Goal: Task Accomplishment & Management: Complete application form

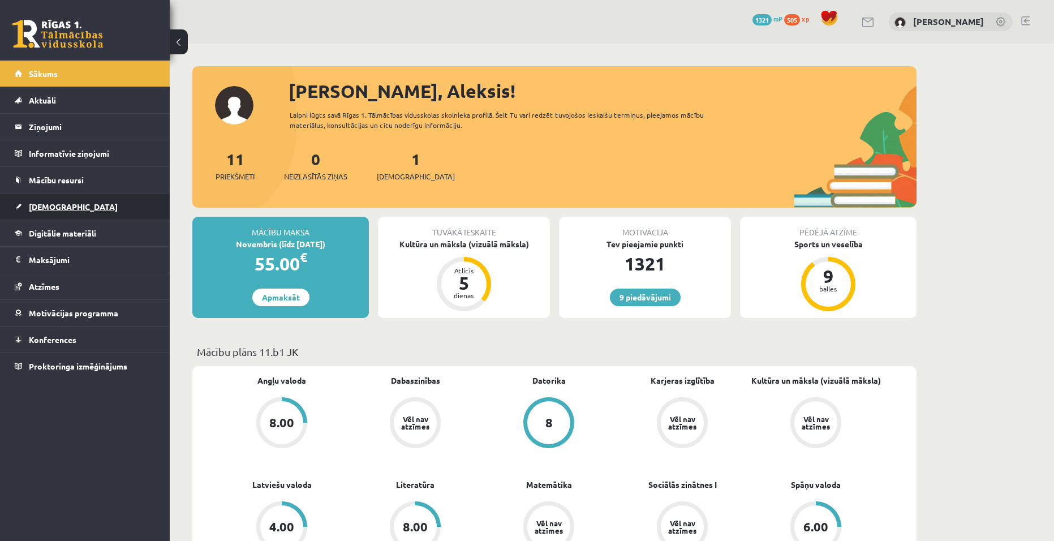
click at [68, 204] on link "[DEMOGRAPHIC_DATA]" at bounding box center [85, 206] width 141 height 26
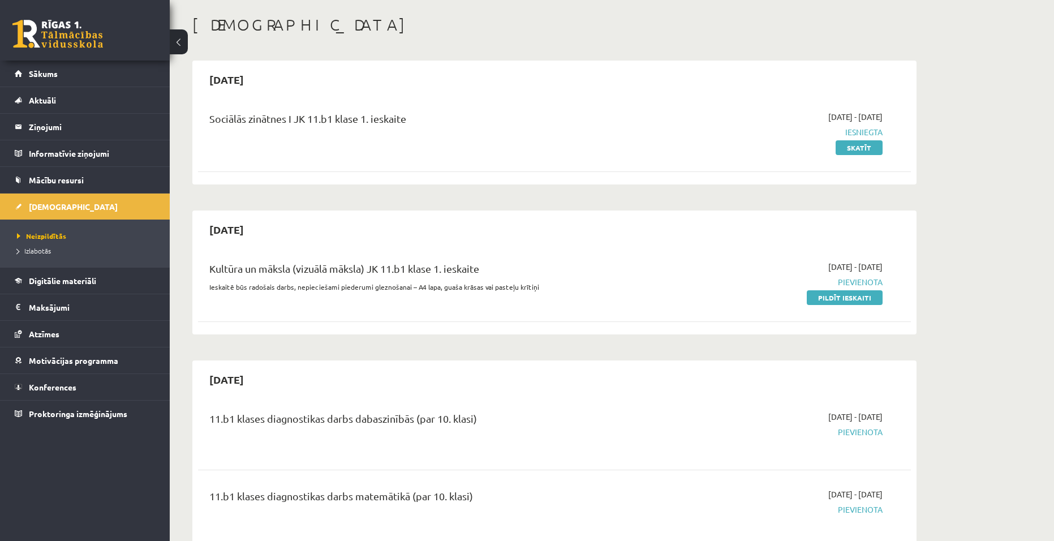
scroll to position [57, 0]
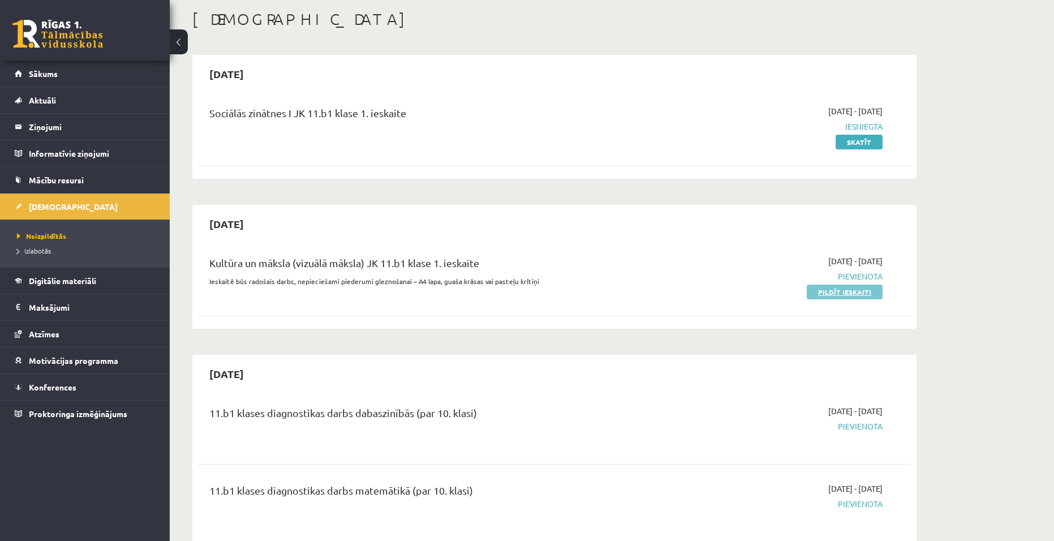
click at [838, 290] on link "Pildīt ieskaiti" at bounding box center [845, 292] width 76 height 15
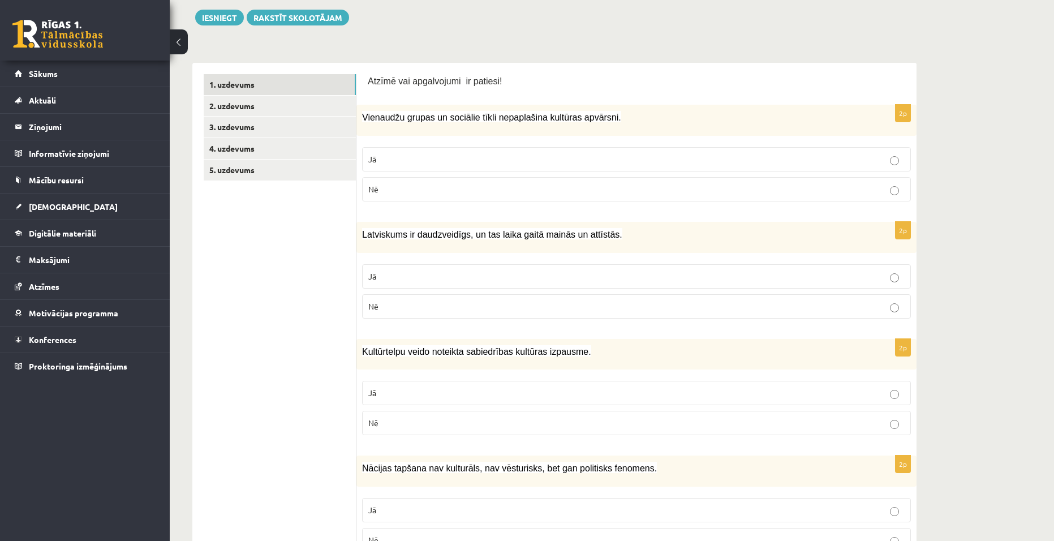
scroll to position [113, 0]
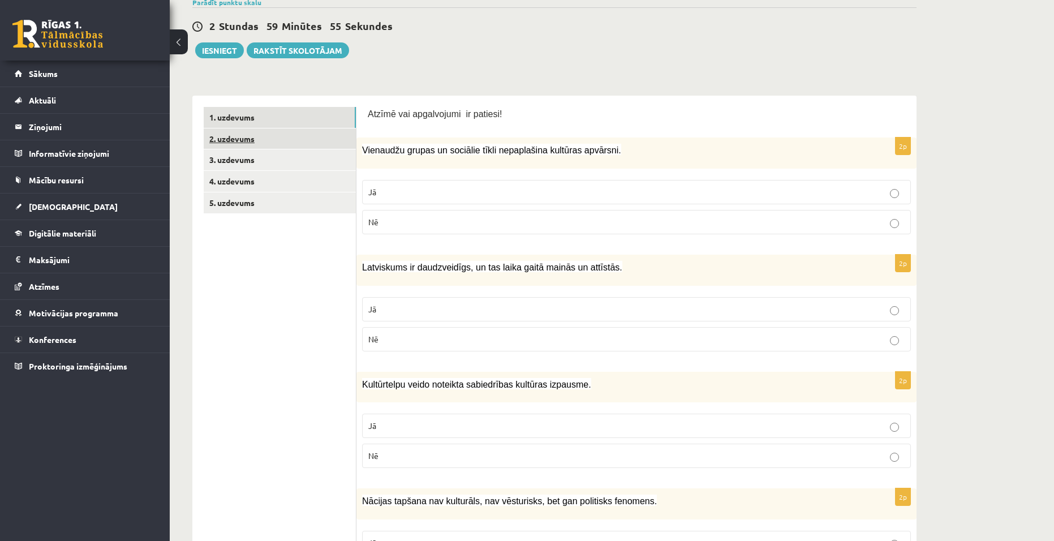
click at [284, 147] on link "2. uzdevums" at bounding box center [280, 138] width 152 height 21
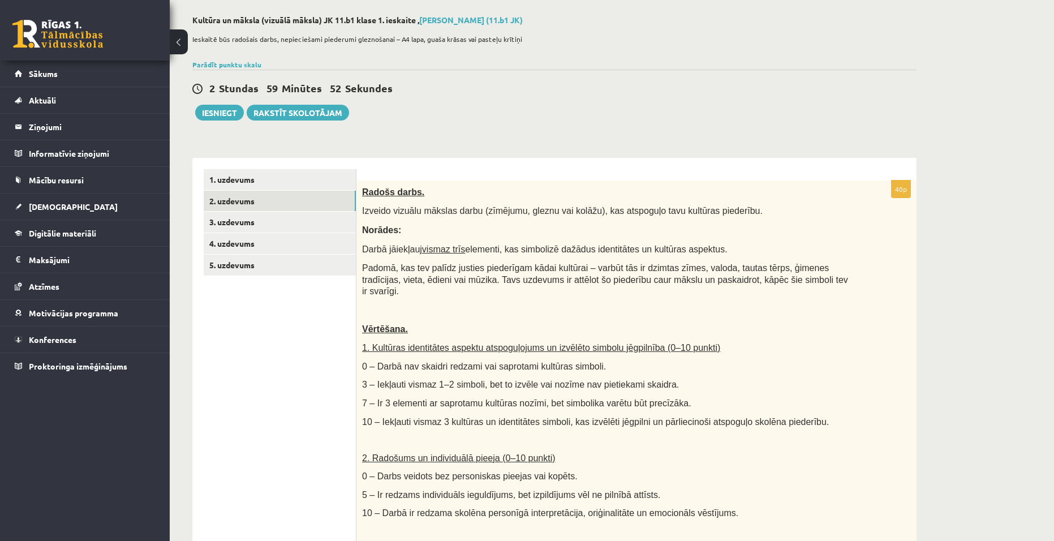
scroll to position [0, 0]
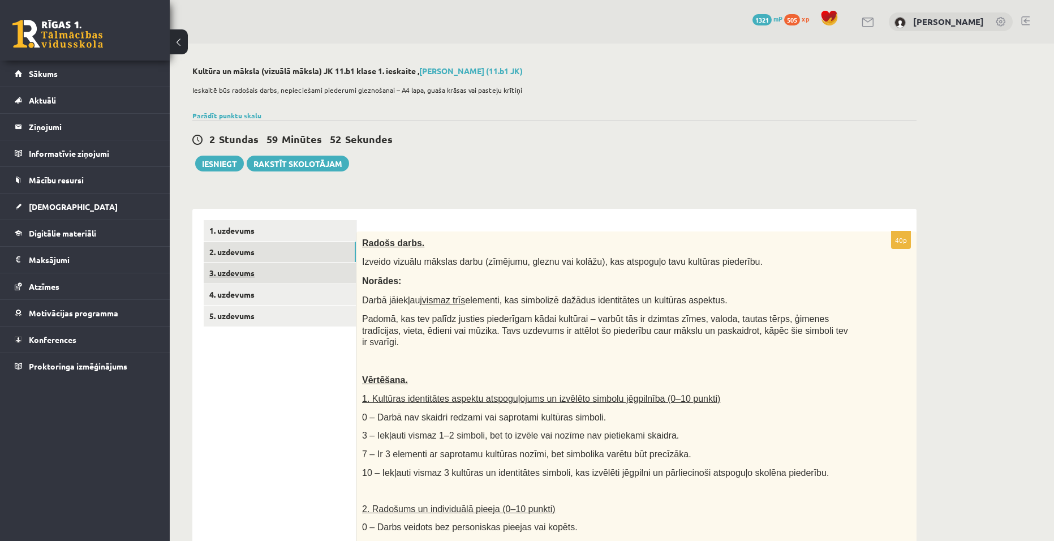
click at [234, 268] on link "3. uzdevums" at bounding box center [280, 272] width 152 height 21
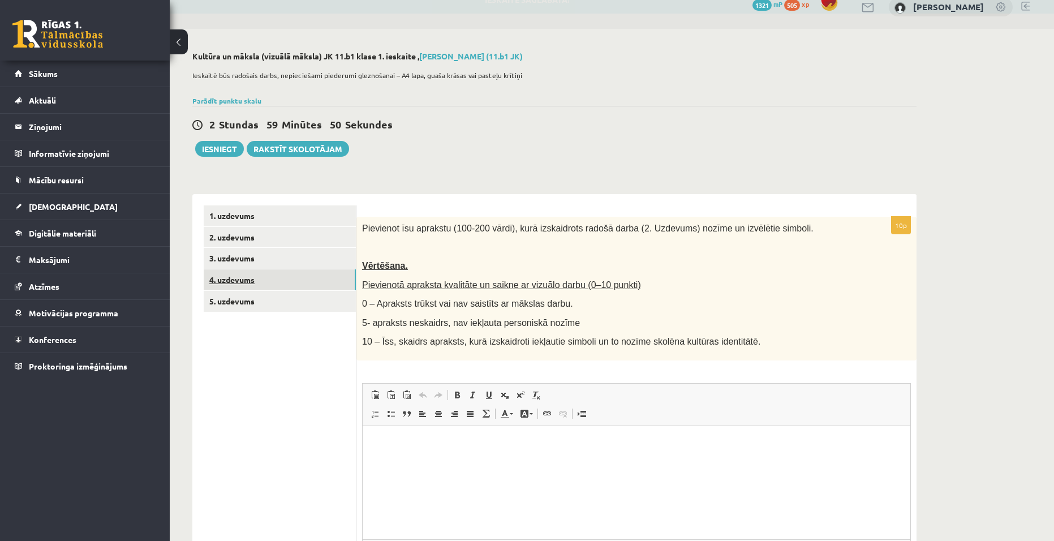
click at [248, 277] on link "4. uzdevums" at bounding box center [280, 279] width 152 height 21
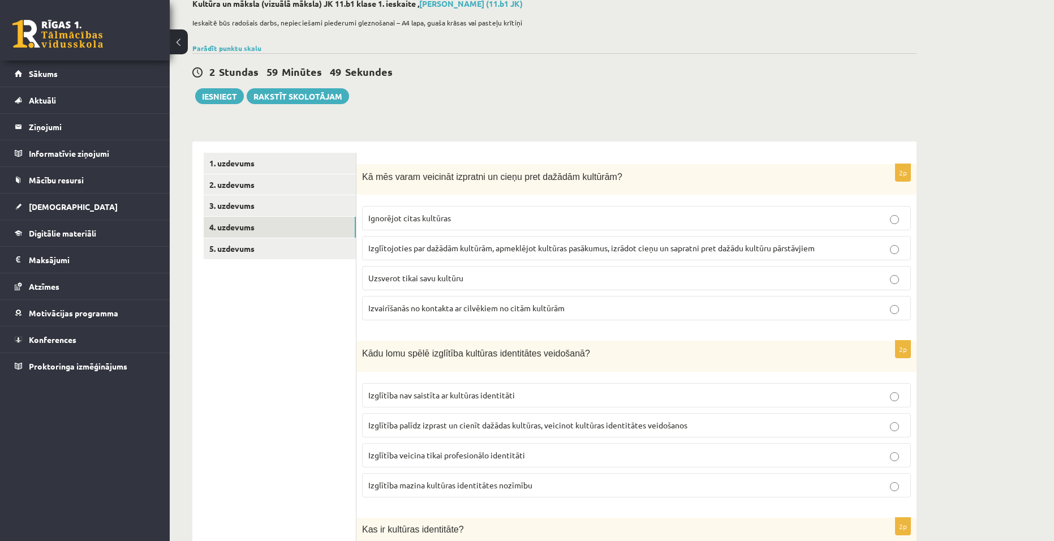
scroll to position [71, 0]
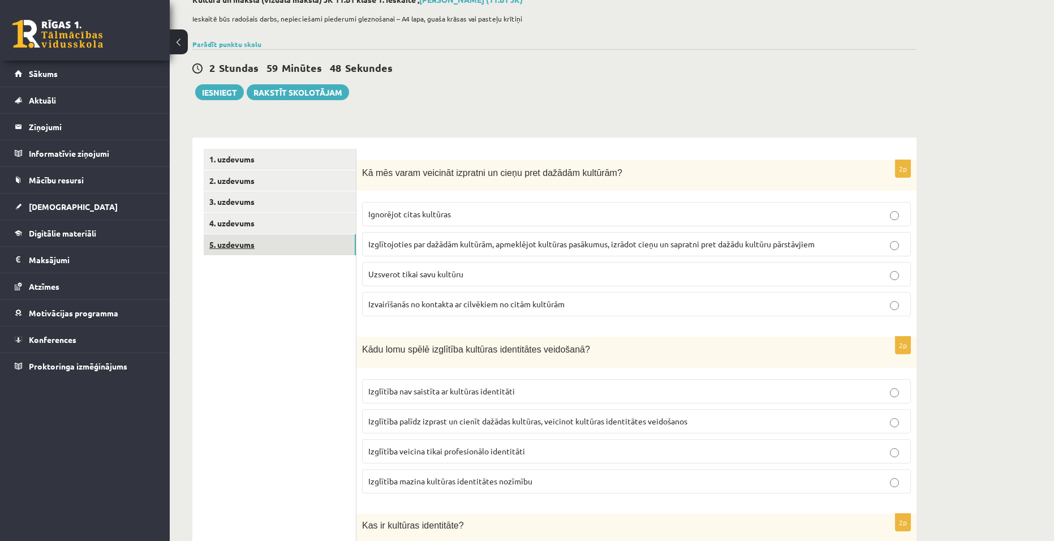
click at [245, 240] on link "5. uzdevums" at bounding box center [280, 244] width 152 height 21
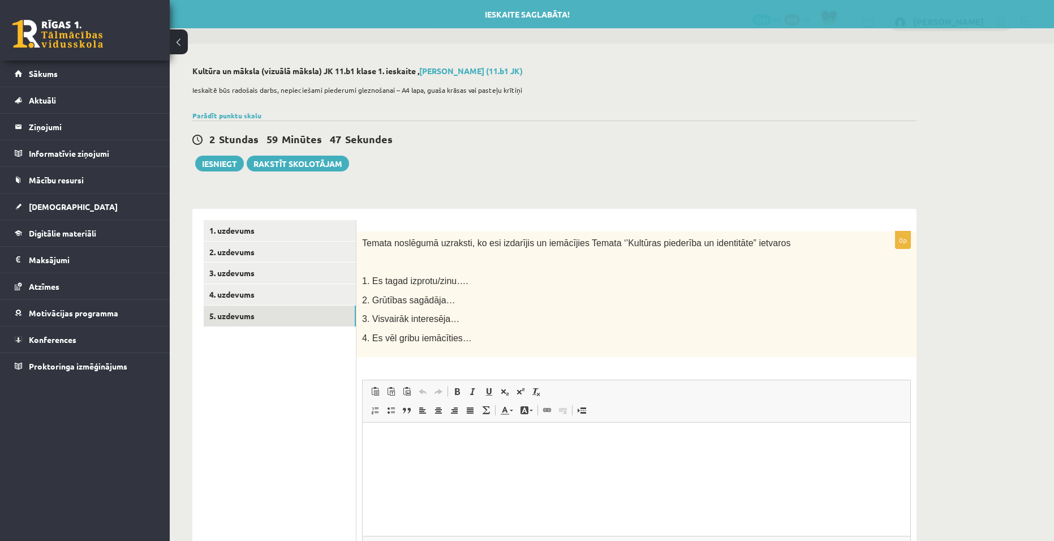
scroll to position [0, 0]
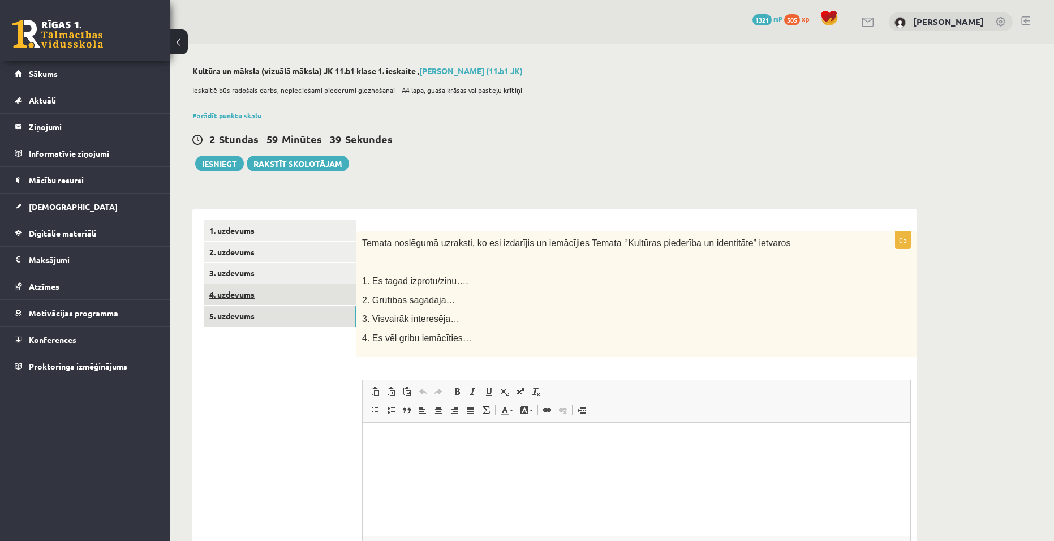
click at [247, 297] on link "4. uzdevums" at bounding box center [280, 294] width 152 height 21
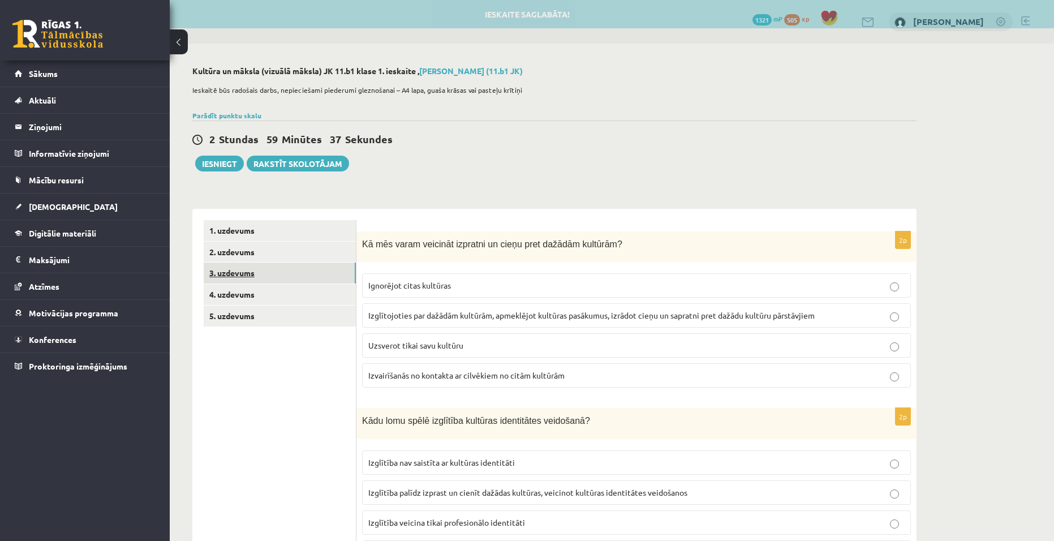
click at [269, 279] on link "3. uzdevums" at bounding box center [280, 272] width 152 height 21
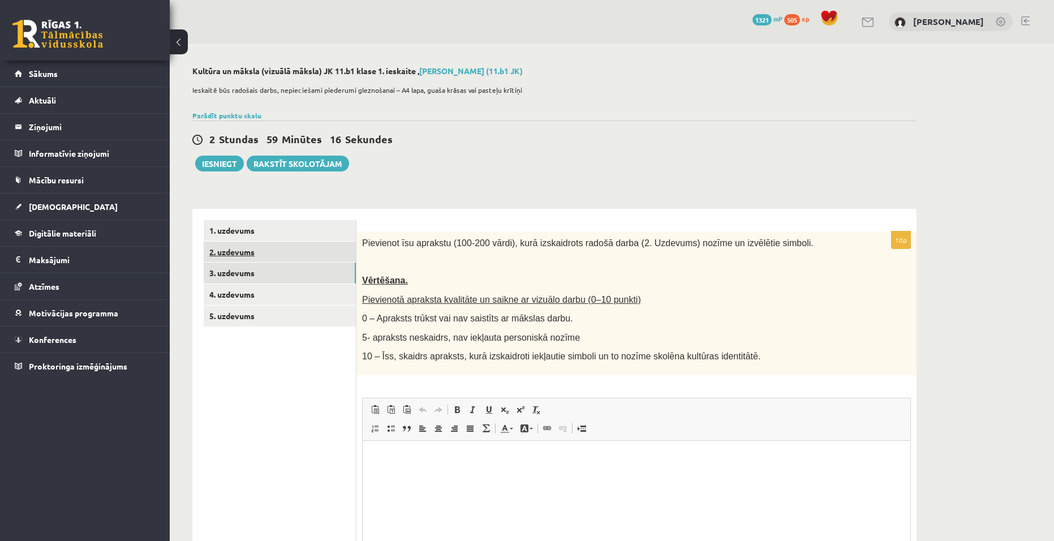
click at [298, 256] on link "2. uzdevums" at bounding box center [280, 252] width 152 height 21
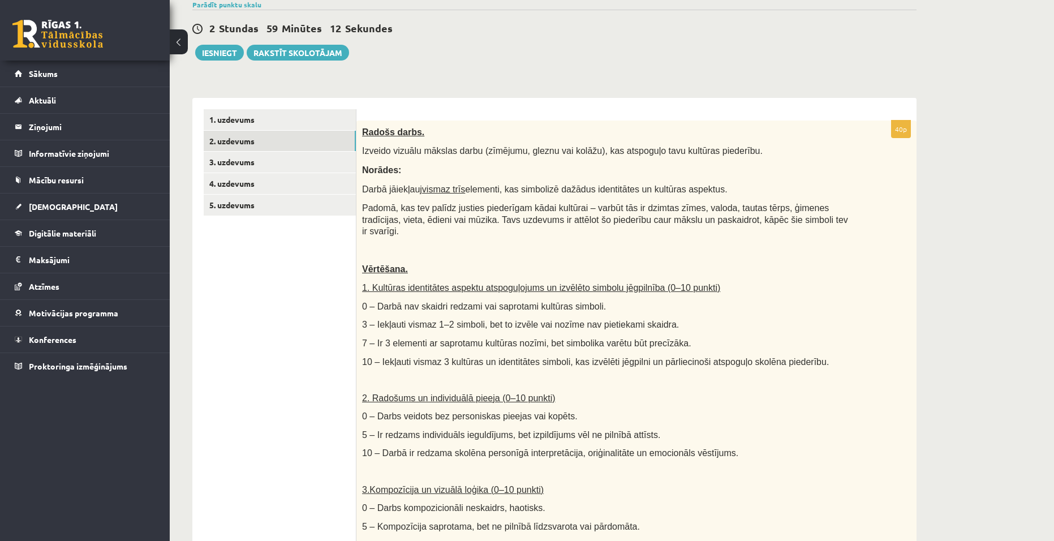
scroll to position [110, 0]
click at [267, 121] on link "1. uzdevums" at bounding box center [280, 120] width 152 height 21
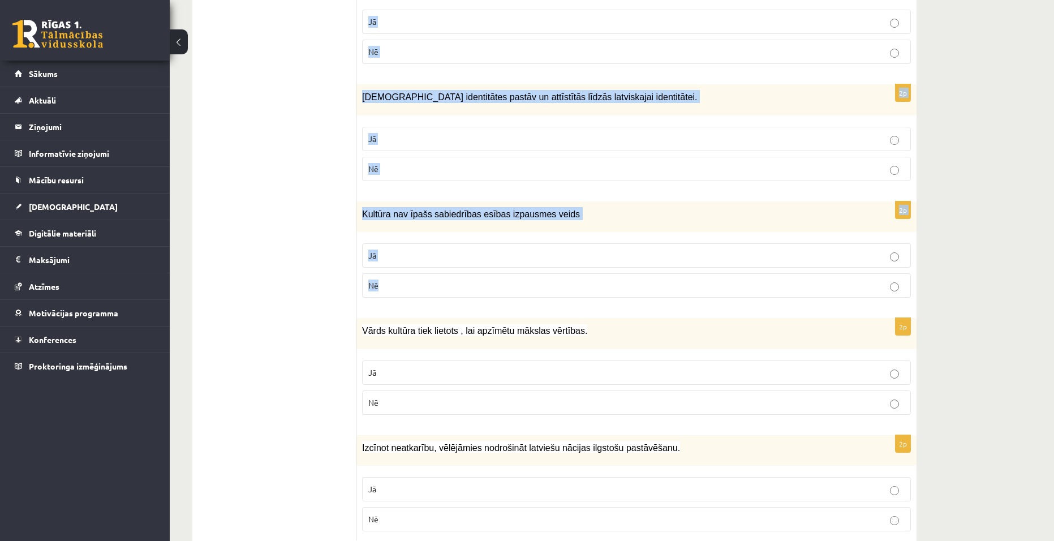
scroll to position [1500, 0]
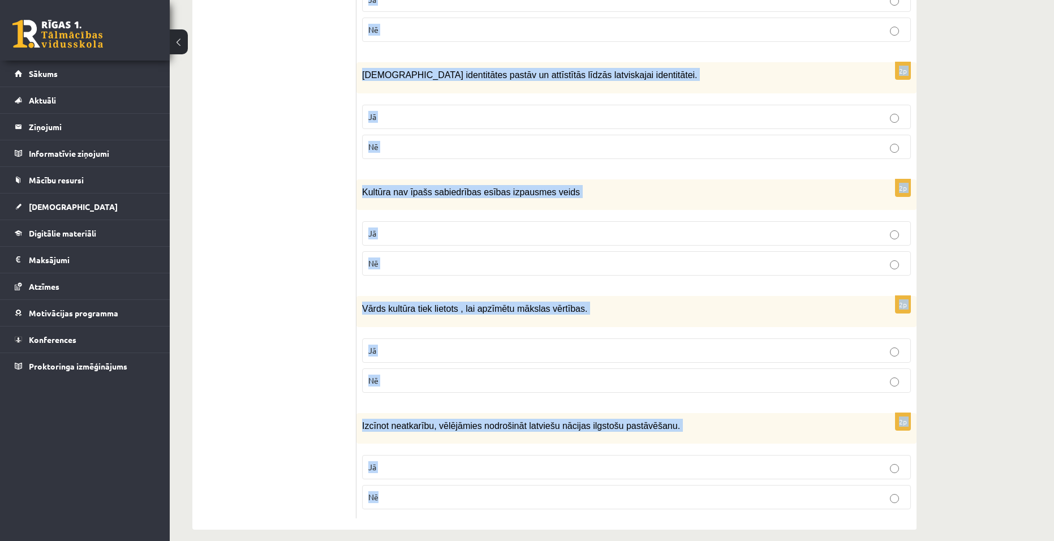
drag, startPoint x: 368, startPoint y: 117, endPoint x: 574, endPoint y: 484, distance: 421.5
copy form "Atzīmē vai apgalvojumi ir patiesi! 2p Vienaudžu grupas un sociālie tīkli nepapl…"
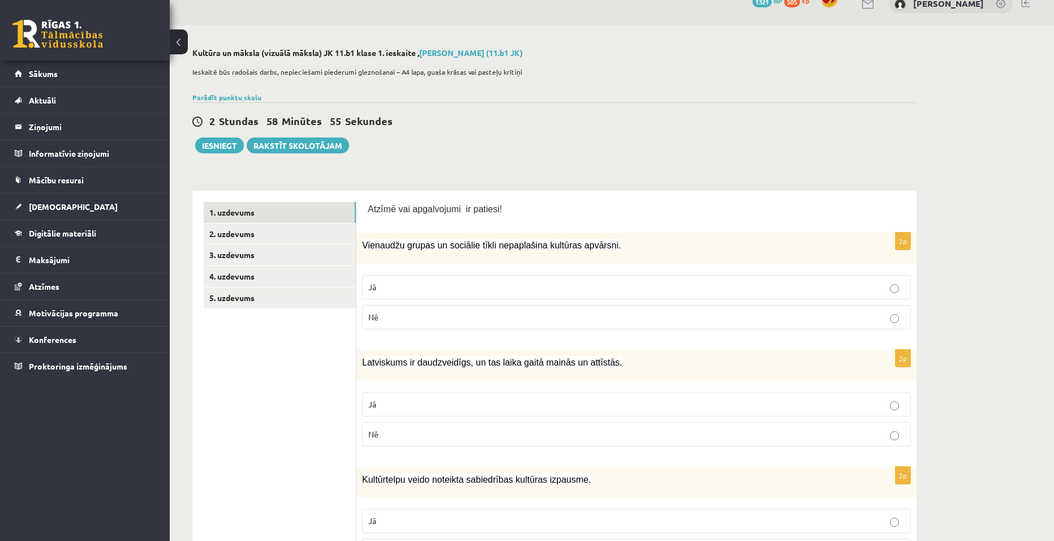
scroll to position [0, 0]
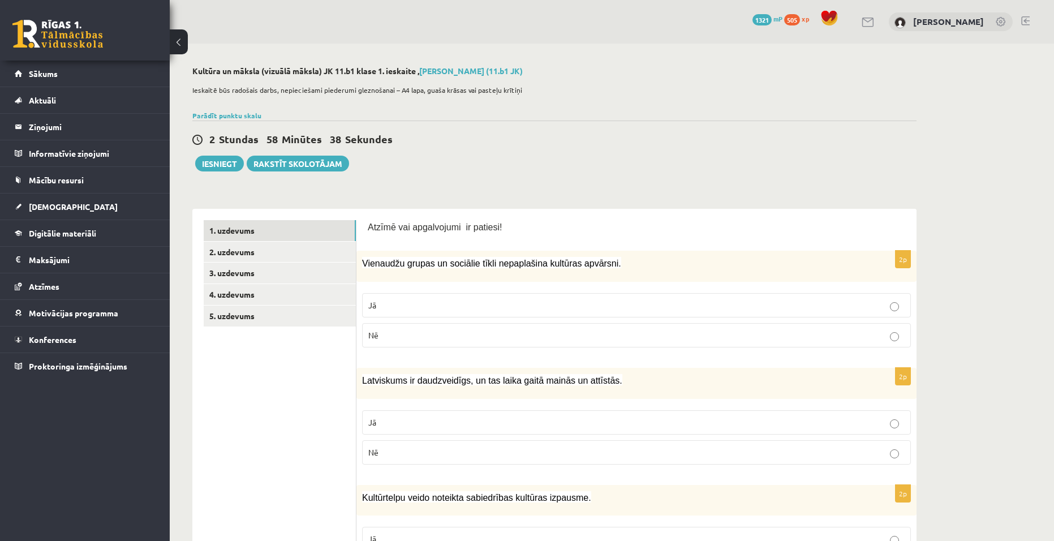
click at [761, 162] on div "2 Stundas 58 Minūtes 38 Sekundes Ieskaite saglabāta! Iesniegt Rakstīt skolotājam" at bounding box center [554, 146] width 724 height 51
click at [850, 346] on label "Nē" at bounding box center [636, 335] width 549 height 24
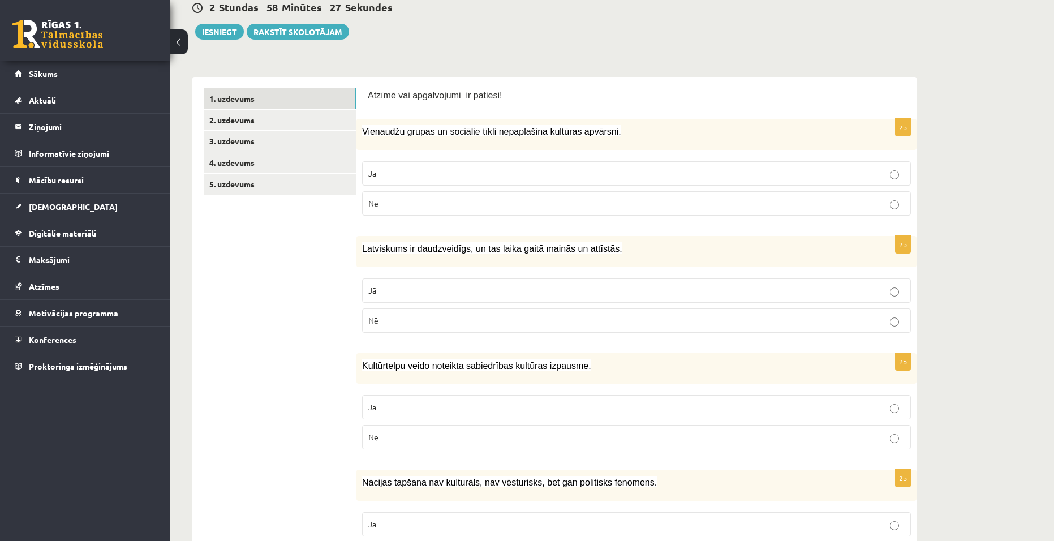
scroll to position [170, 0]
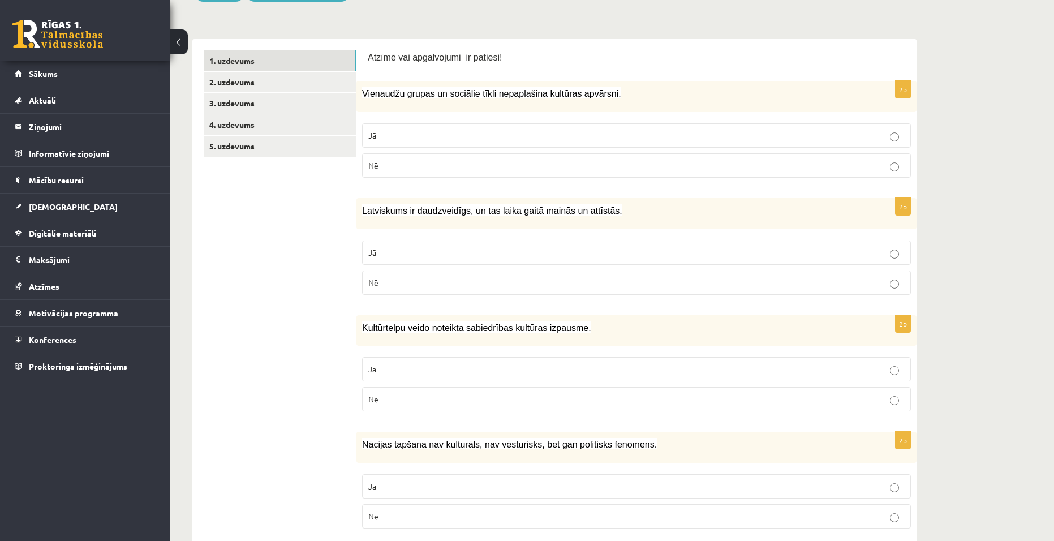
click at [781, 249] on p "Jā" at bounding box center [636, 253] width 536 height 12
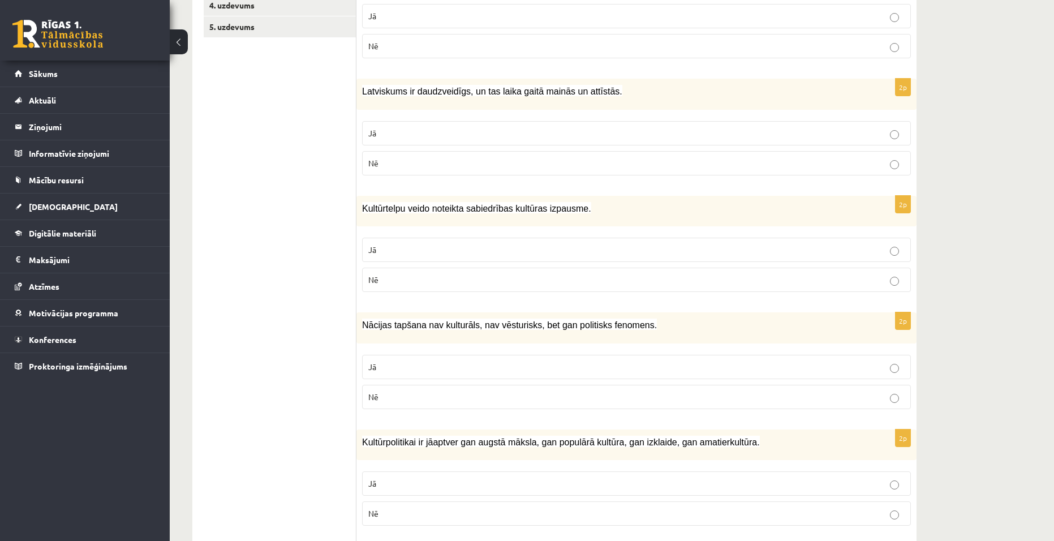
scroll to position [283, 0]
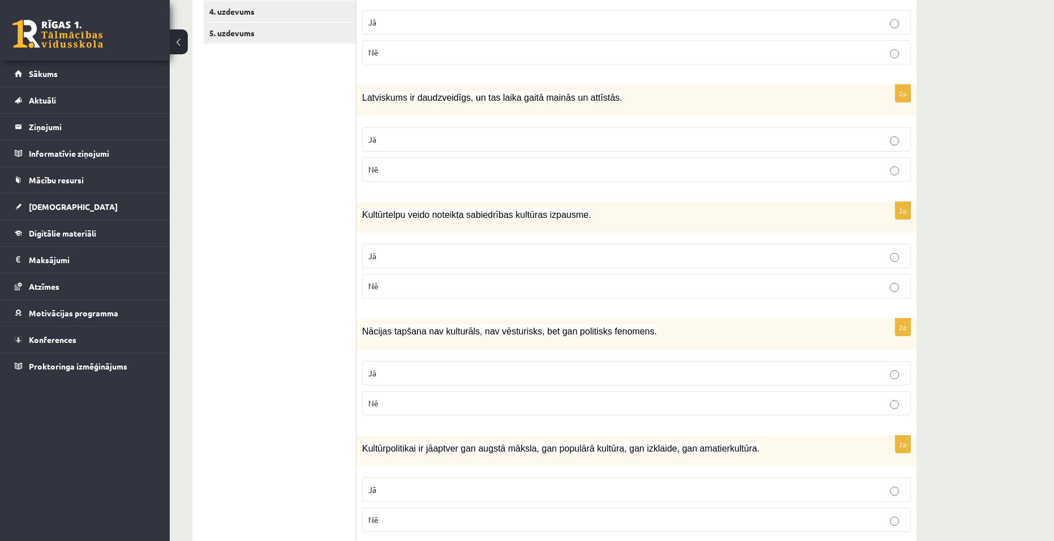
click at [772, 255] on p "Jā" at bounding box center [636, 256] width 536 height 12
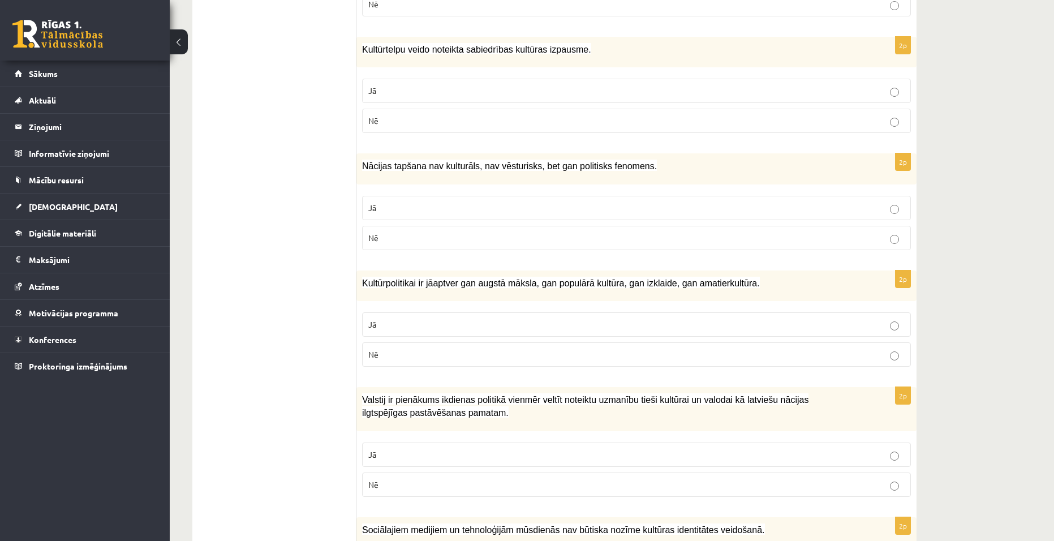
scroll to position [453, 0]
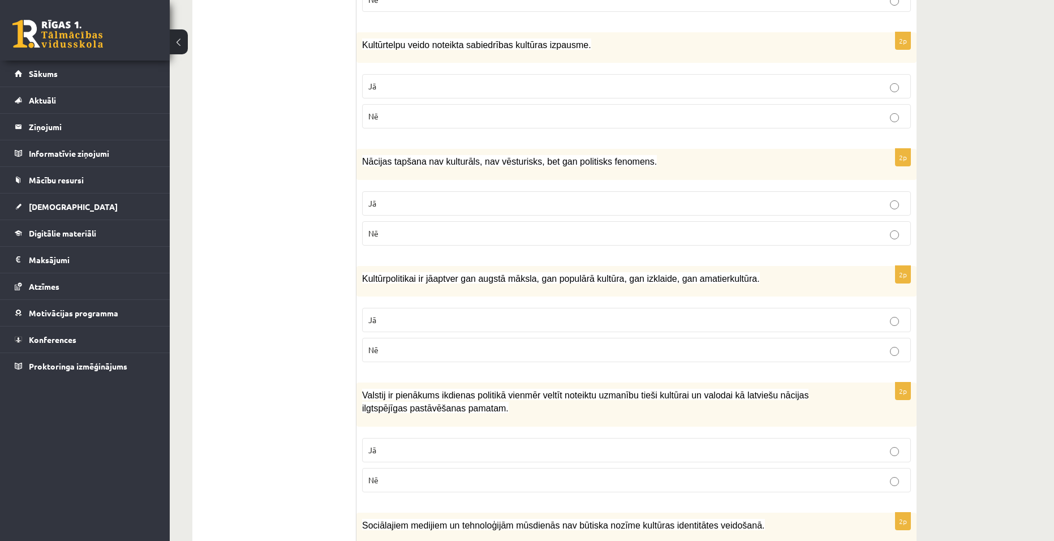
click at [761, 240] on label "Nē" at bounding box center [636, 233] width 549 height 24
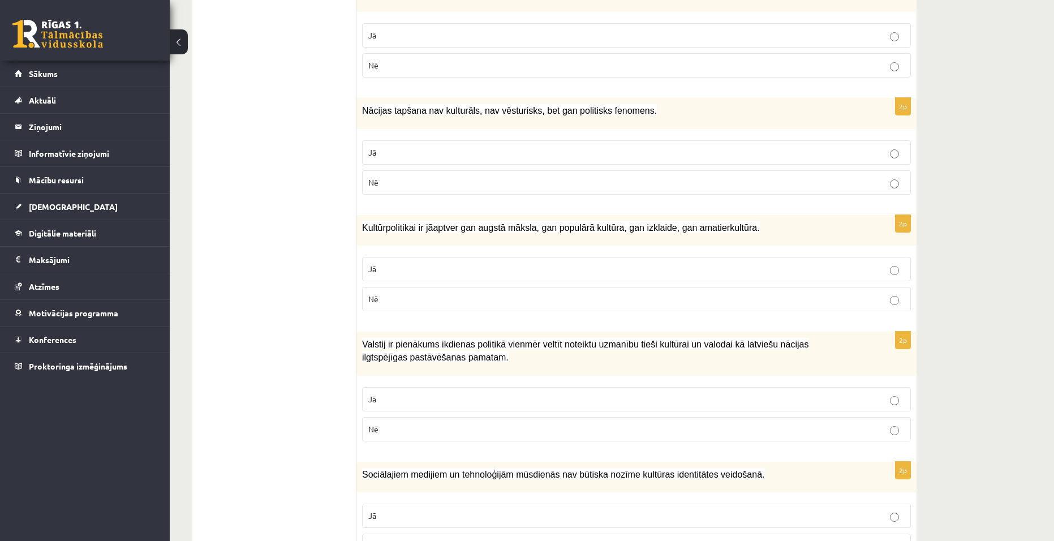
scroll to position [509, 0]
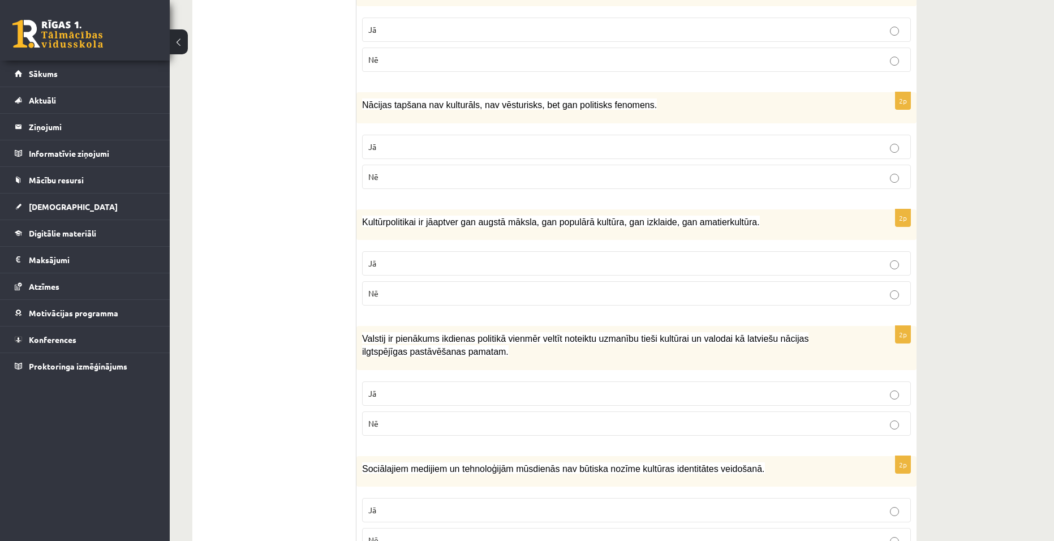
click at [649, 258] on label "Jā" at bounding box center [636, 263] width 549 height 24
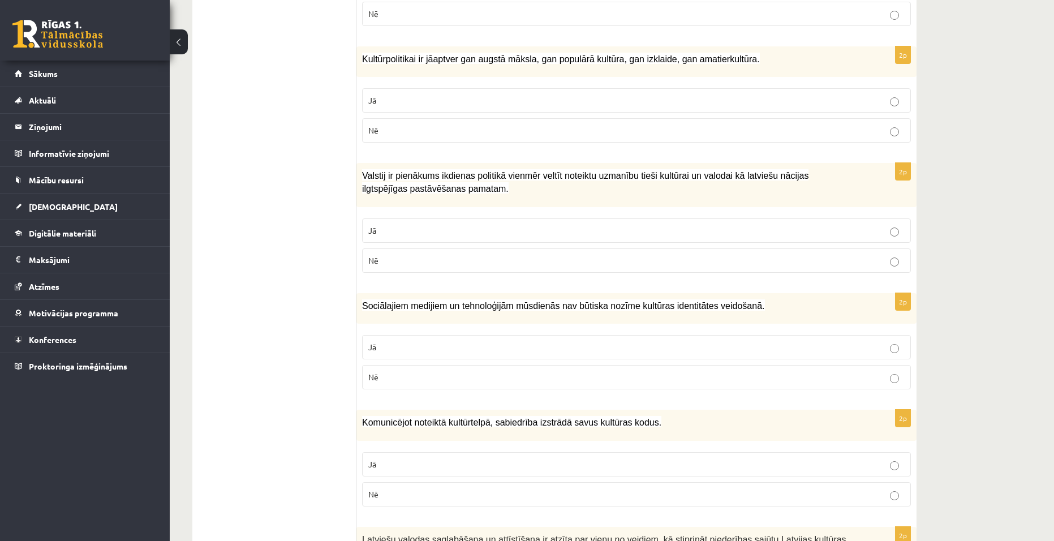
scroll to position [679, 0]
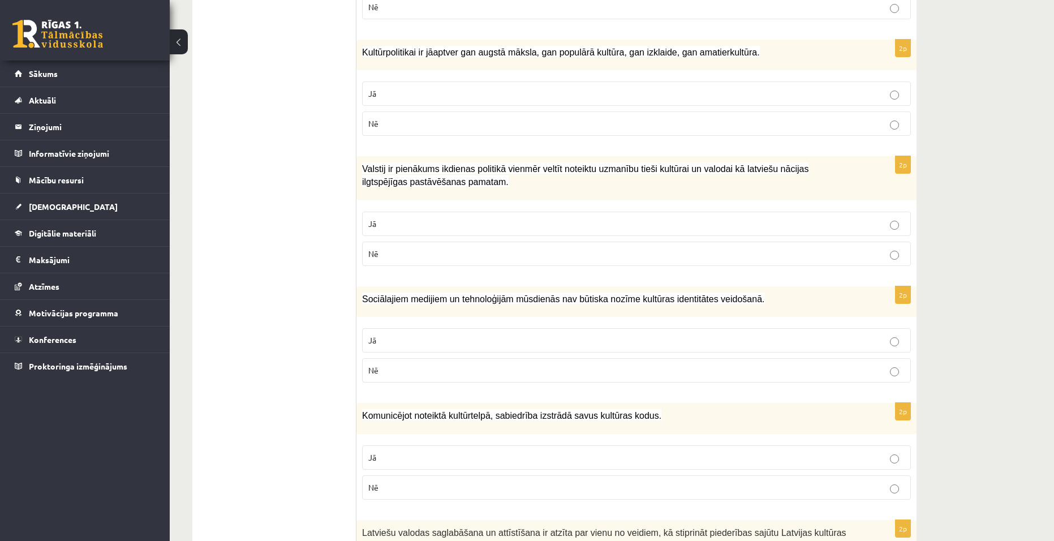
click at [483, 224] on p "Jā" at bounding box center [636, 224] width 536 height 12
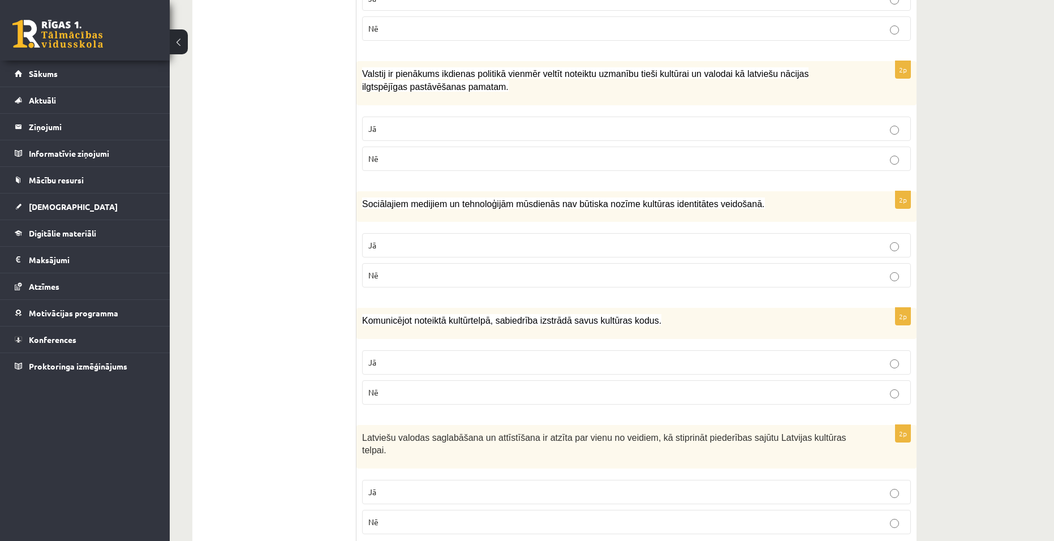
scroll to position [792, 0]
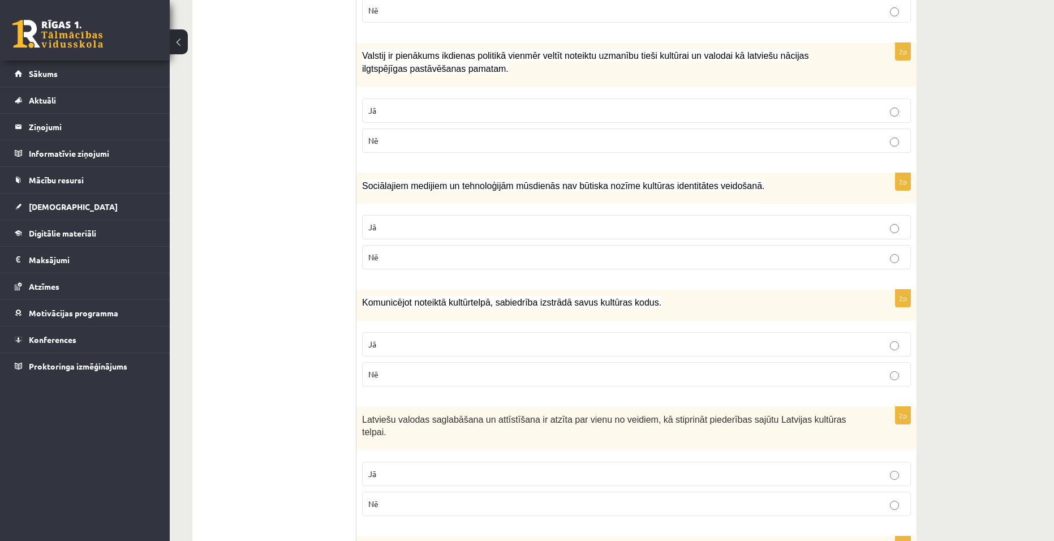
click at [619, 255] on p "Nē" at bounding box center [636, 257] width 536 height 12
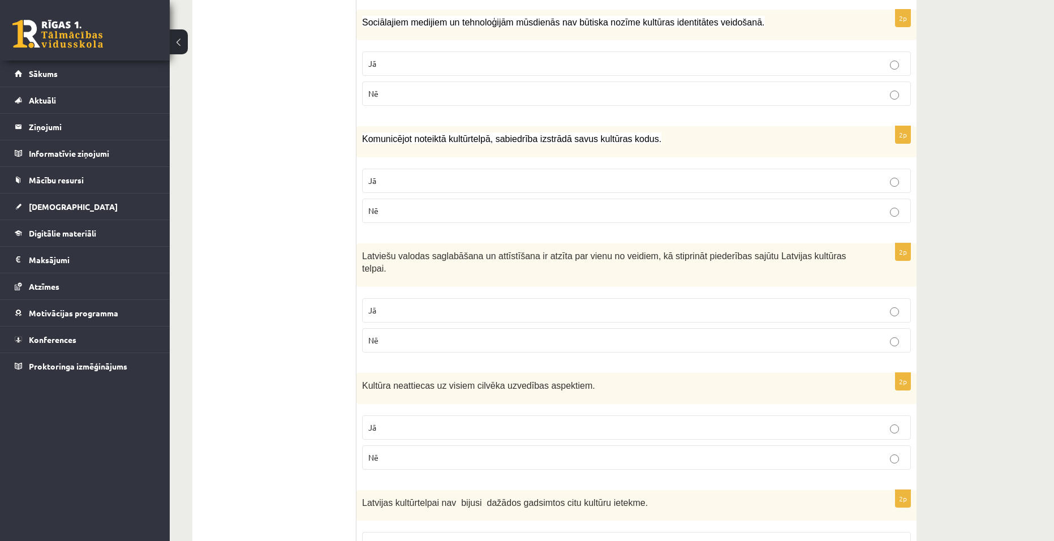
scroll to position [962, 0]
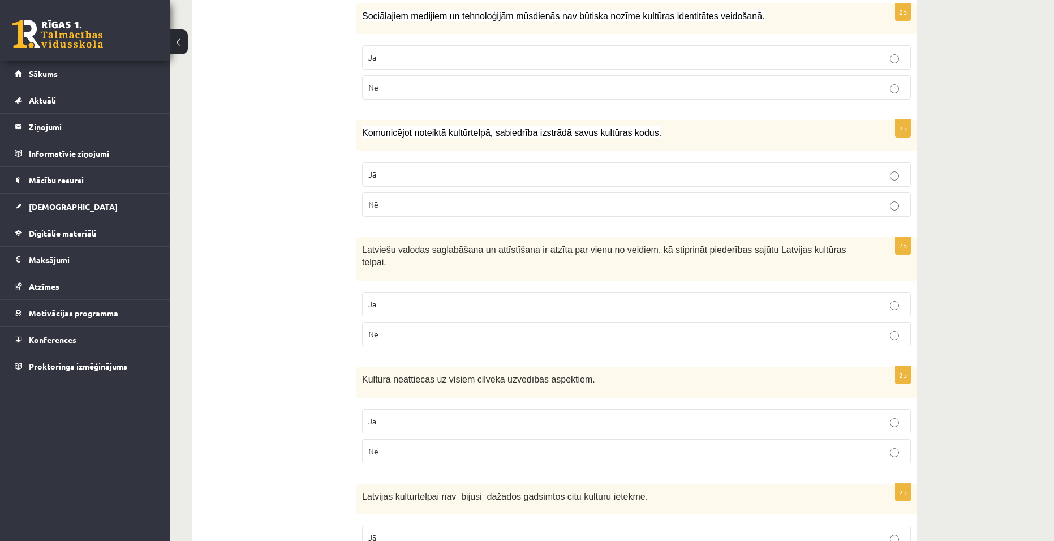
drag, startPoint x: 549, startPoint y: 168, endPoint x: 542, endPoint y: 166, distance: 7.2
click at [543, 166] on label "Jā" at bounding box center [636, 174] width 549 height 24
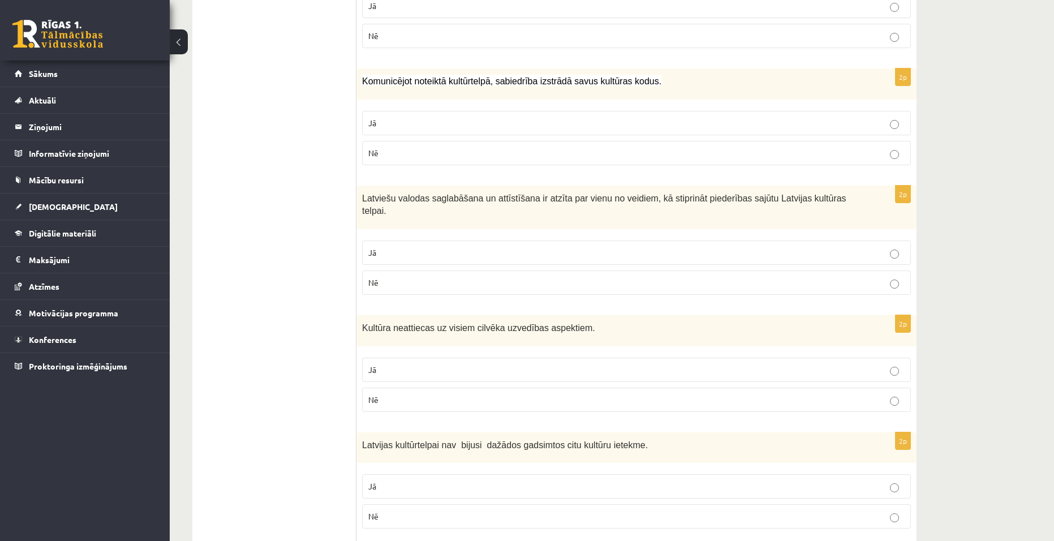
scroll to position [1018, 0]
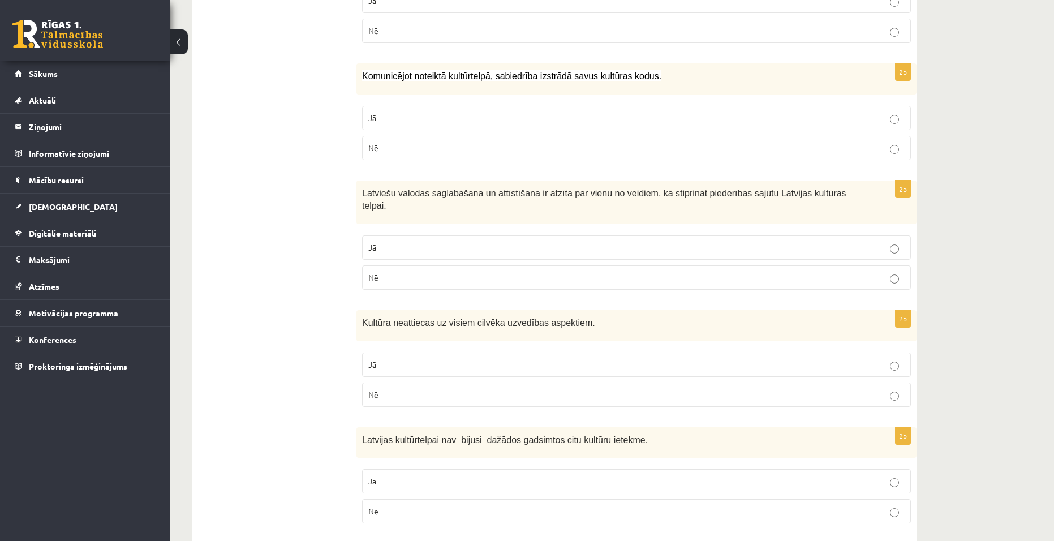
click at [476, 235] on label "Jā" at bounding box center [636, 247] width 549 height 24
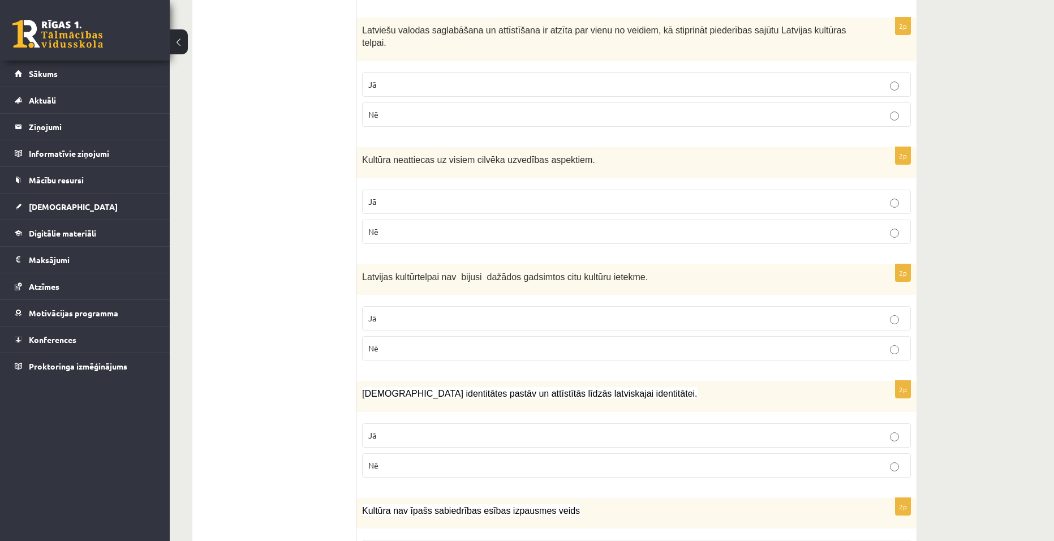
scroll to position [1188, 0]
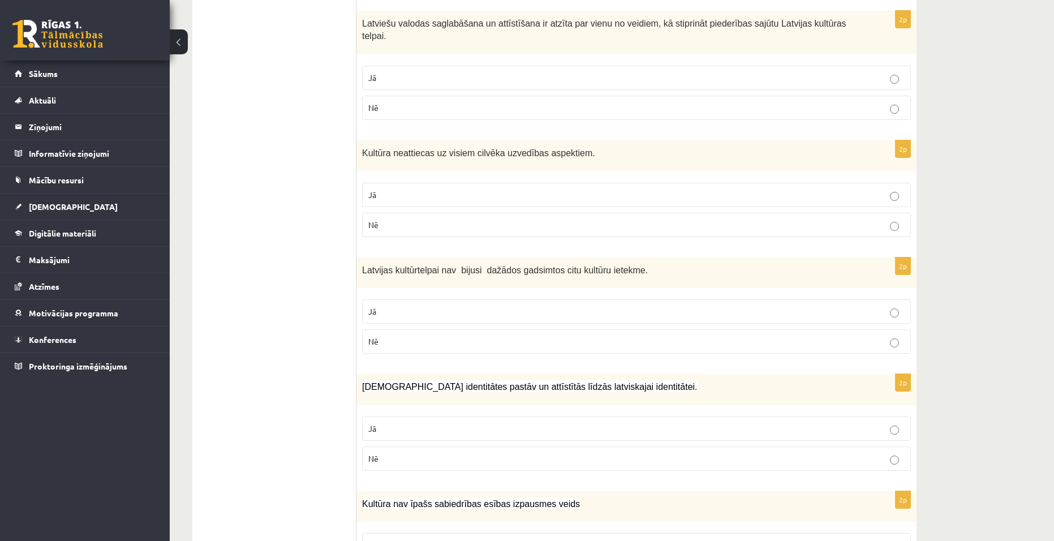
click at [468, 218] on label "Nē" at bounding box center [636, 225] width 549 height 24
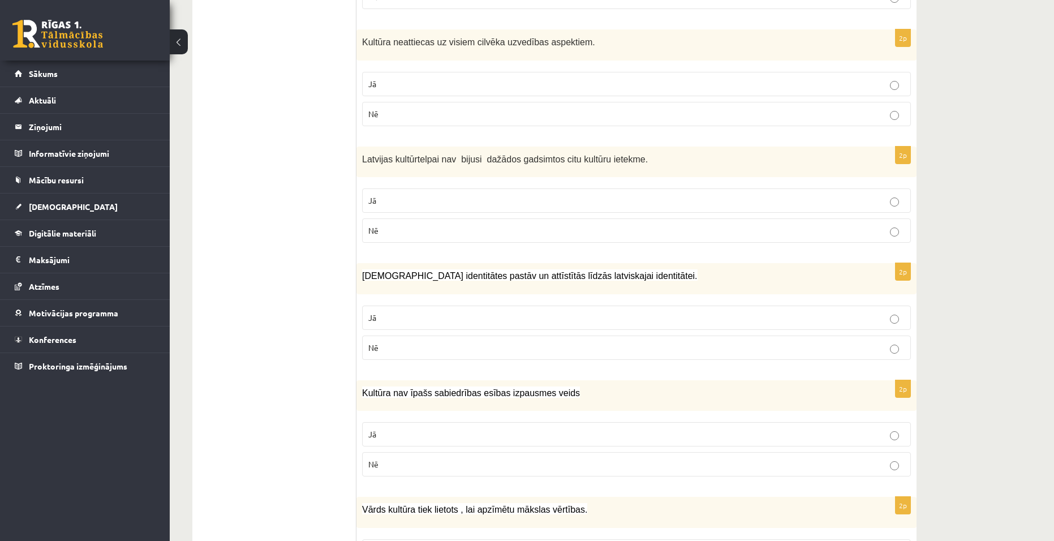
scroll to position [1301, 0]
click at [494, 222] on p "Nē" at bounding box center [636, 228] width 536 height 12
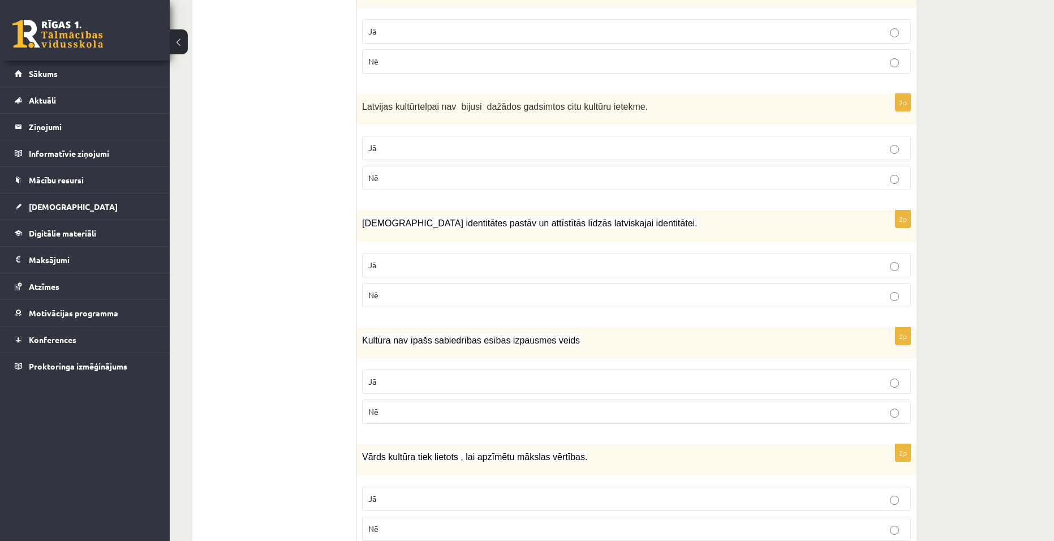
scroll to position [1358, 0]
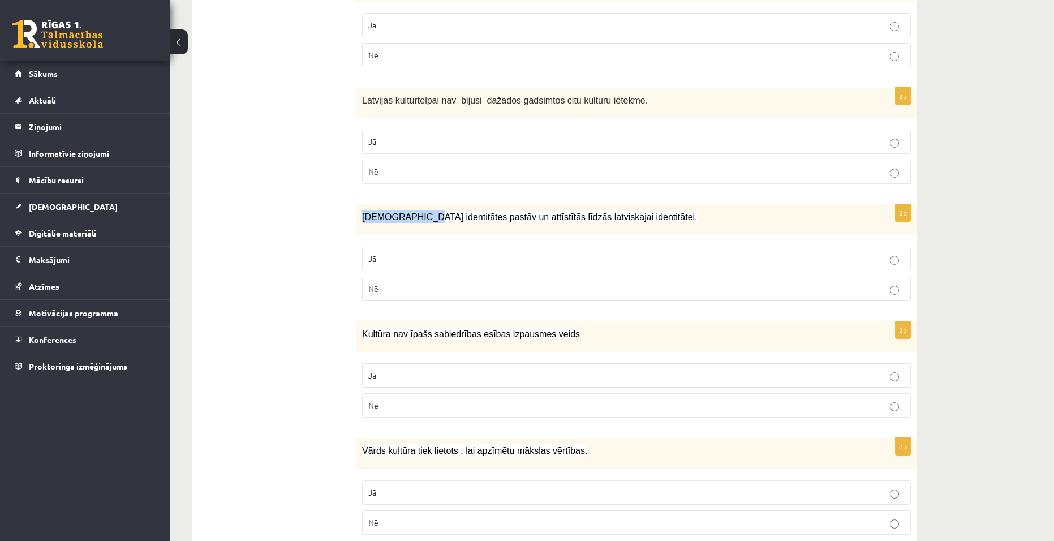
drag, startPoint x: 422, startPoint y: 206, endPoint x: 365, endPoint y: 213, distance: 57.5
click at [365, 213] on div "Mazākumtautību identitātes pastāv un attīstītās līdzās latviskajai identitātei." at bounding box center [636, 219] width 560 height 31
drag, startPoint x: 453, startPoint y: 282, endPoint x: 503, endPoint y: 216, distance: 82.8
click at [457, 283] on p "Nē" at bounding box center [636, 289] width 536 height 12
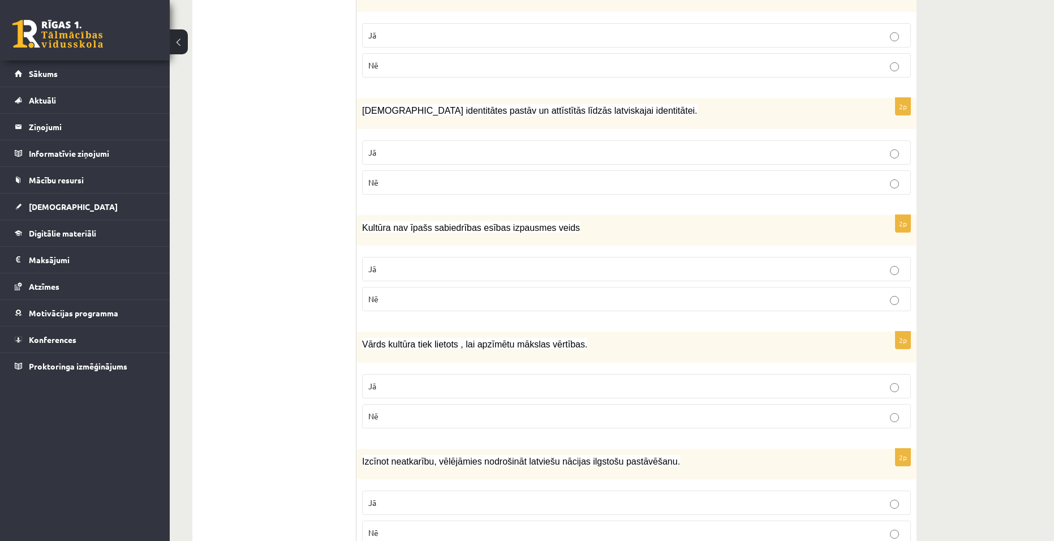
scroll to position [1471, 0]
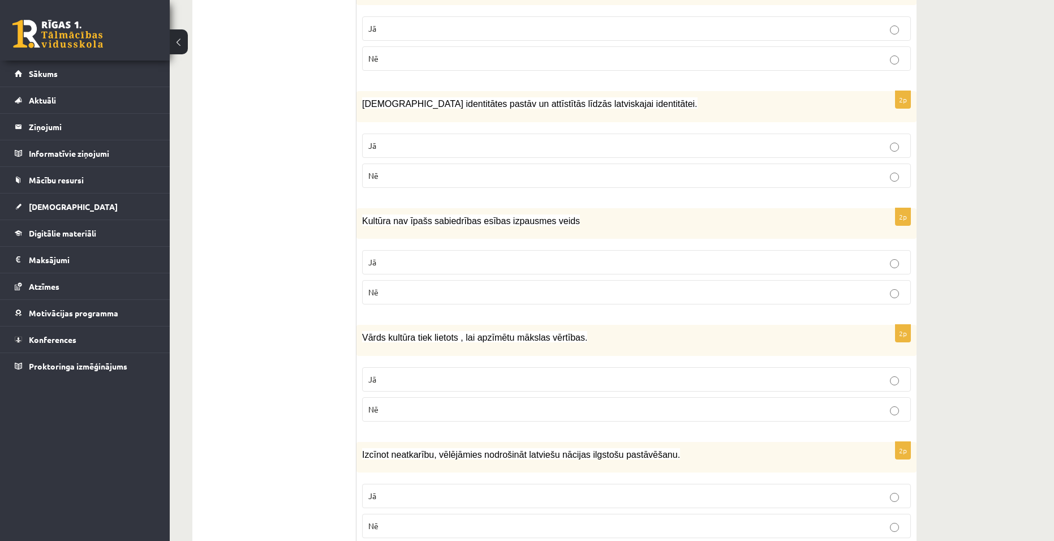
drag, startPoint x: 535, startPoint y: 204, endPoint x: 484, endPoint y: 204, distance: 50.9
click at [484, 216] on span "Kultūra nav īpašs sabiedrības esības izpausmes veids" at bounding box center [471, 221] width 218 height 10
drag, startPoint x: 445, startPoint y: 279, endPoint x: 443, endPoint y: 262, distance: 16.5
click at [442, 286] on p "Nē" at bounding box center [636, 292] width 536 height 12
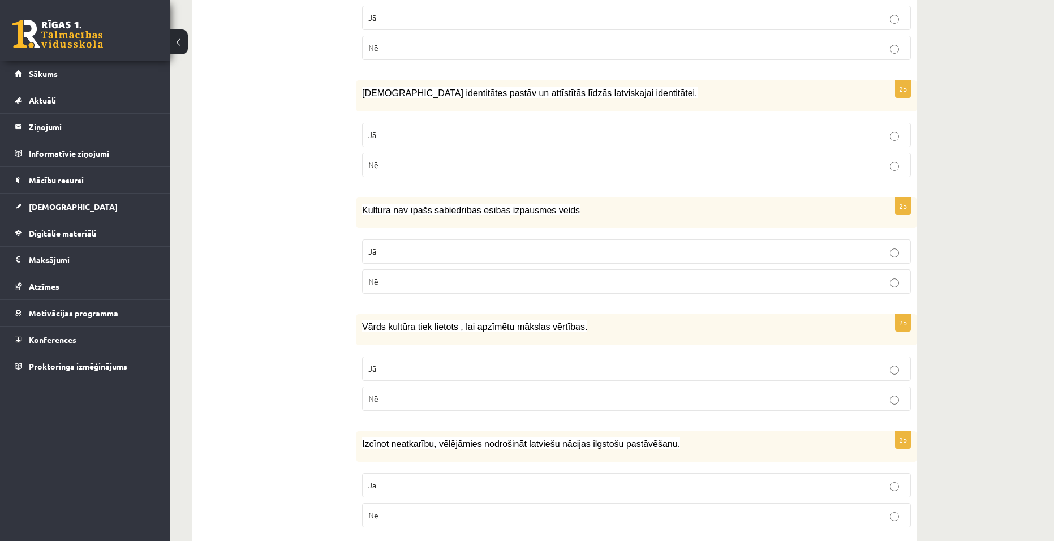
scroll to position [1500, 0]
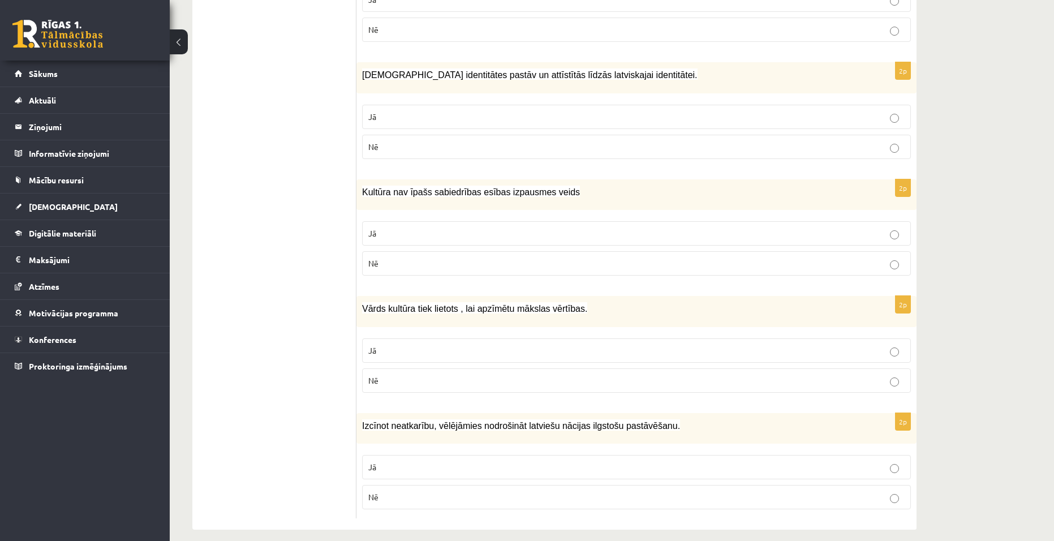
click at [456, 375] on p "Nē" at bounding box center [636, 381] width 536 height 12
click at [457, 461] on p "Jā" at bounding box center [636, 467] width 536 height 12
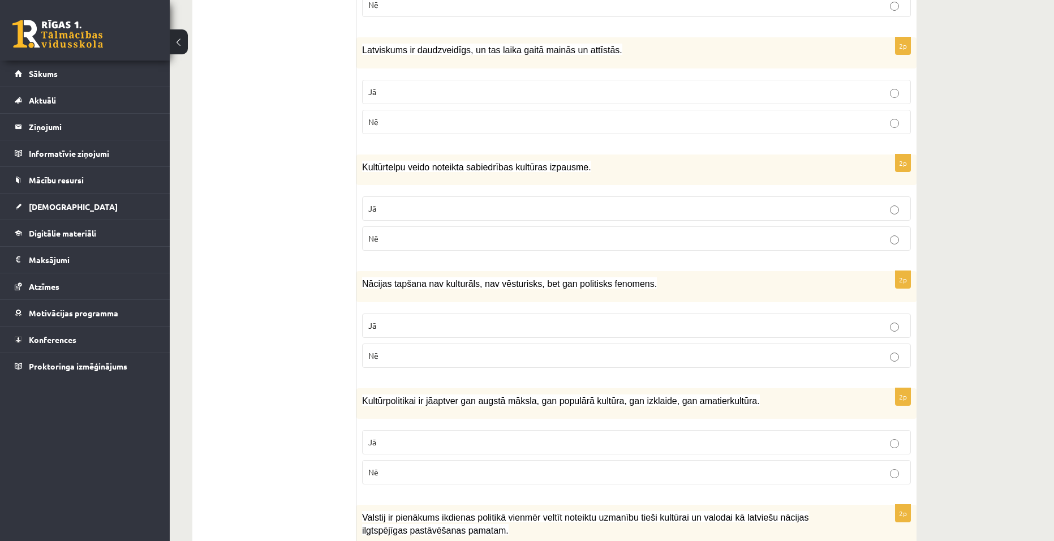
scroll to position [0, 0]
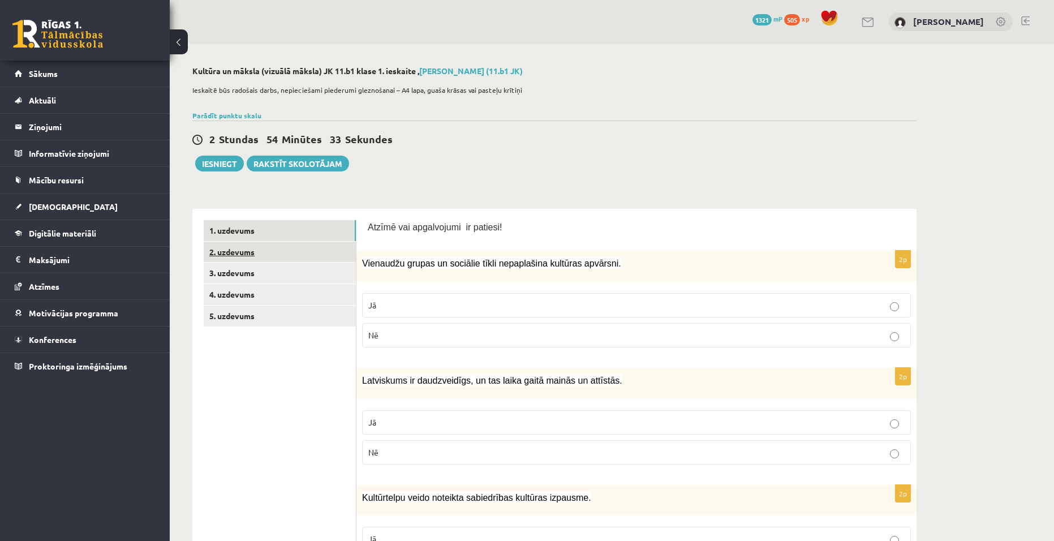
click at [279, 256] on link "2. uzdevums" at bounding box center [280, 252] width 152 height 21
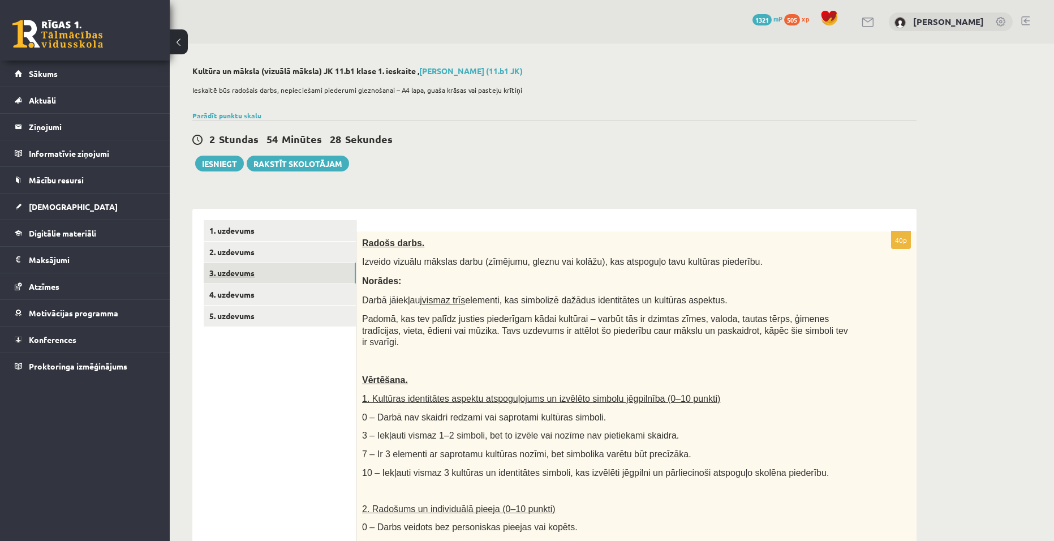
click at [279, 269] on link "3. uzdevums" at bounding box center [280, 272] width 152 height 21
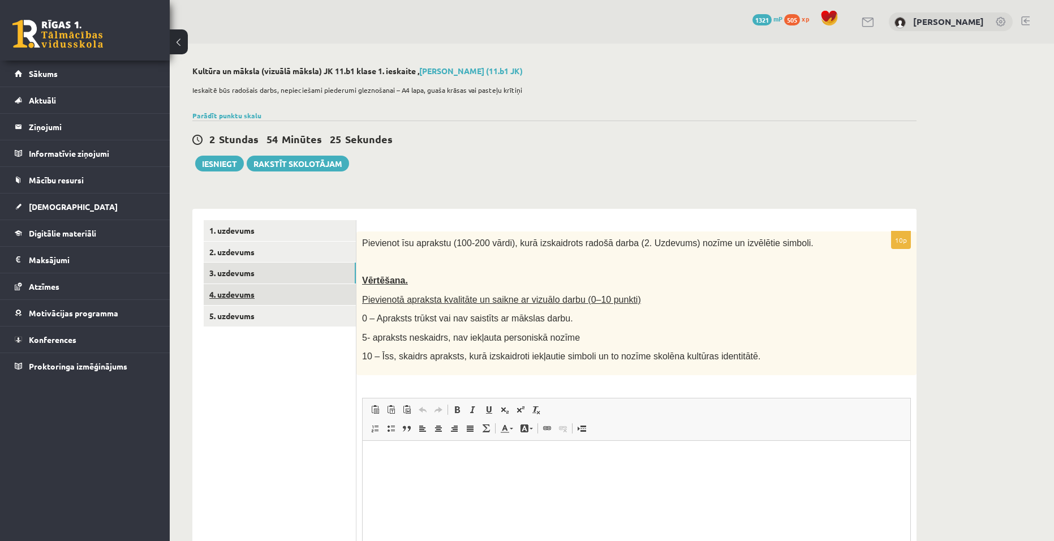
click at [301, 291] on link "4. uzdevums" at bounding box center [280, 294] width 152 height 21
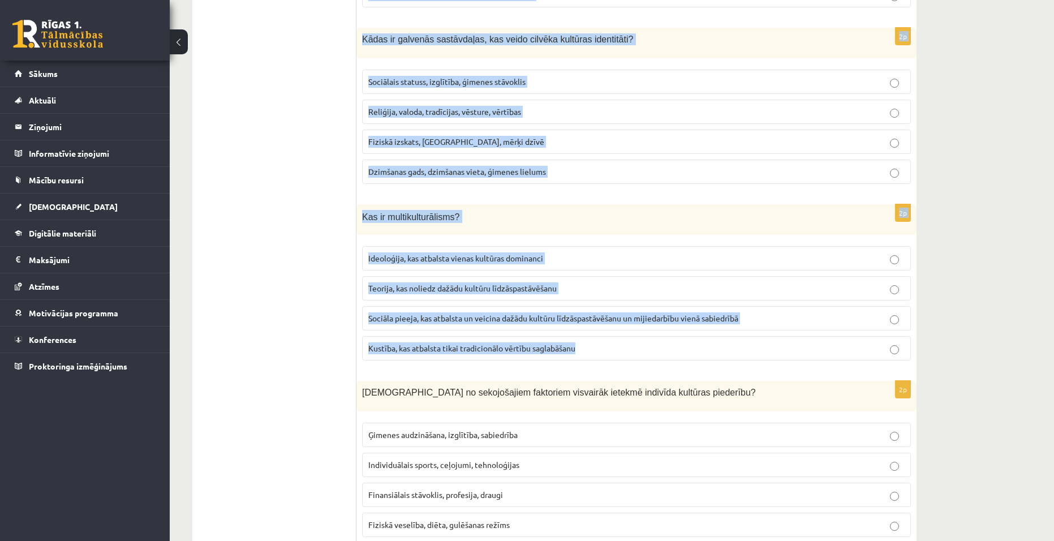
scroll to position [1479, 0]
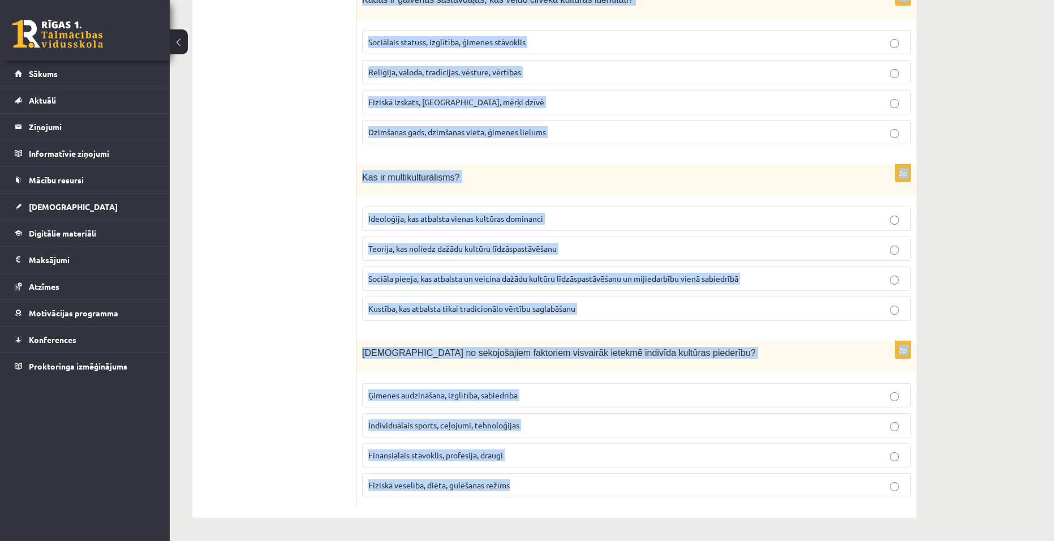
drag, startPoint x: 363, startPoint y: 235, endPoint x: 578, endPoint y: 475, distance: 322.1
copy form "Kā mēs varam veicināt izpratni un cieņu pret dažādām kultūrām? Ignorējot citas …"
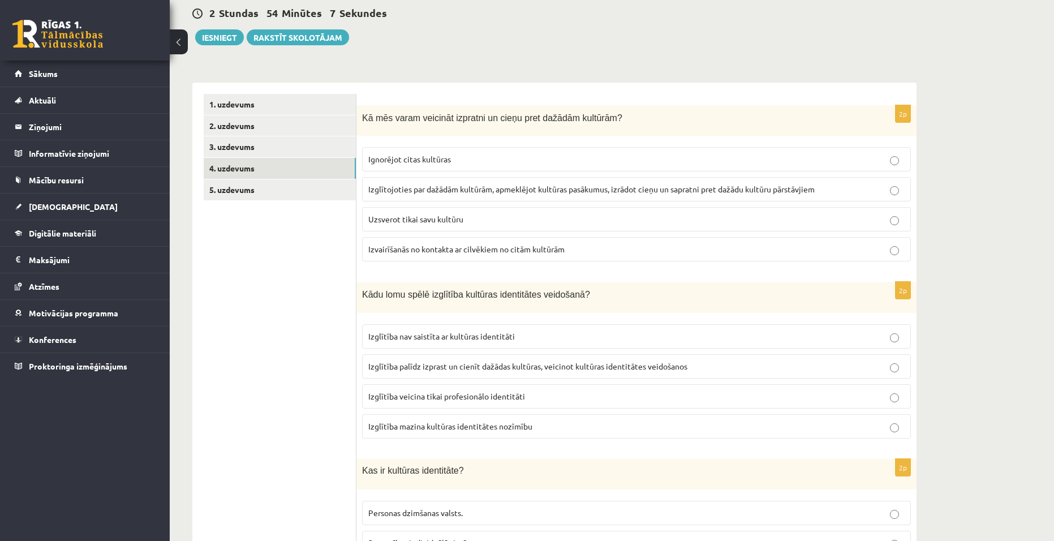
scroll to position [64, 0]
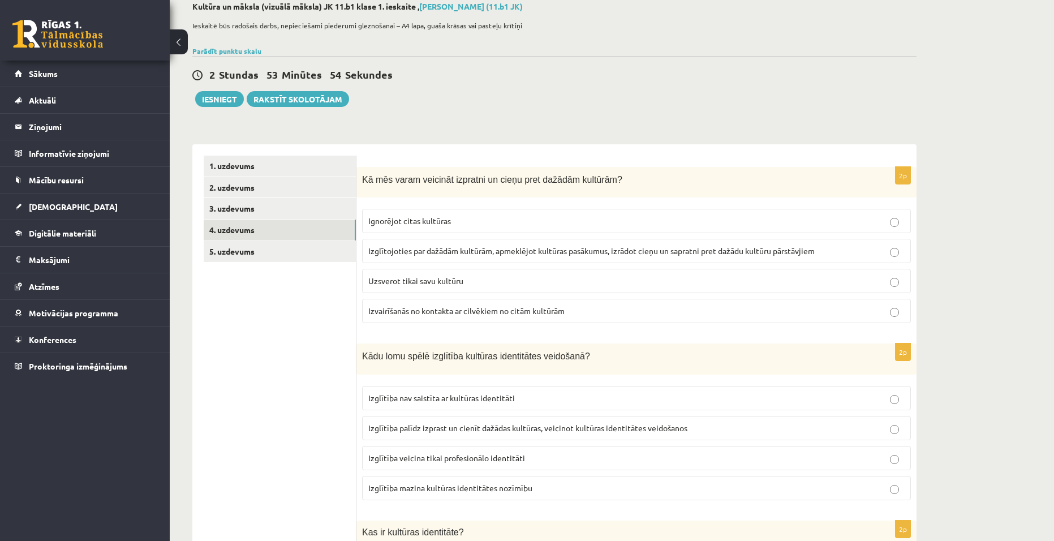
click at [885, 247] on p "Izglītojoties par dažādām kultūrām, apmeklējot kultūras pasākumus, izrādot cieņ…" at bounding box center [636, 251] width 536 height 12
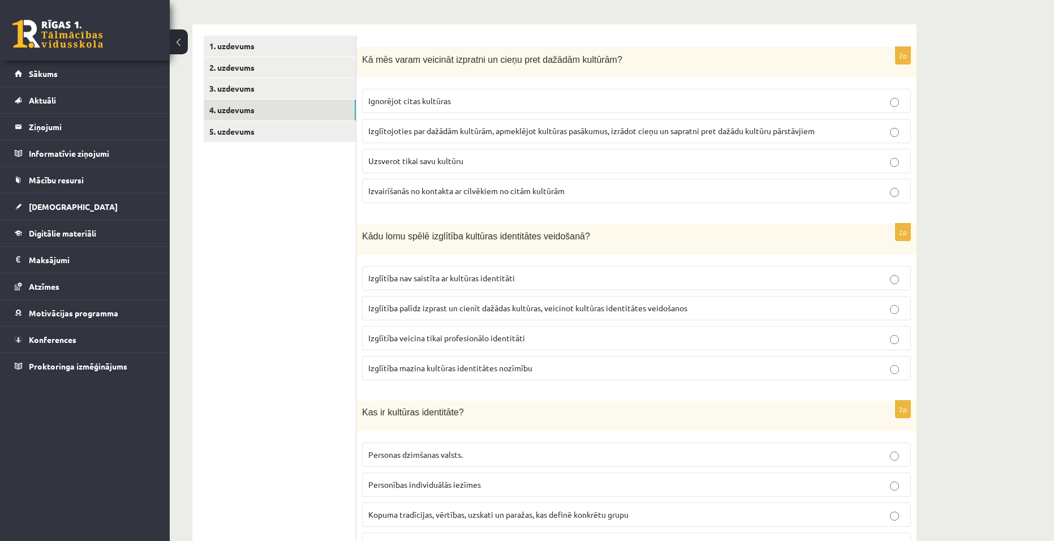
scroll to position [178, 0]
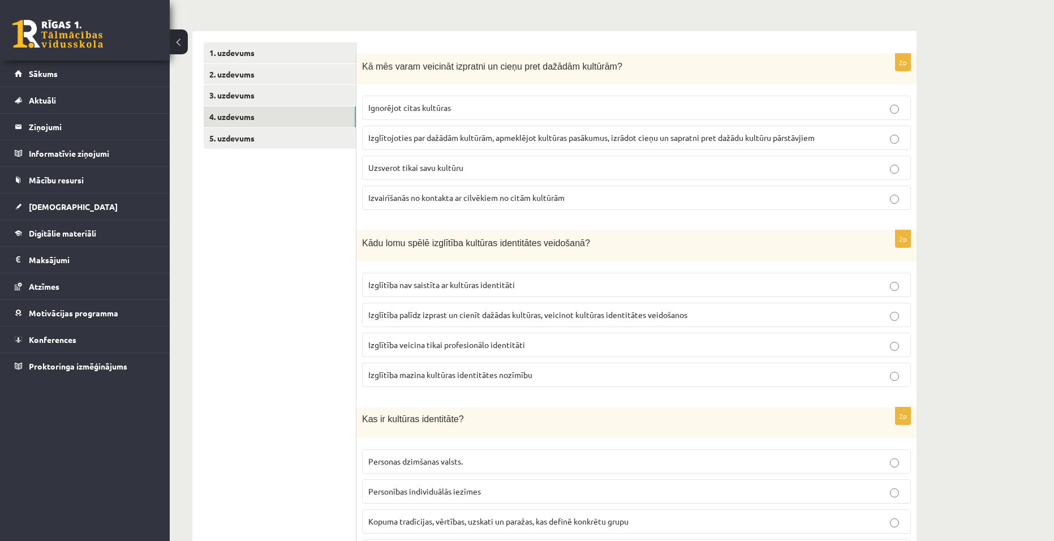
click at [791, 306] on label "Izglītība palīdz izprast un cienīt dažādas kultūras, veicinot kultūras identitā…" at bounding box center [636, 315] width 549 height 24
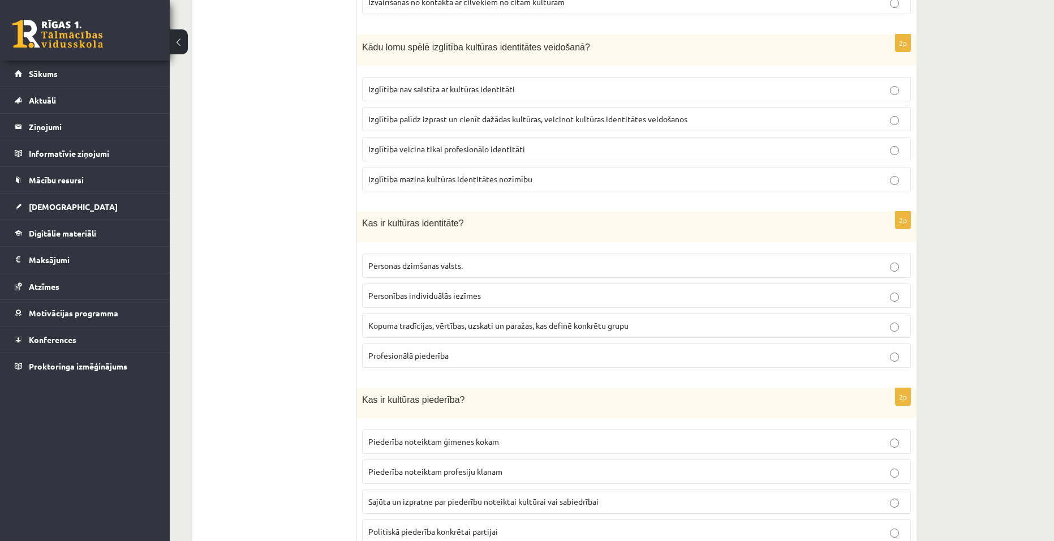
scroll to position [404, 0]
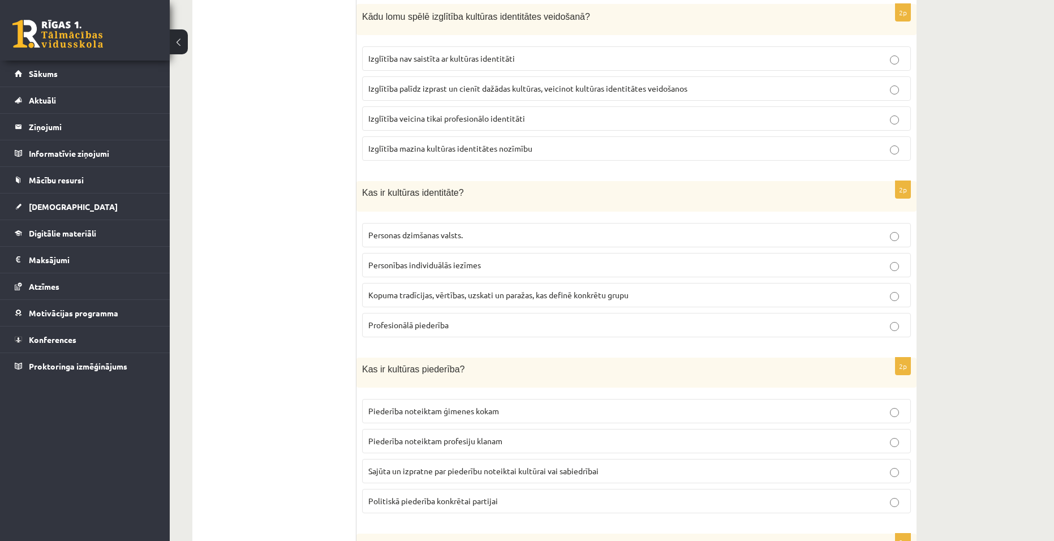
click at [779, 297] on p "Kopuma tradīcijas, vērtības, uzskati un paražas, kas definē konkrētu grupu" at bounding box center [636, 295] width 536 height 12
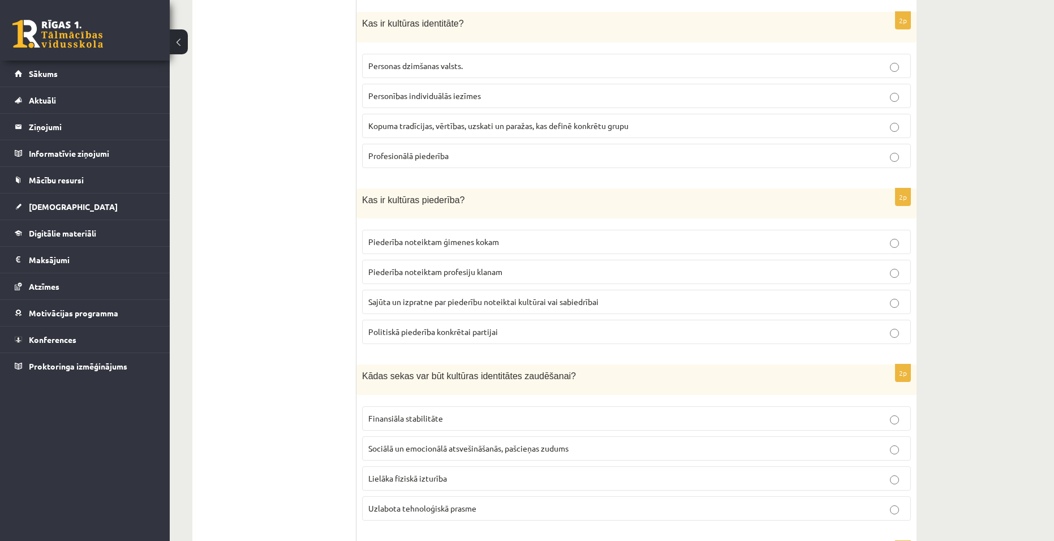
scroll to position [574, 0]
click at [778, 298] on p "Sajūta un izpratne par piederību noteiktai kultūrai vai sabiedrībai" at bounding box center [636, 301] width 536 height 12
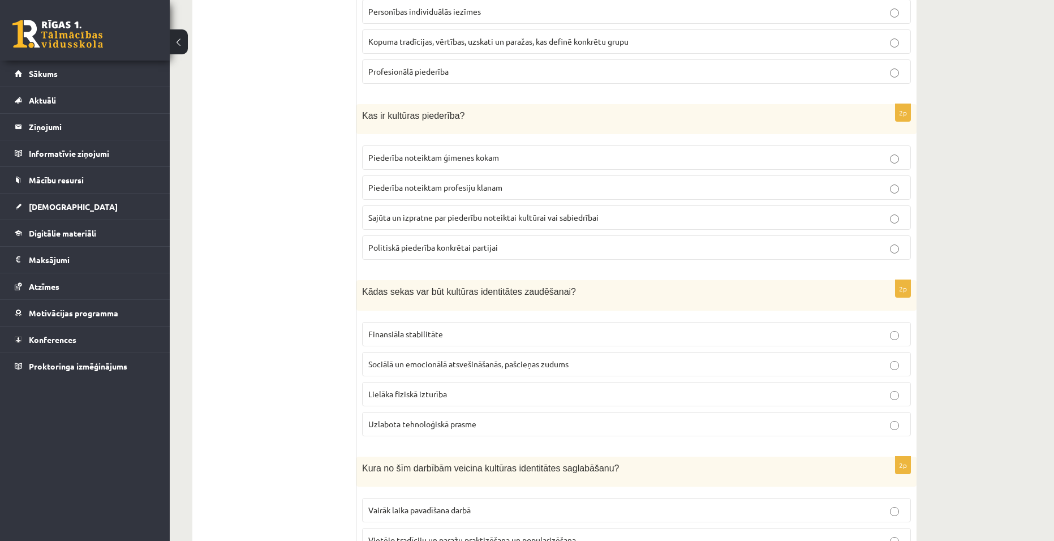
scroll to position [687, 0]
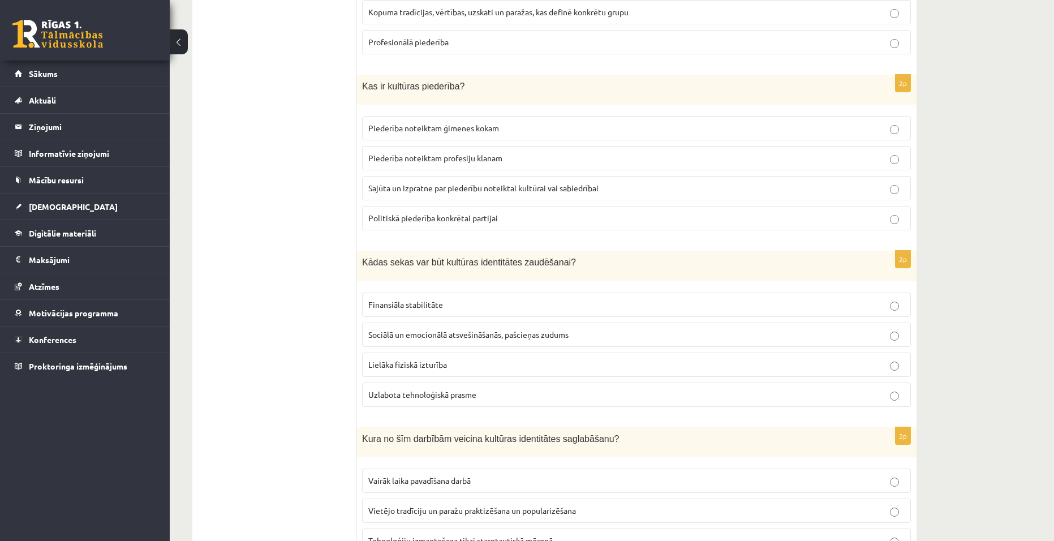
drag, startPoint x: 787, startPoint y: 333, endPoint x: 784, endPoint y: 322, distance: 11.3
click at [786, 332] on p "Sociālā un emocionālā atsvešināšanās, pašcieņas zudums" at bounding box center [636, 335] width 536 height 12
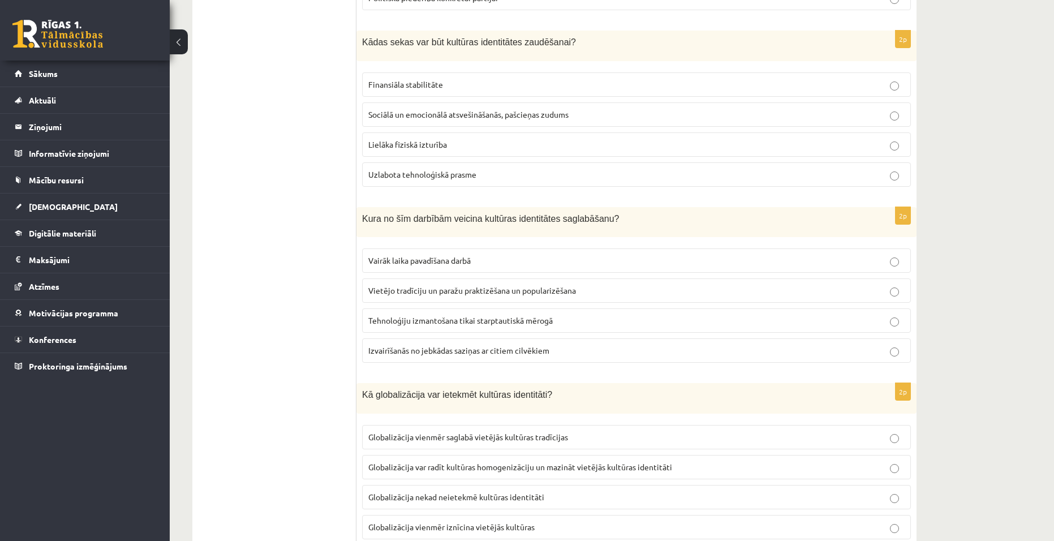
scroll to position [913, 0]
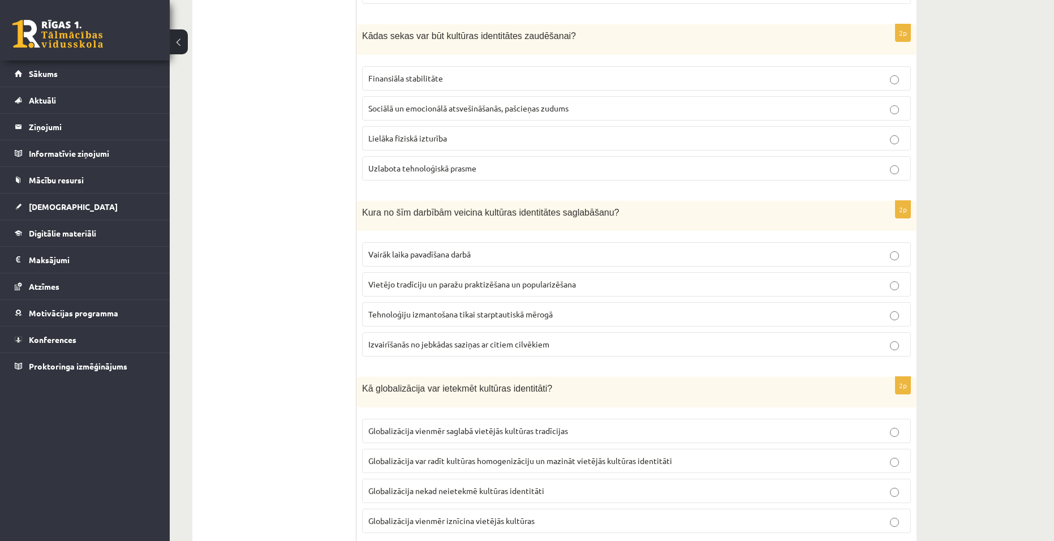
click at [467, 289] on span "Vietējo tradīciju un paražu praktizēšana un popularizēšana" at bounding box center [472, 284] width 208 height 10
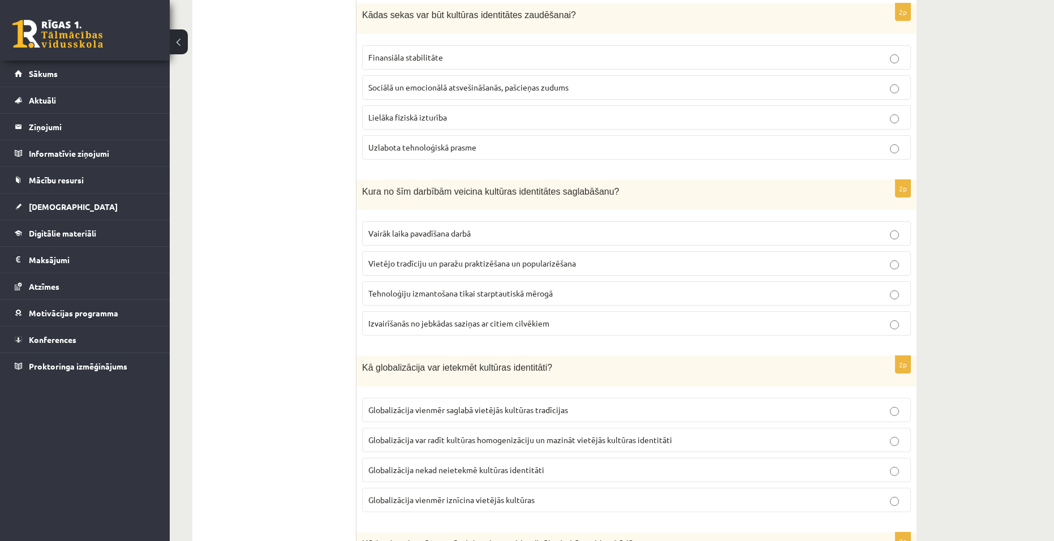
scroll to position [1026, 0]
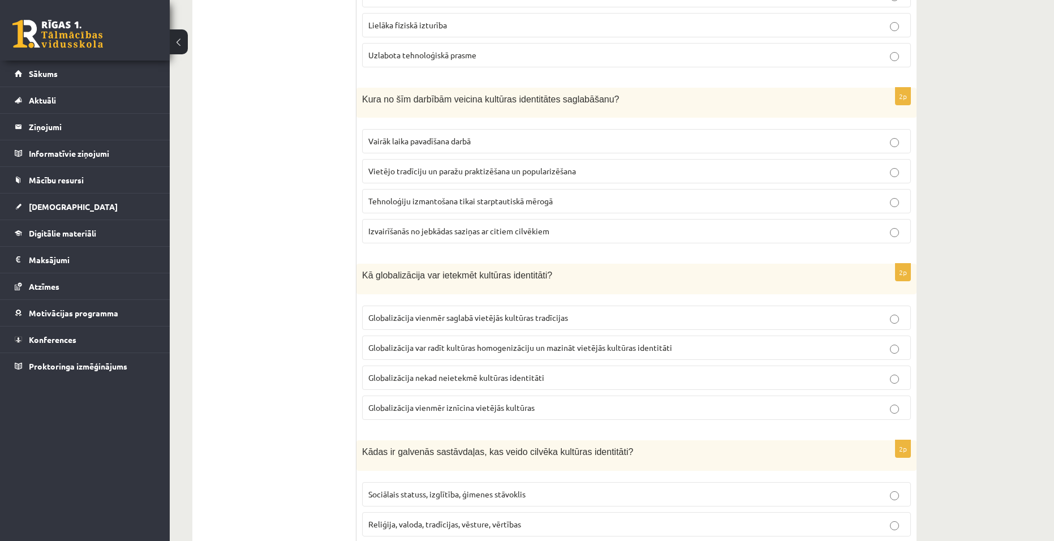
drag, startPoint x: 439, startPoint y: 340, endPoint x: 436, endPoint y: 321, distance: 19.4
click at [438, 340] on label "Globalizācija var radīt kultūras homogenizāciju un mazināt vietējās kultūras id…" at bounding box center [636, 347] width 549 height 24
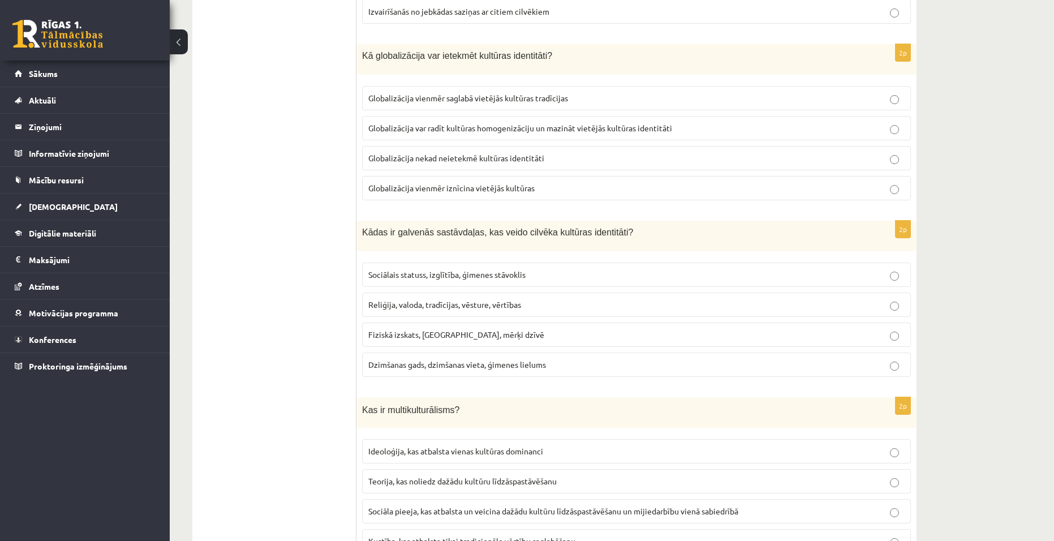
scroll to position [1253, 0]
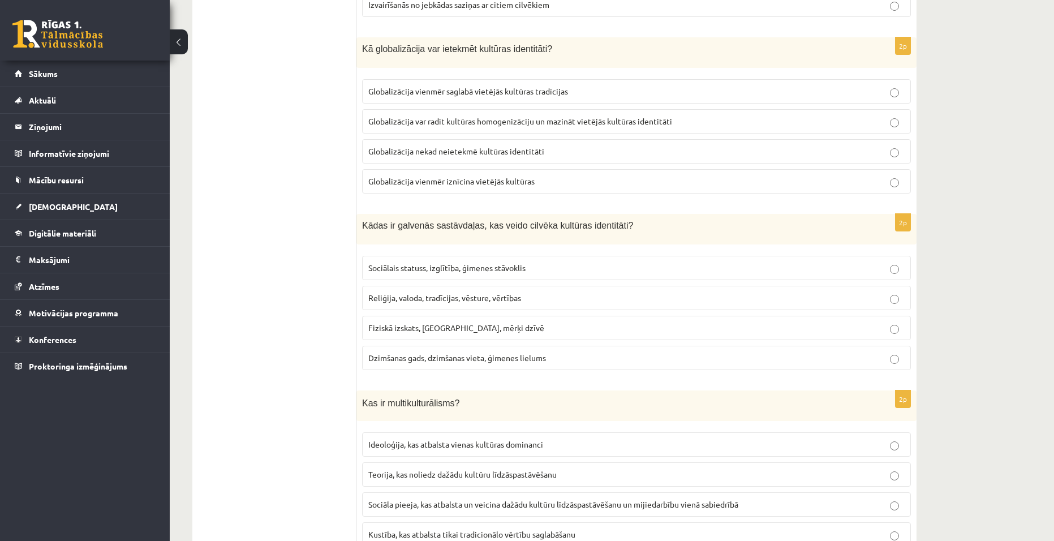
click at [553, 297] on p "Reliģija, valoda, tradīcijas, vēsture, vērtības" at bounding box center [636, 298] width 536 height 12
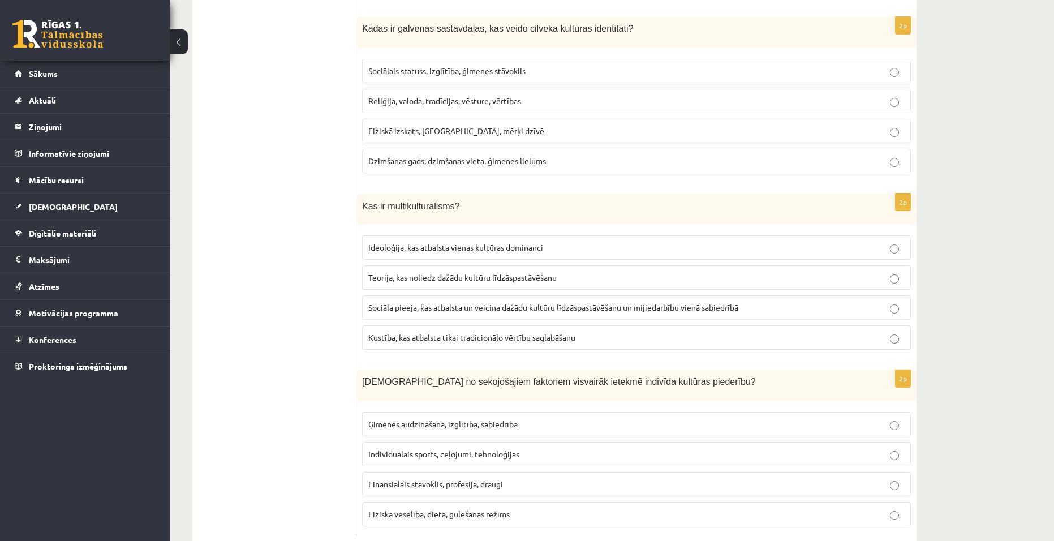
scroll to position [1479, 0]
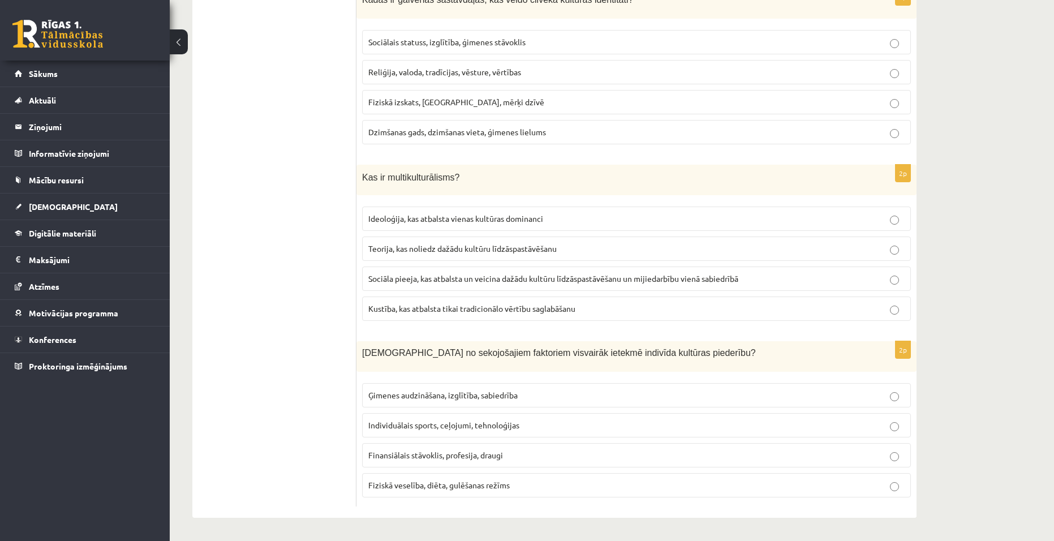
click at [526, 278] on span "Sociāla pieeja, kas atbalsta un veicina dažādu kultūru līdzāspastāvēšanu un mij…" at bounding box center [553, 278] width 370 height 10
click at [428, 398] on span "Ģimenes audzināšana, izglītība, sabiedrība" at bounding box center [442, 395] width 149 height 10
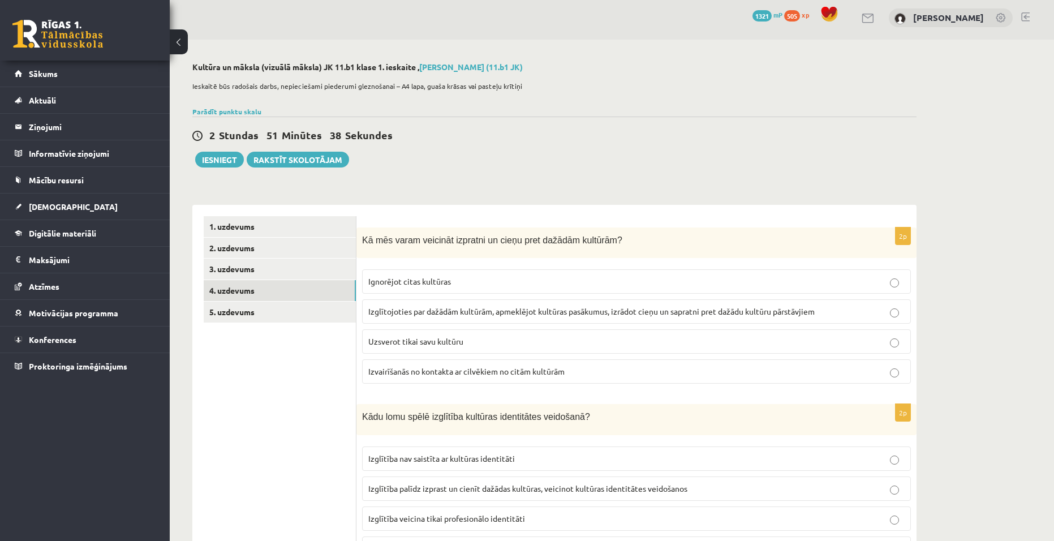
scroll to position [0, 0]
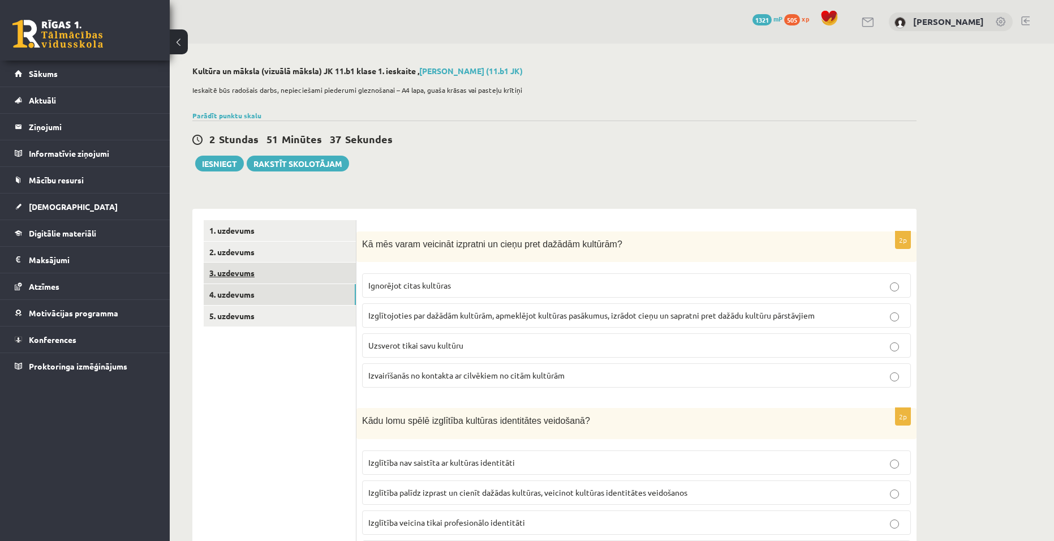
click at [246, 279] on link "3. uzdevums" at bounding box center [280, 272] width 152 height 21
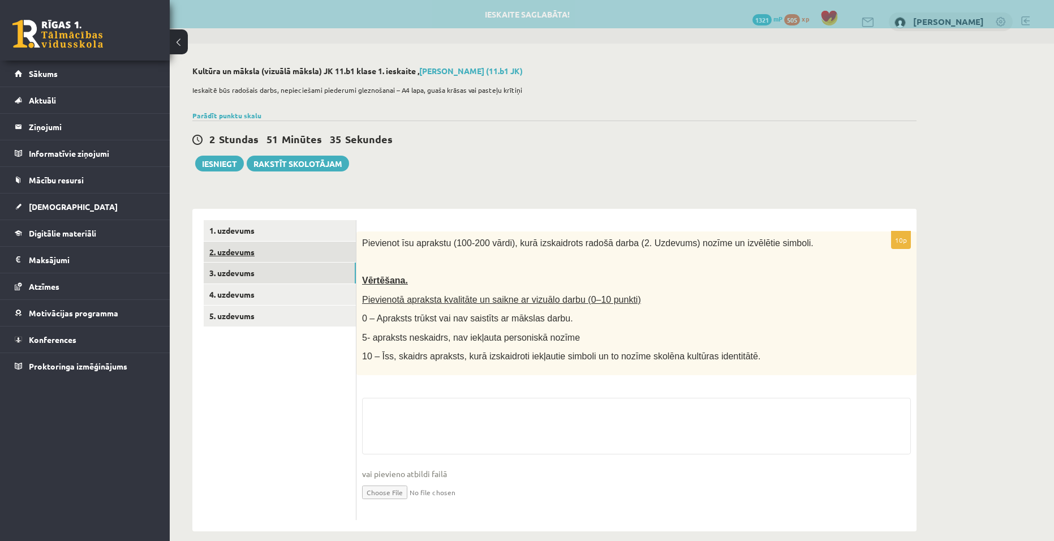
click at [247, 258] on link "2. uzdevums" at bounding box center [280, 252] width 152 height 21
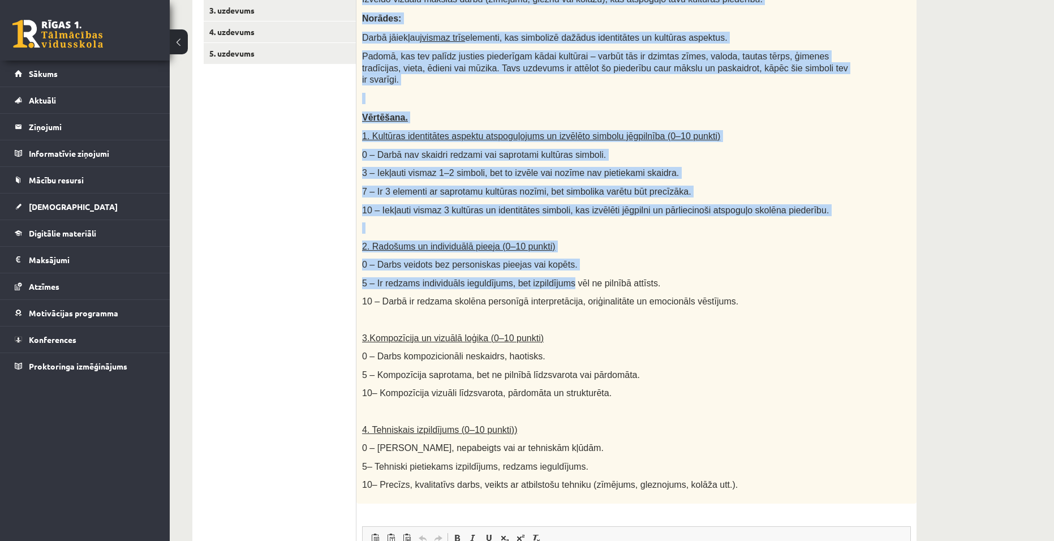
scroll to position [283, 0]
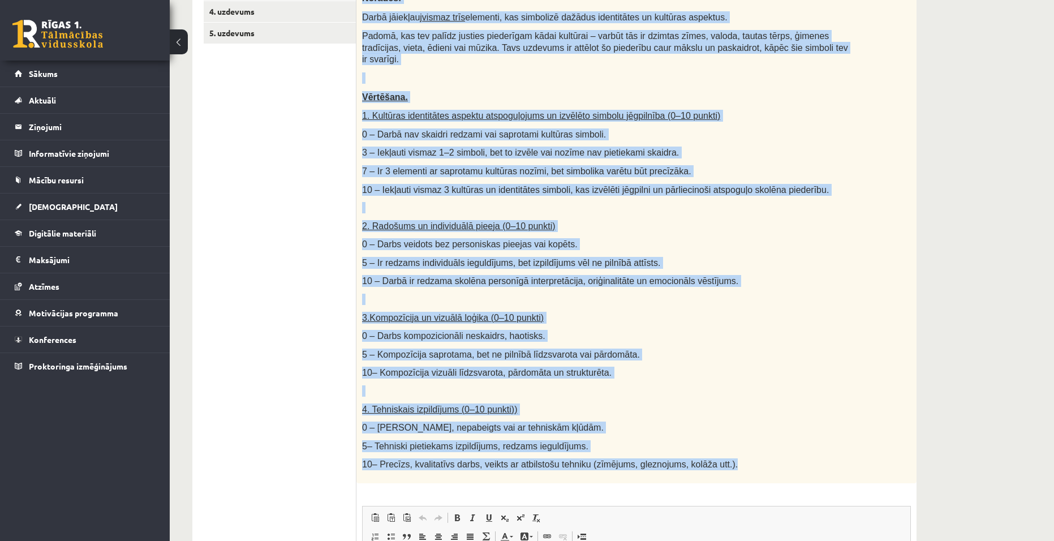
drag, startPoint x: 360, startPoint y: 126, endPoint x: 735, endPoint y: 458, distance: 500.9
click at [735, 458] on div "Radošs darbs. Izveido vizuālu mākslas darbu (zīmējumu, gleznu vai kolāžu), kas …" at bounding box center [636, 216] width 560 height 535
copy div "Radošs darbs. Izveido vizuālu mākslas darbu (zīmējumu, gleznu vai kolāžu), kas …"
drag, startPoint x: 729, startPoint y: 196, endPoint x: 713, endPoint y: 201, distance: 16.5
click at [729, 202] on p at bounding box center [608, 207] width 492 height 11
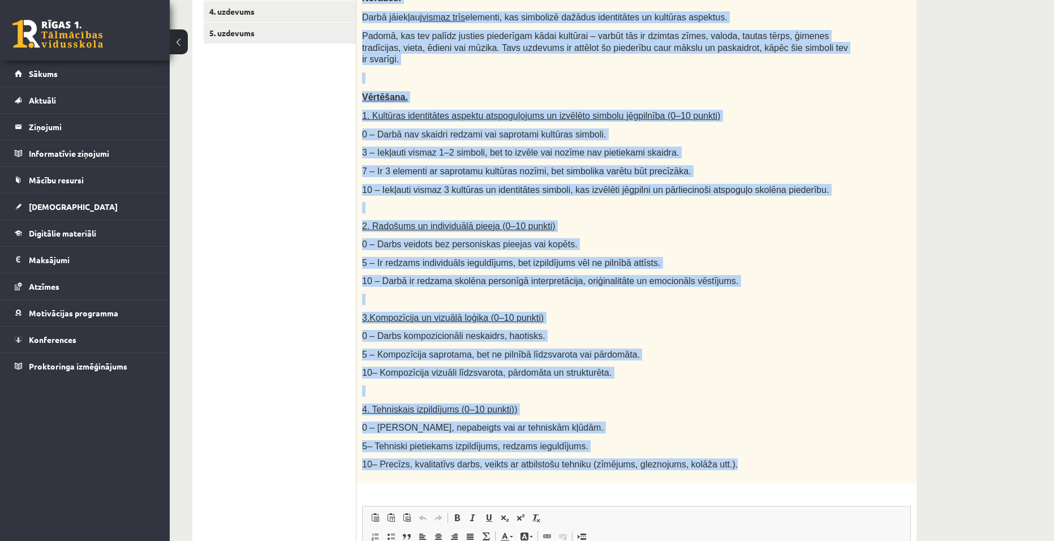
click at [707, 185] on span "10 – Iekļauti vismaz 3 kultūras un identitātes simboli, kas izvēlēti jēgpilni u…" at bounding box center [595, 190] width 467 height 10
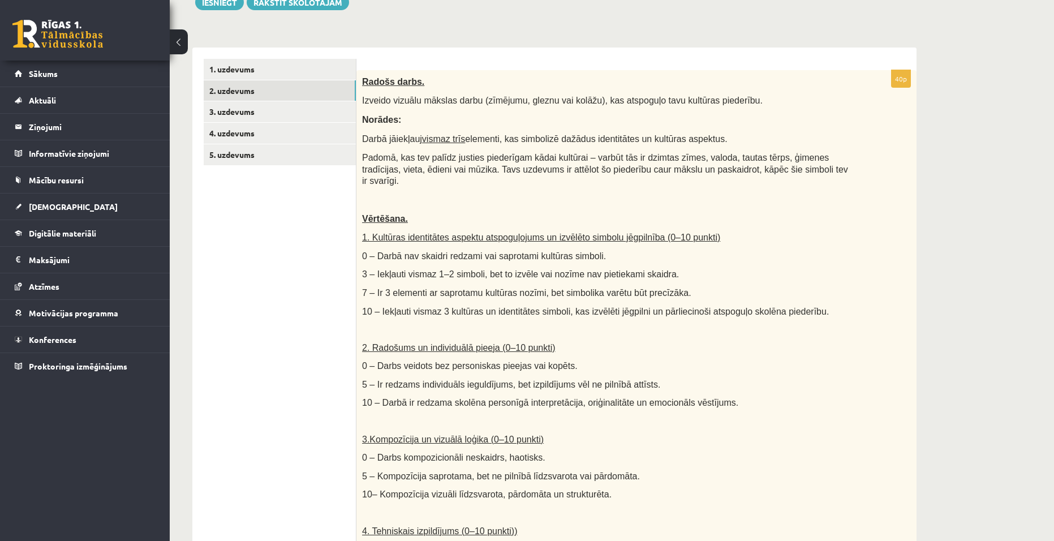
scroll to position [170, 0]
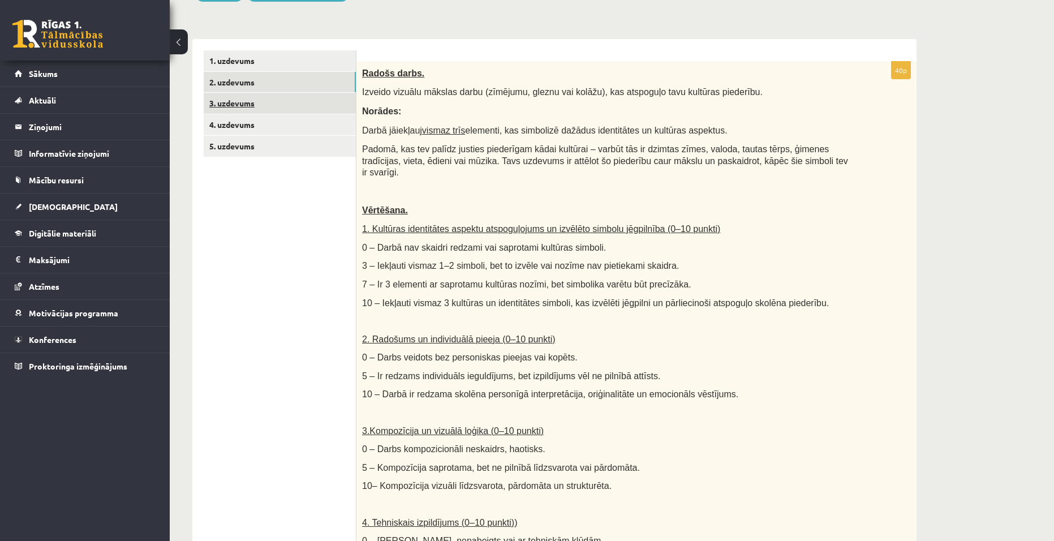
click at [262, 110] on link "3. uzdevums" at bounding box center [280, 103] width 152 height 21
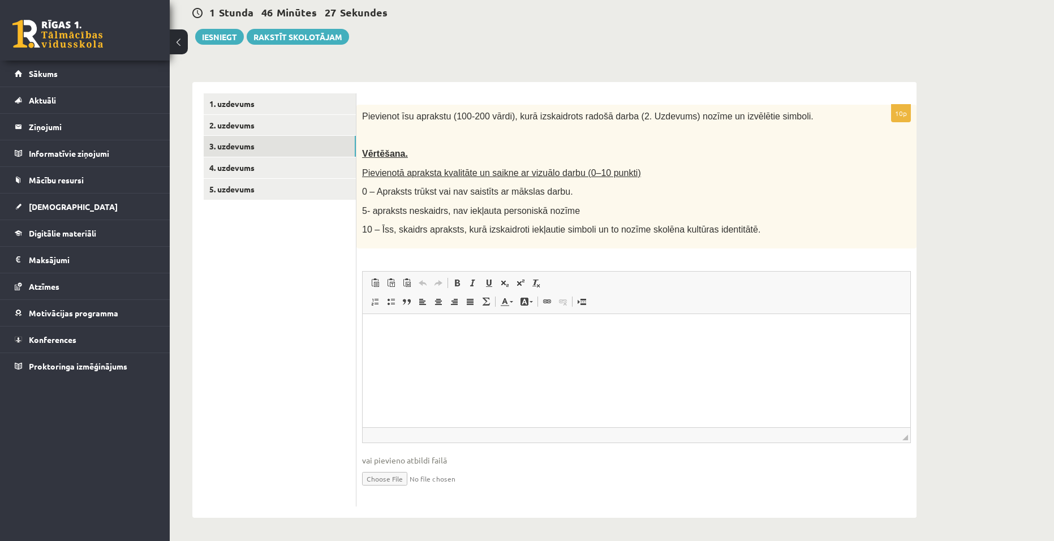
scroll to position [0, 0]
click at [252, 126] on link "2. uzdevums" at bounding box center [280, 125] width 152 height 21
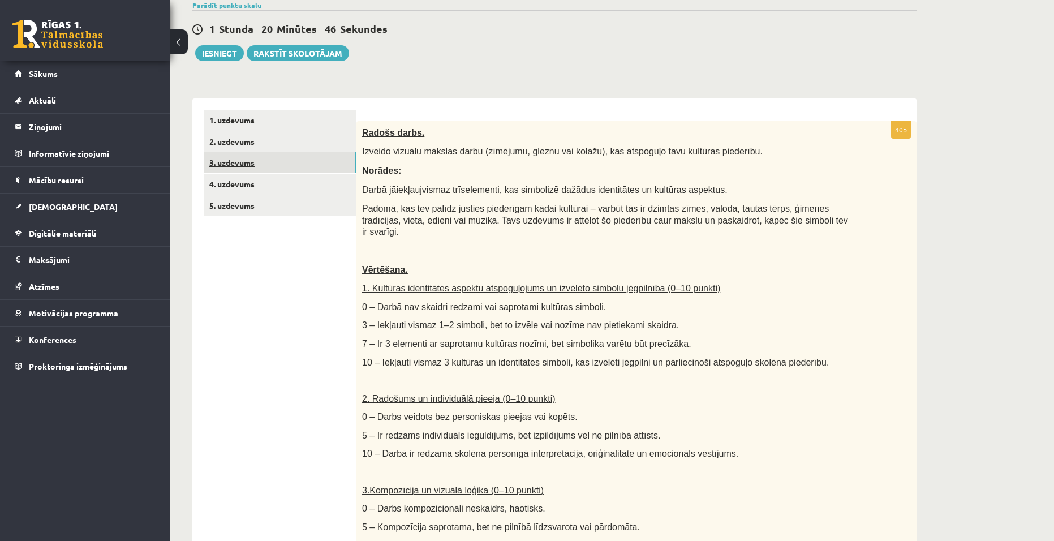
click at [300, 160] on link "3. uzdevums" at bounding box center [280, 162] width 152 height 21
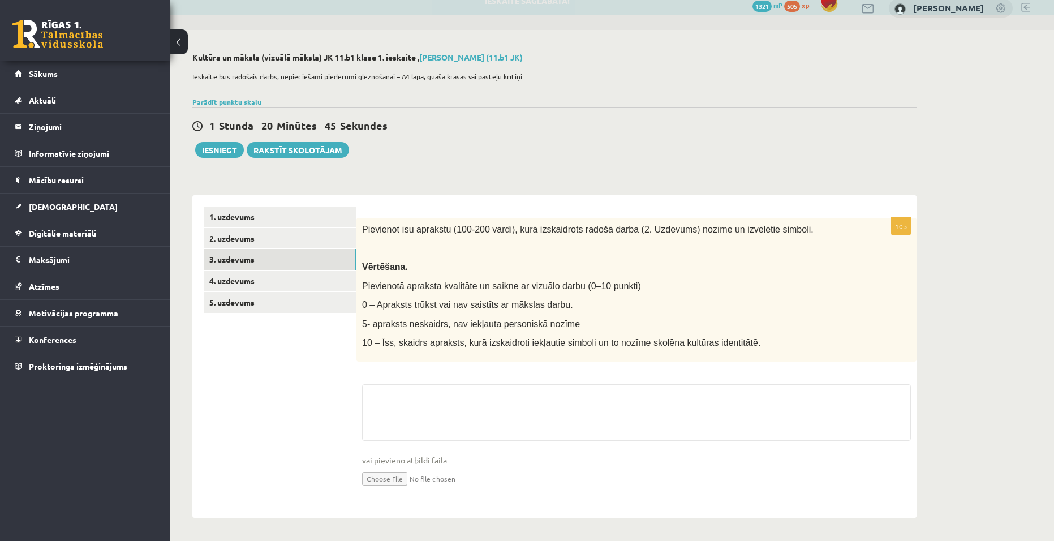
scroll to position [110, 0]
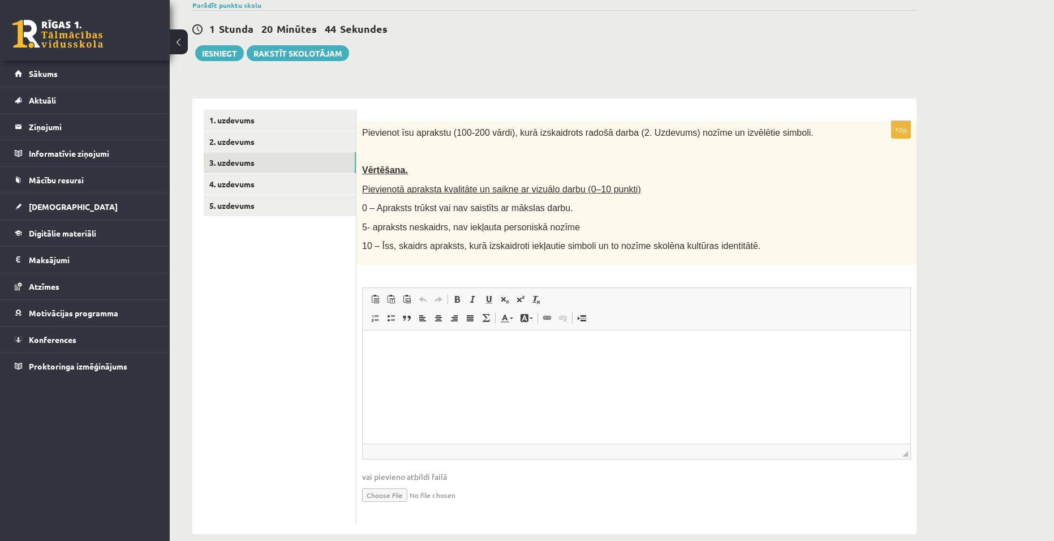
click at [305, 235] on ul "1. uzdevums 2. uzdevums 3. uzdevums 4. uzdevums 5. uzdevums" at bounding box center [280, 316] width 153 height 413
click at [247, 141] on link "2. uzdevums" at bounding box center [280, 141] width 152 height 21
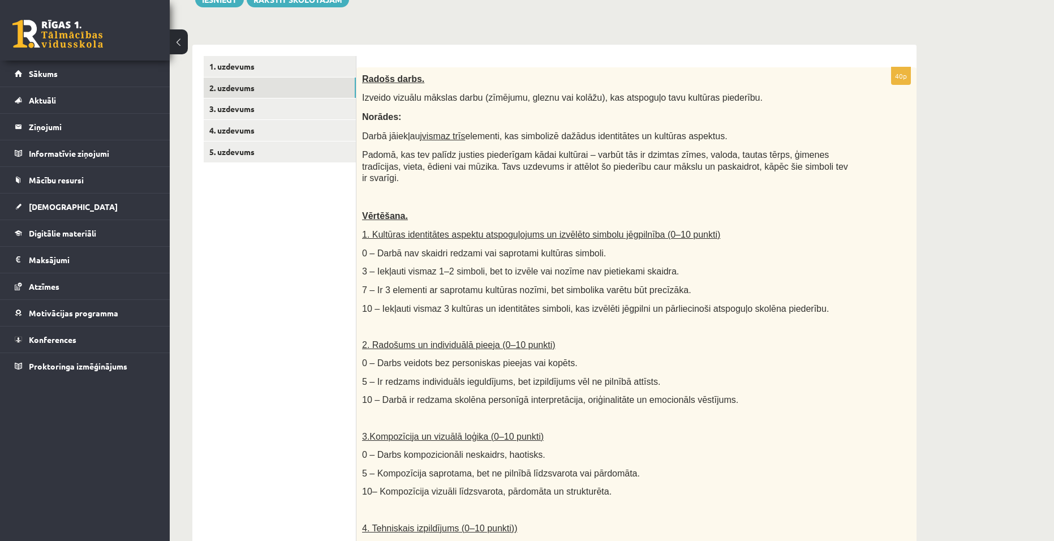
scroll to position [167, 0]
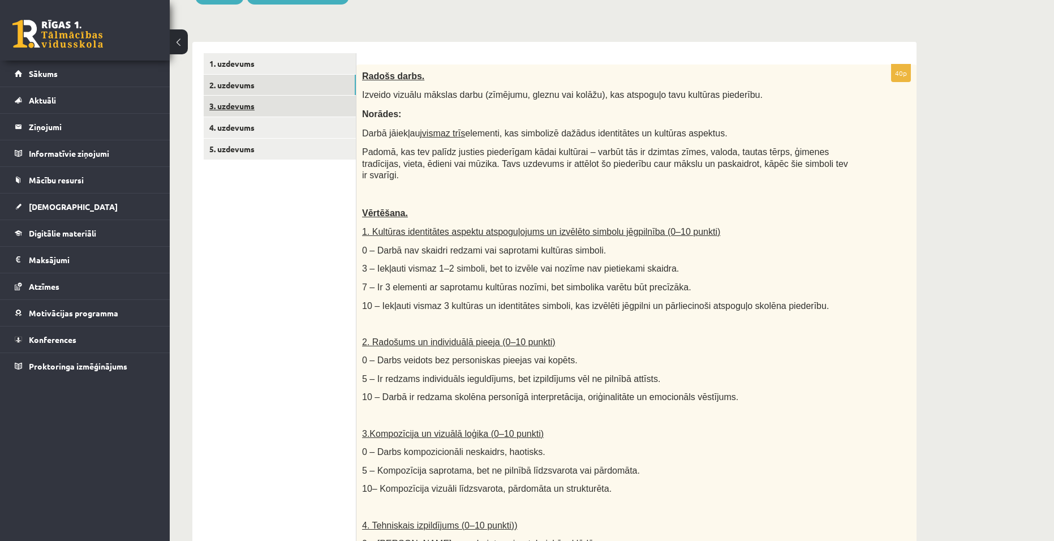
click at [246, 100] on link "3. uzdevums" at bounding box center [280, 106] width 152 height 21
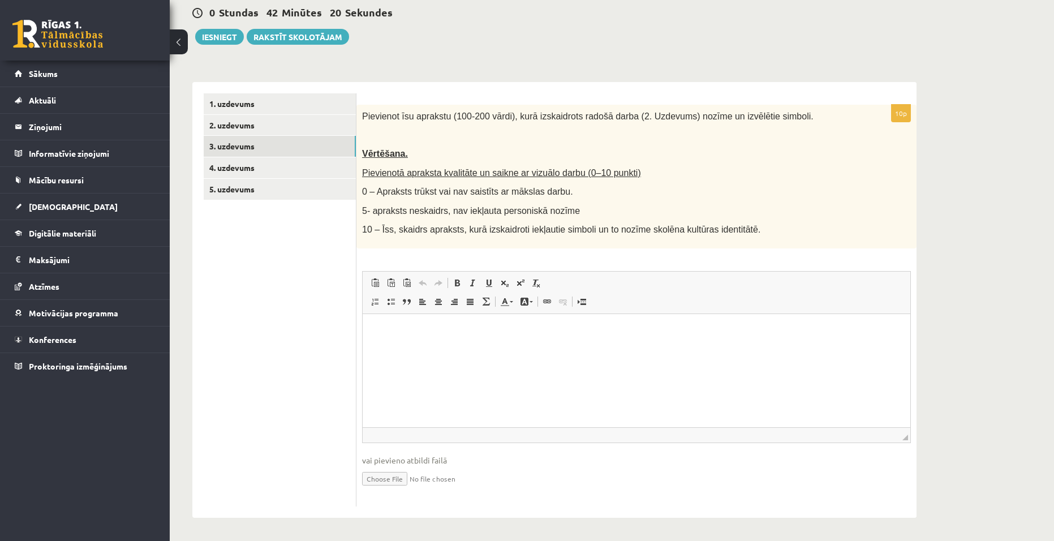
scroll to position [0, 0]
click at [424, 332] on p "Editor, wiswyg-editor-user-answer-47433868798140" at bounding box center [636, 331] width 525 height 12
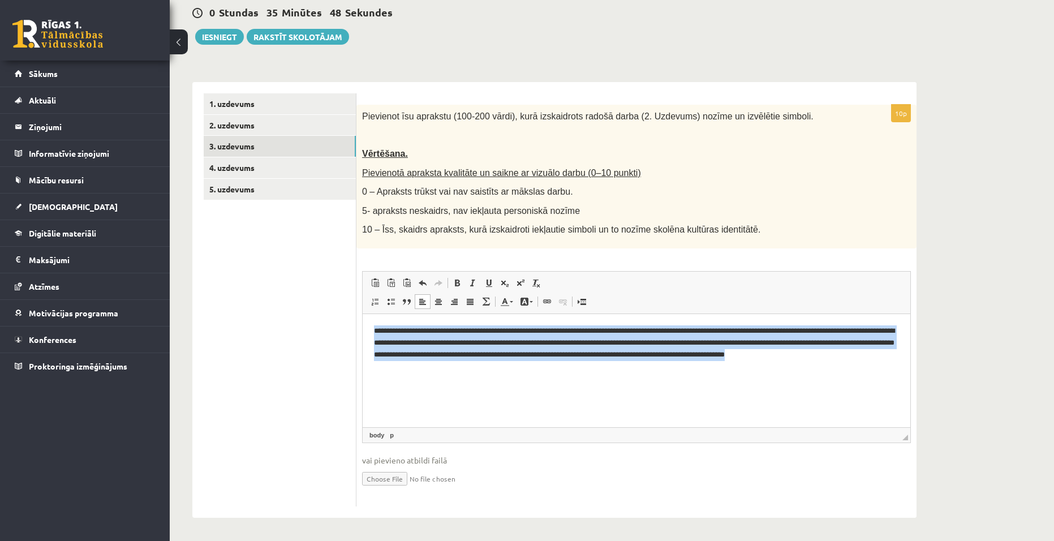
drag, startPoint x: 447, startPoint y: 374, endPoint x: 375, endPoint y: 321, distance: 89.8
click at [376, 321] on html "**********" at bounding box center [637, 348] width 548 height 70
drag, startPoint x: 597, startPoint y: 347, endPoint x: 591, endPoint y: 345, distance: 6.8
click at [597, 347] on p "**********" at bounding box center [636, 348] width 525 height 47
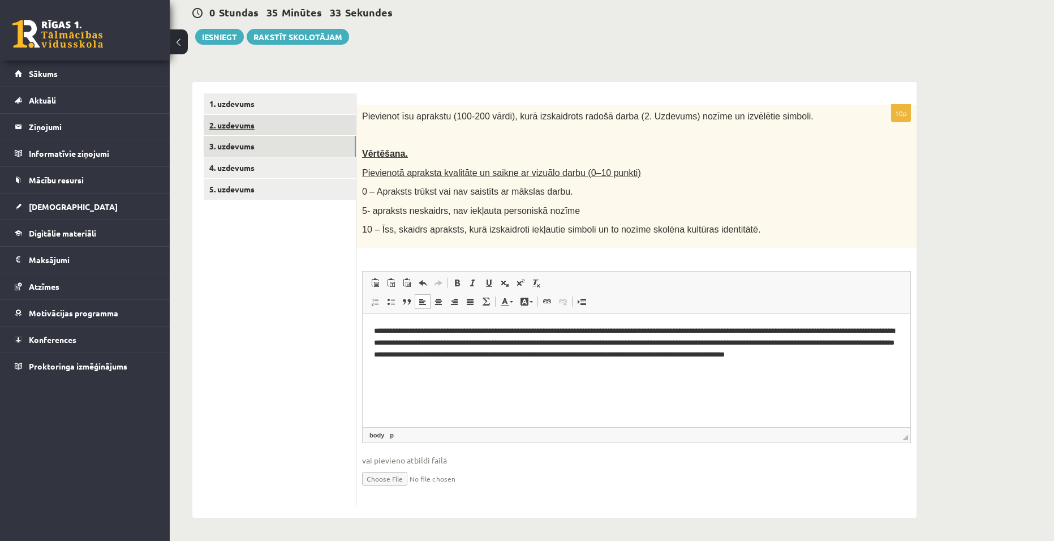
click at [230, 121] on link "2. uzdevums" at bounding box center [280, 125] width 152 height 21
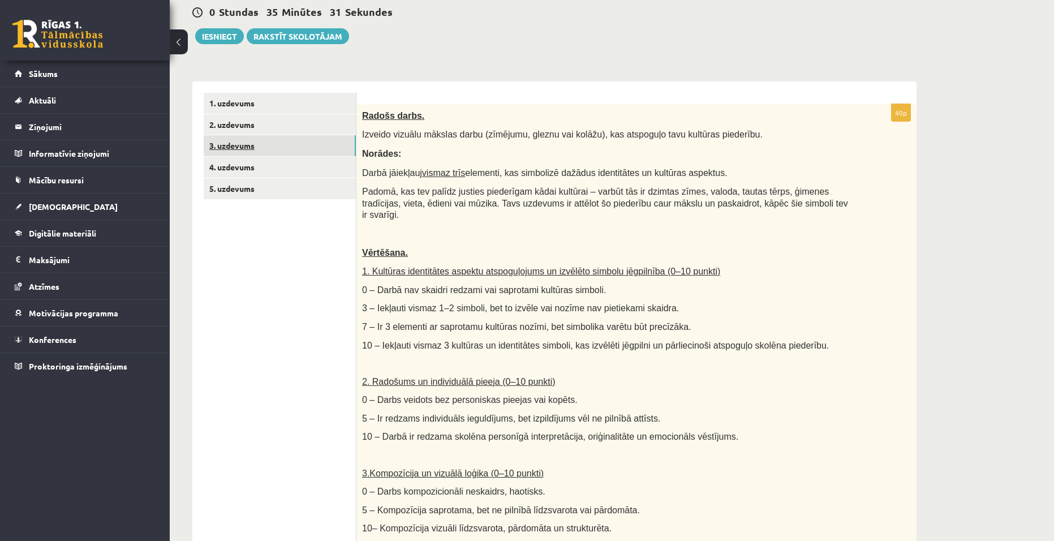
click at [233, 147] on link "3. uzdevums" at bounding box center [280, 145] width 152 height 21
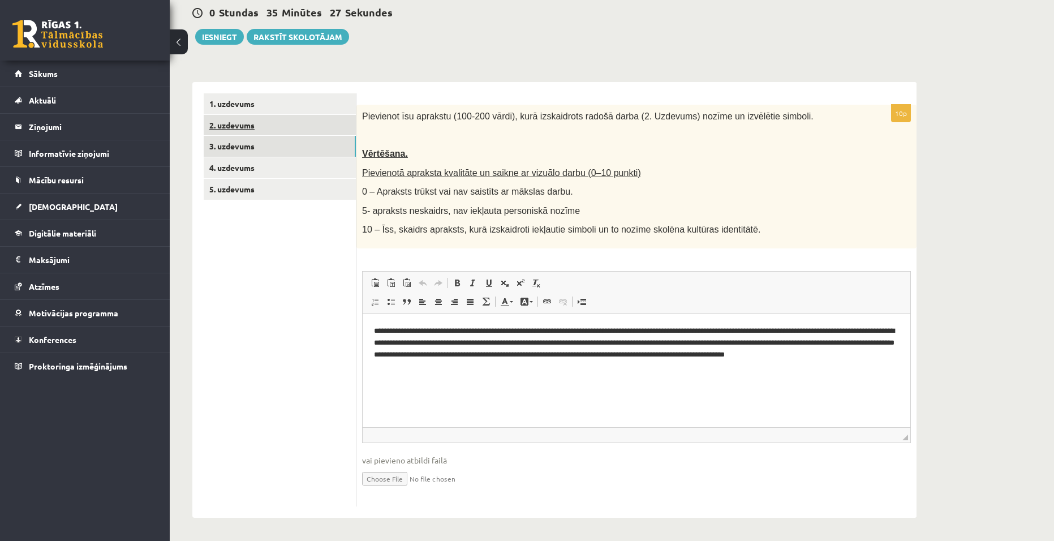
click at [244, 123] on link "2. uzdevums" at bounding box center [280, 125] width 152 height 21
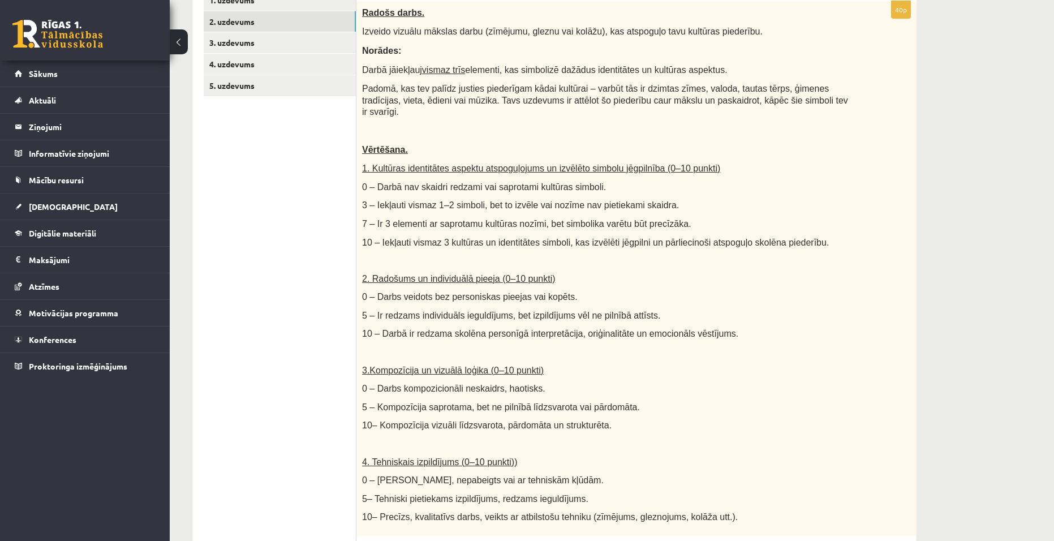
scroll to position [167, 0]
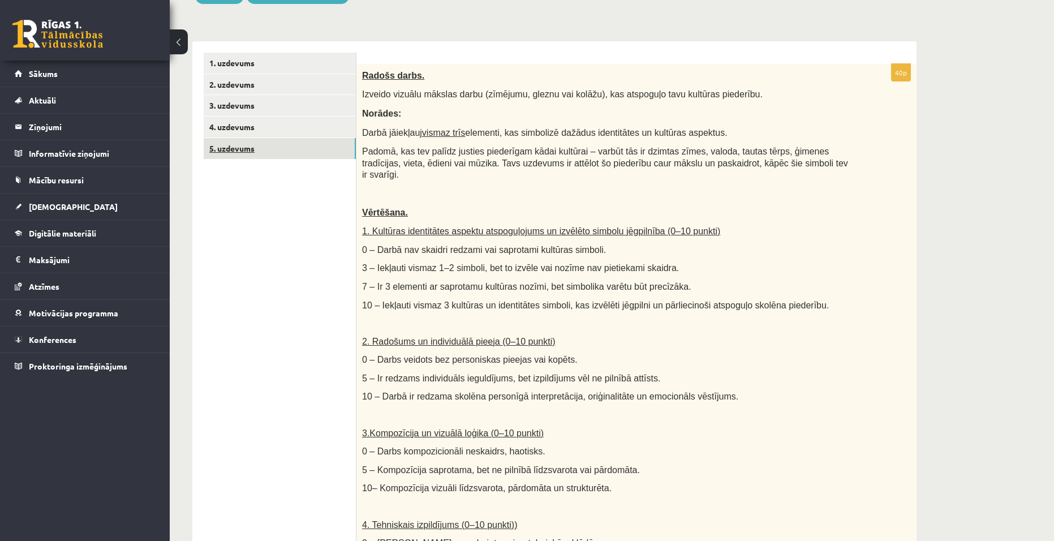
click at [237, 148] on link "5. uzdevums" at bounding box center [280, 148] width 152 height 21
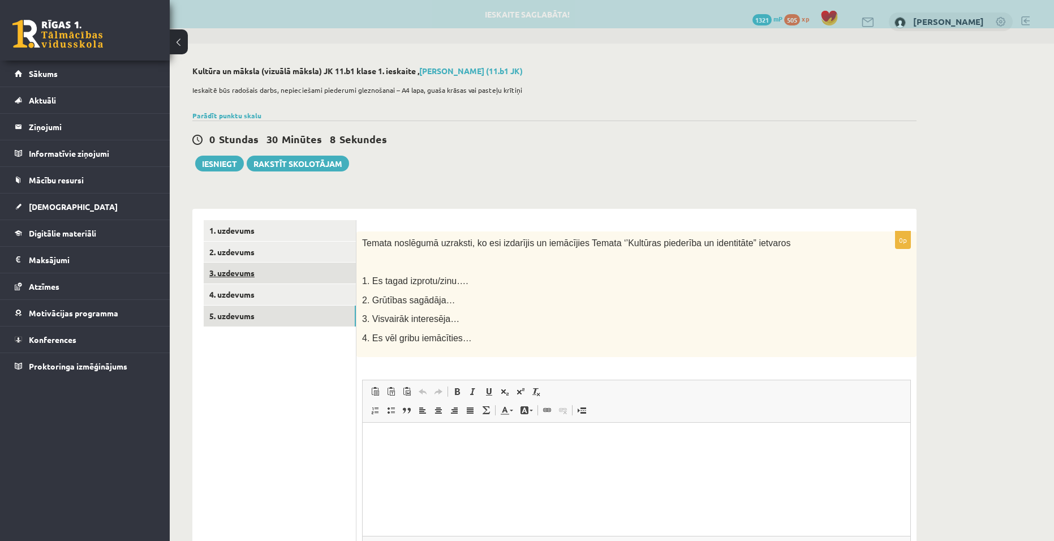
scroll to position [0, 0]
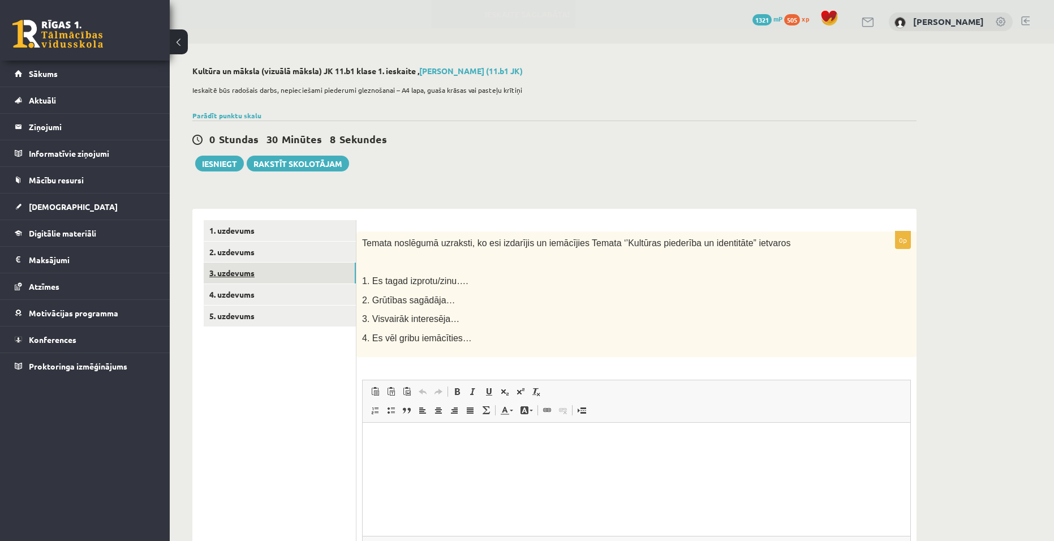
click at [243, 270] on link "3. uzdevums" at bounding box center [280, 272] width 152 height 21
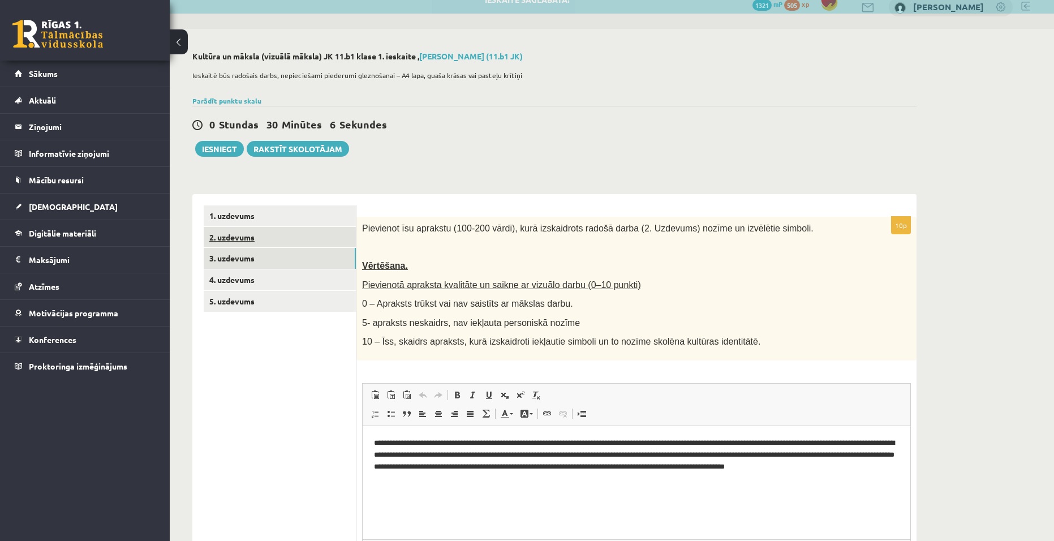
click at [217, 231] on link "2. uzdevums" at bounding box center [280, 237] width 152 height 21
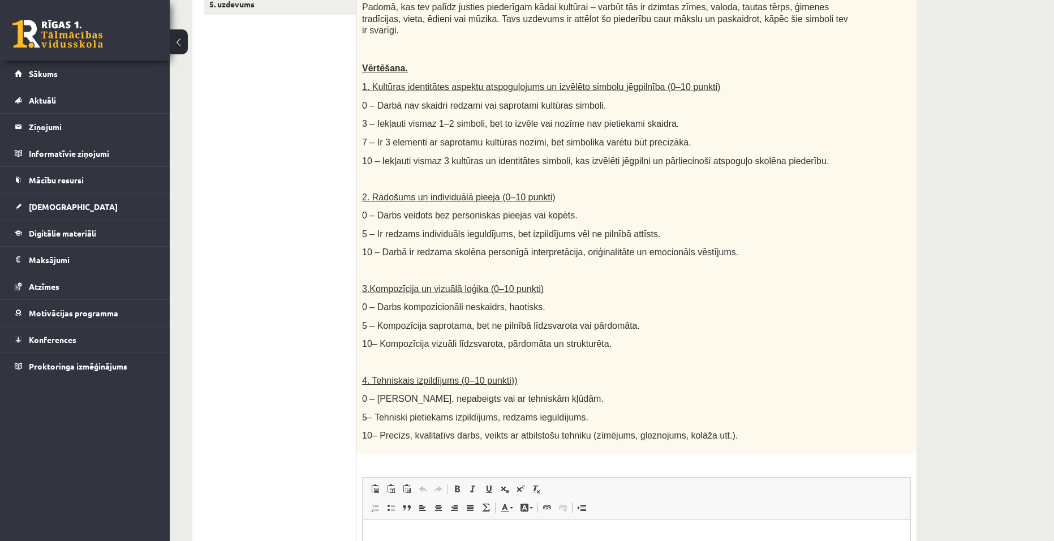
scroll to position [506, 0]
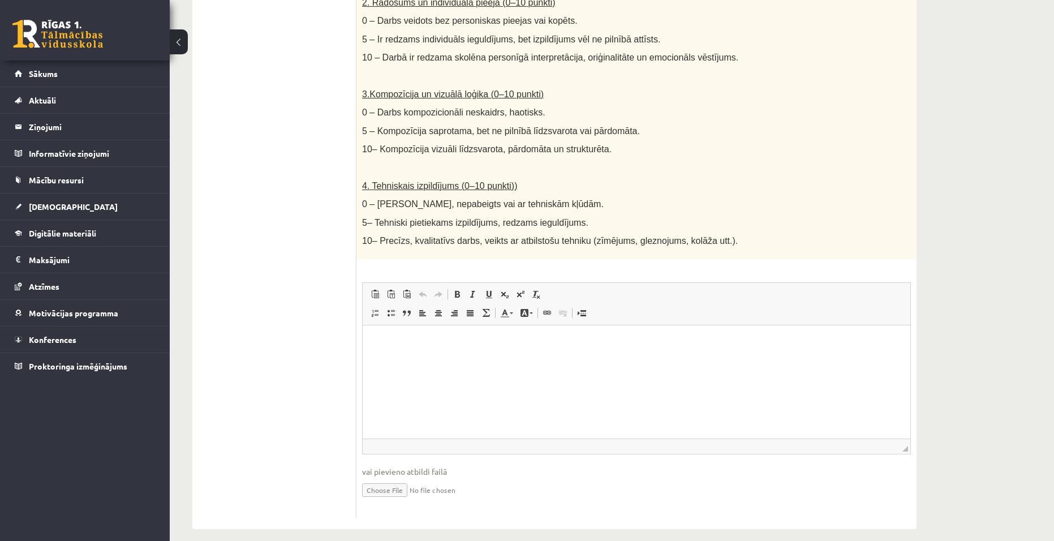
click at [391, 481] on input "file" at bounding box center [636, 488] width 549 height 23
type input "**********"
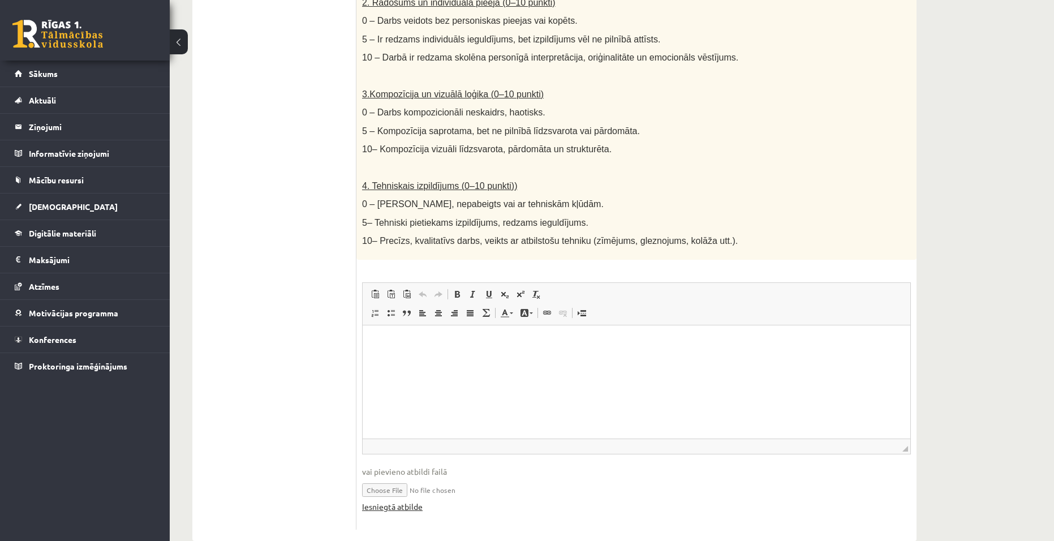
click at [411, 501] on link "Iesniegtā atbilde" at bounding box center [392, 507] width 61 height 12
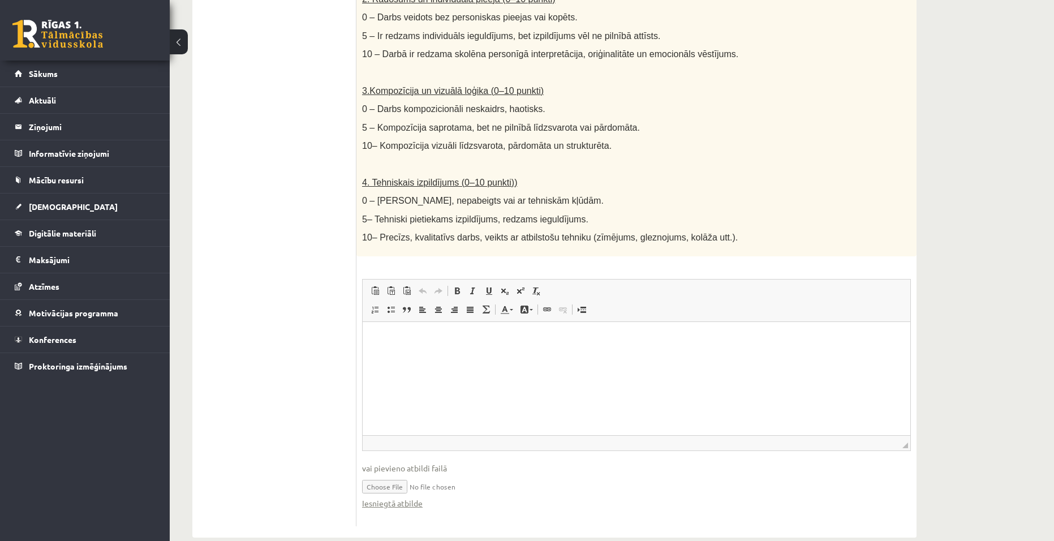
scroll to position [518, 0]
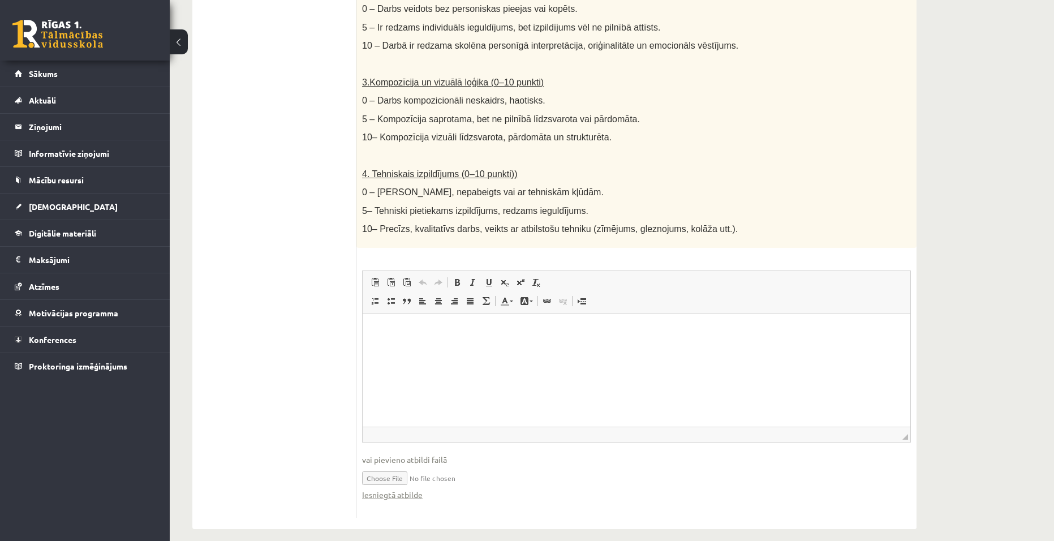
click at [461, 466] on input "file" at bounding box center [636, 477] width 549 height 23
click at [394, 466] on input "file" at bounding box center [636, 477] width 549 height 23
type input "**********"
click at [397, 489] on link "Iesniegtā atbilde" at bounding box center [392, 495] width 61 height 12
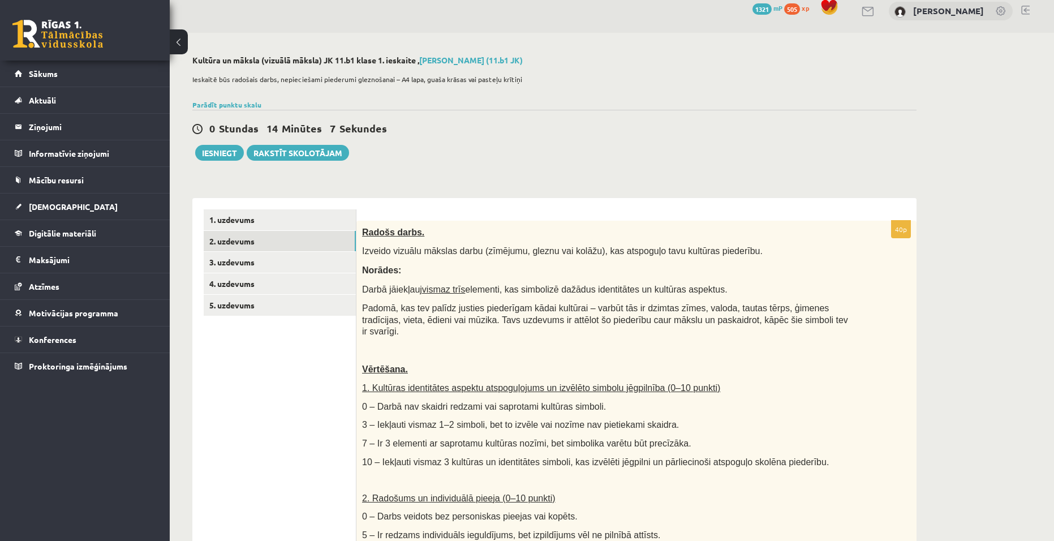
scroll to position [9, 0]
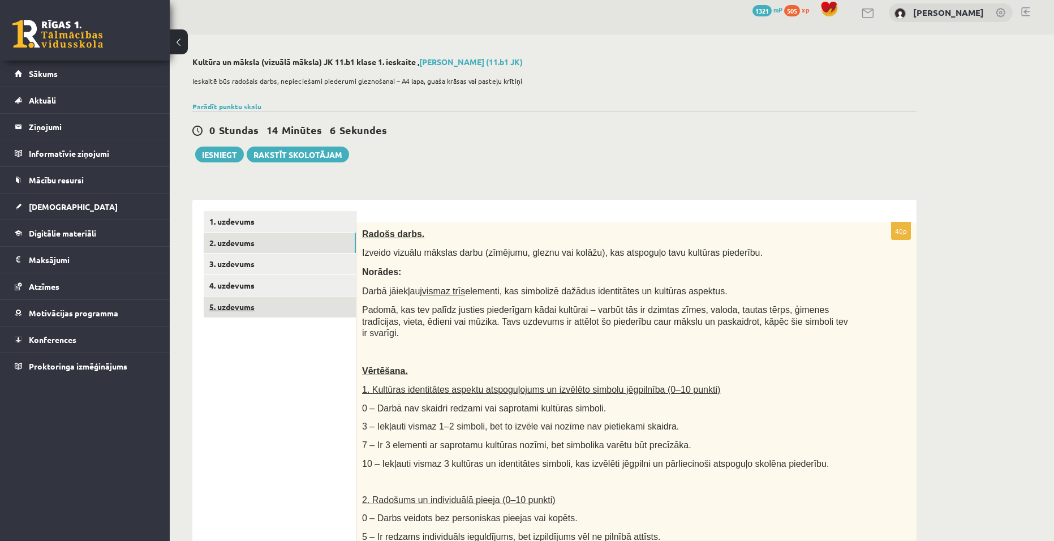
click at [248, 306] on link "5. uzdevums" at bounding box center [280, 306] width 152 height 21
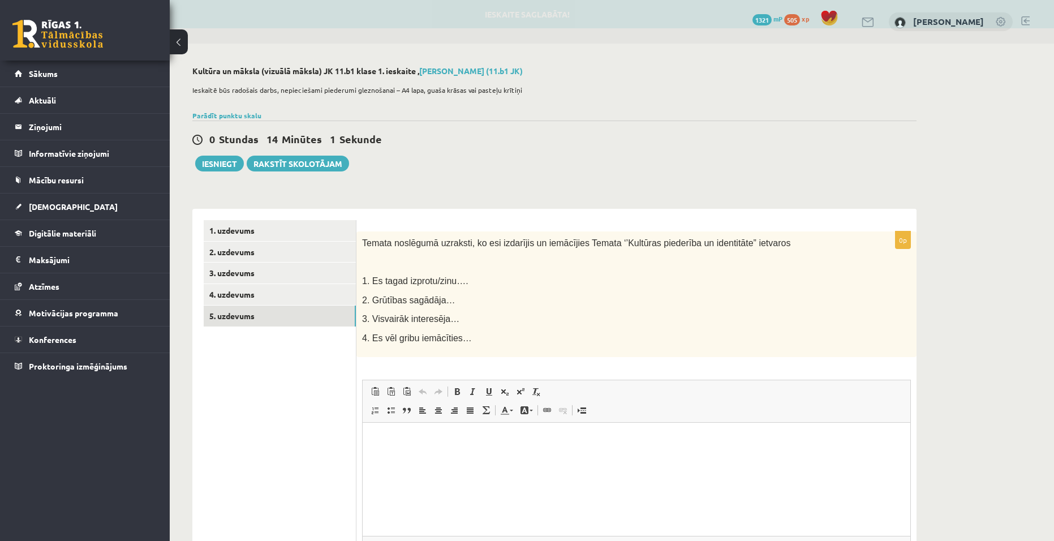
scroll to position [0, 0]
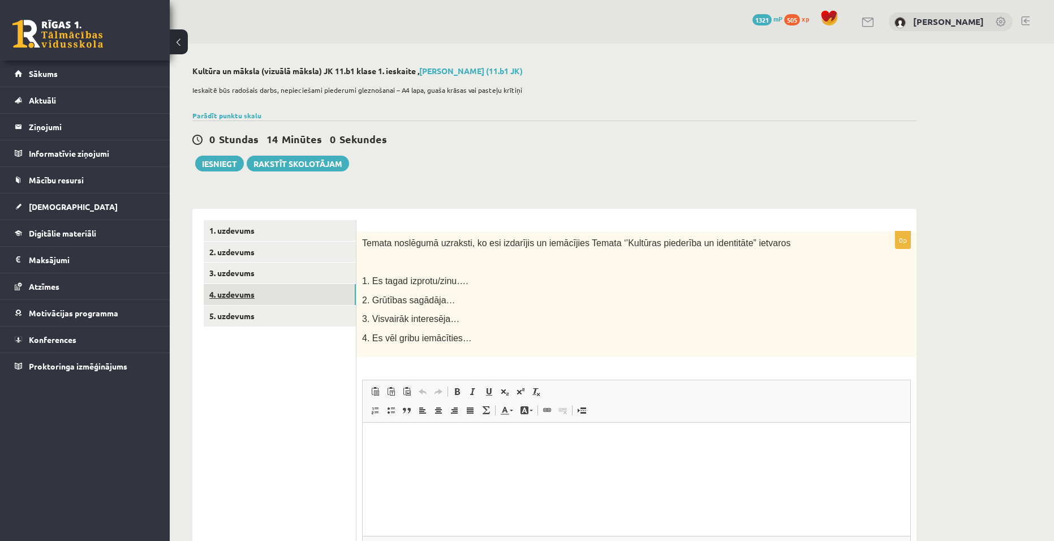
click at [236, 295] on link "4. uzdevums" at bounding box center [280, 294] width 152 height 21
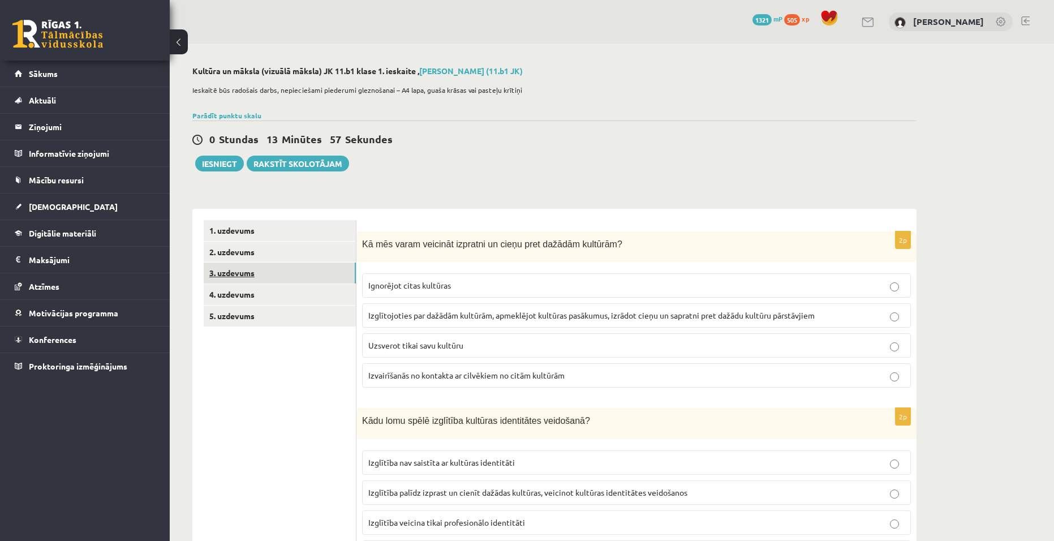
click at [261, 268] on link "3. uzdevums" at bounding box center [280, 272] width 152 height 21
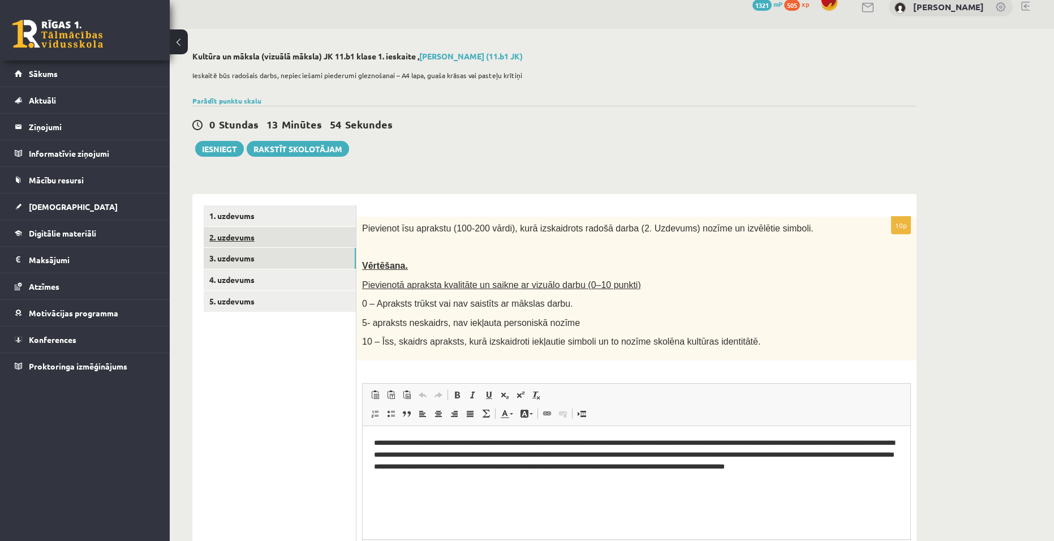
click at [264, 234] on link "2. uzdevums" at bounding box center [280, 237] width 152 height 21
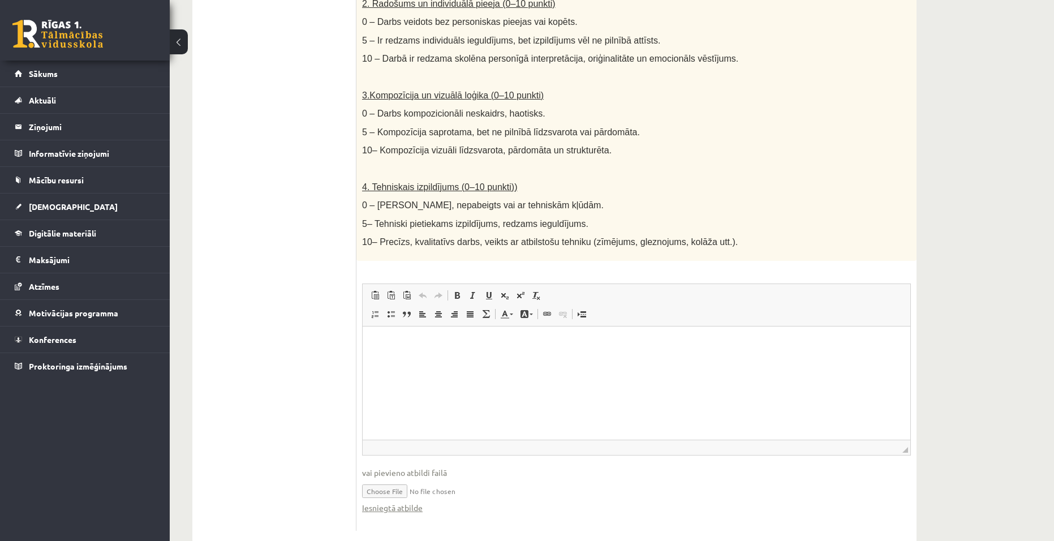
scroll to position [518, 0]
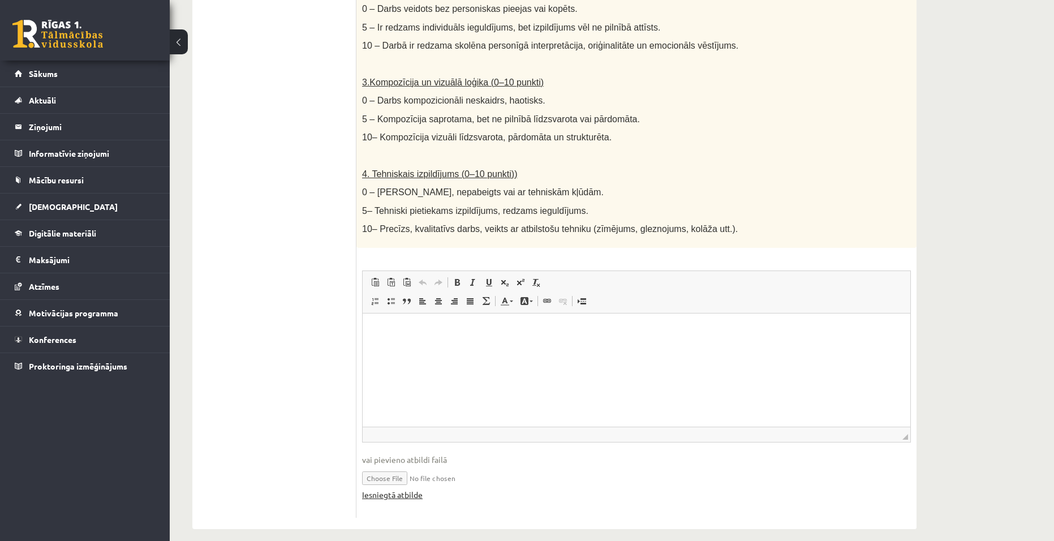
click at [396, 489] on link "Iesniegtā atbilde" at bounding box center [392, 495] width 61 height 12
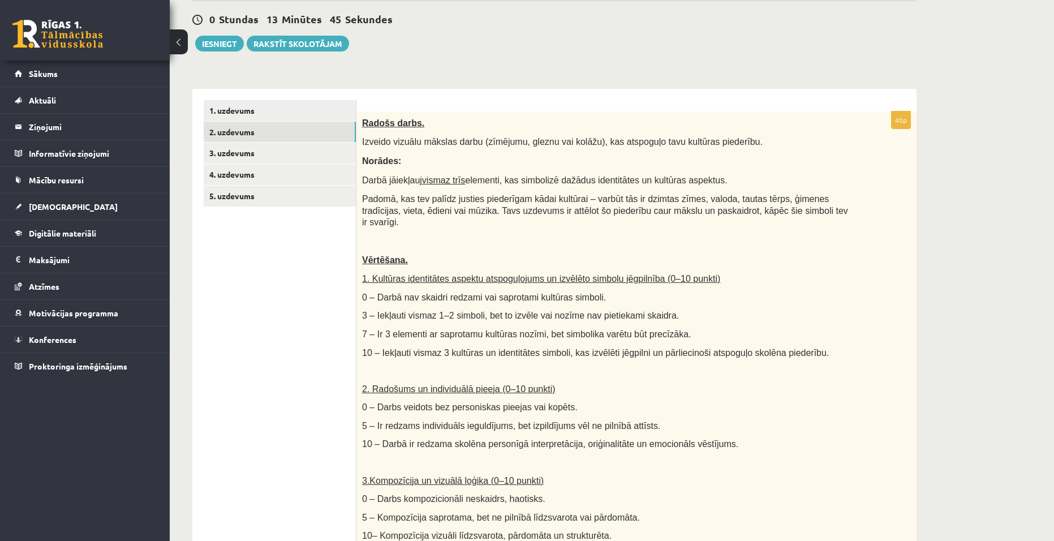
scroll to position [66, 0]
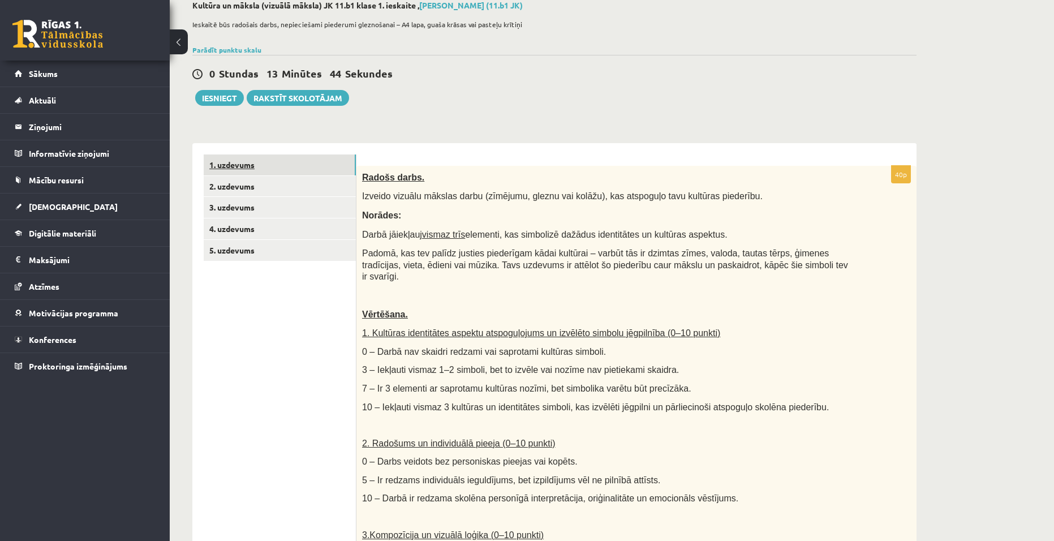
click at [269, 167] on link "1. uzdevums" at bounding box center [280, 164] width 152 height 21
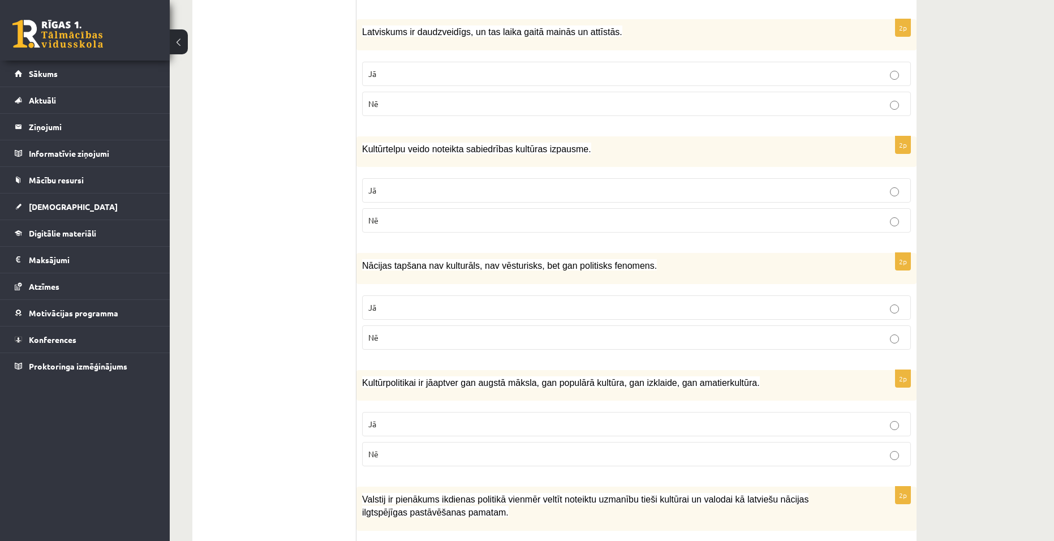
scroll to position [0, 0]
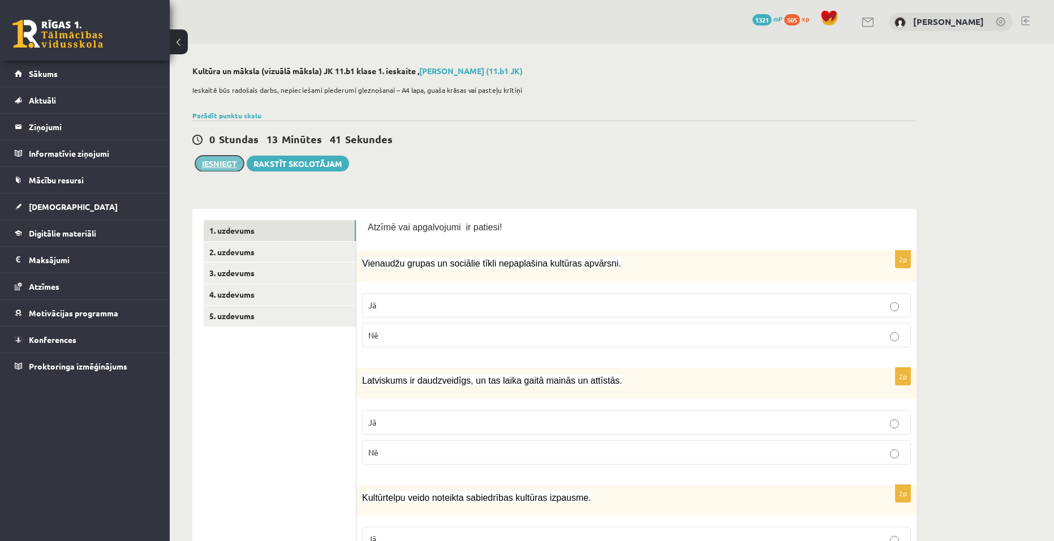
click at [209, 163] on button "Iesniegt" at bounding box center [219, 164] width 49 height 16
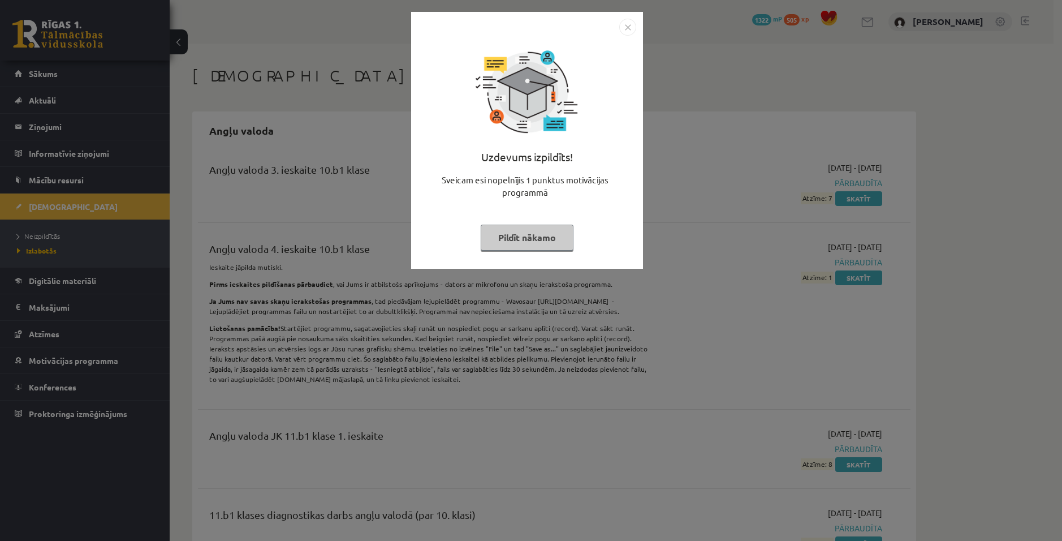
click at [630, 25] on img "Close" at bounding box center [627, 27] width 17 height 17
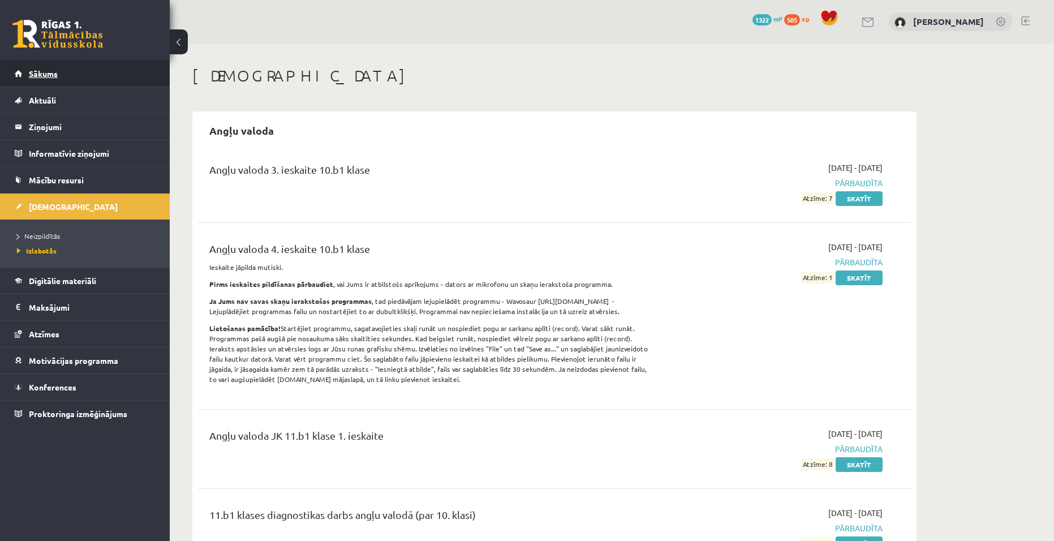
click at [57, 72] on span "Sākums" at bounding box center [43, 73] width 29 height 10
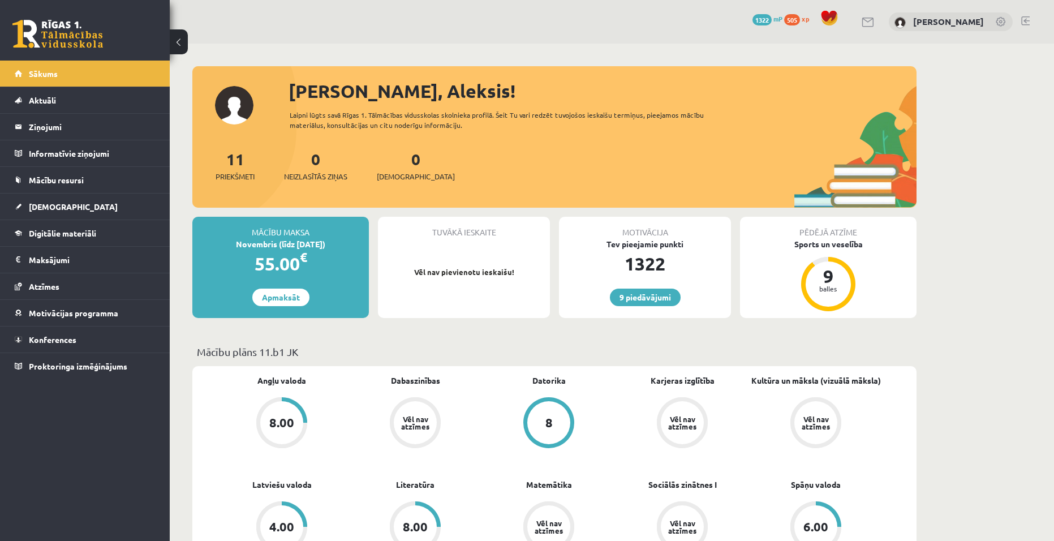
scroll to position [170, 0]
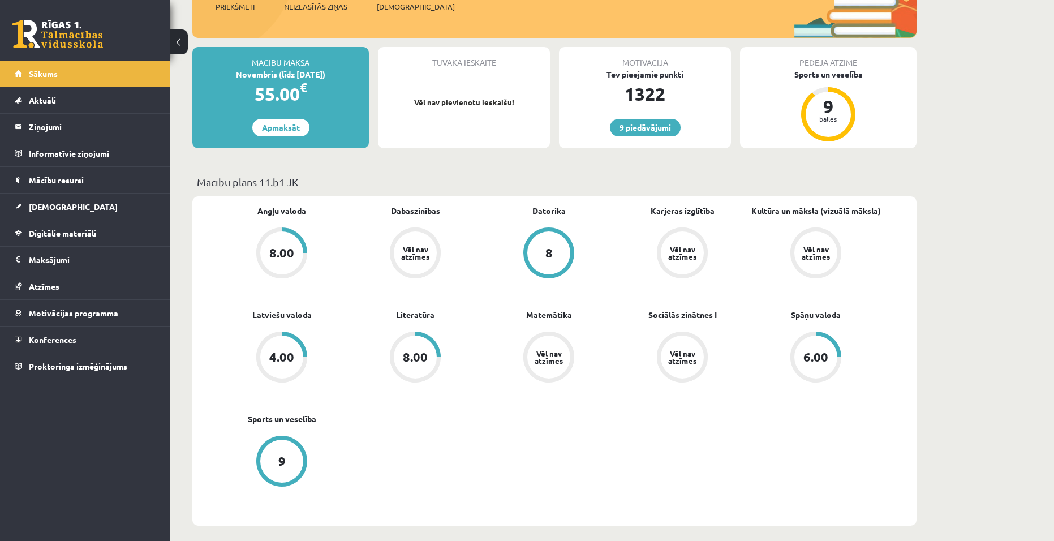
click at [288, 319] on link "Latviešu valoda" at bounding box center [281, 315] width 59 height 12
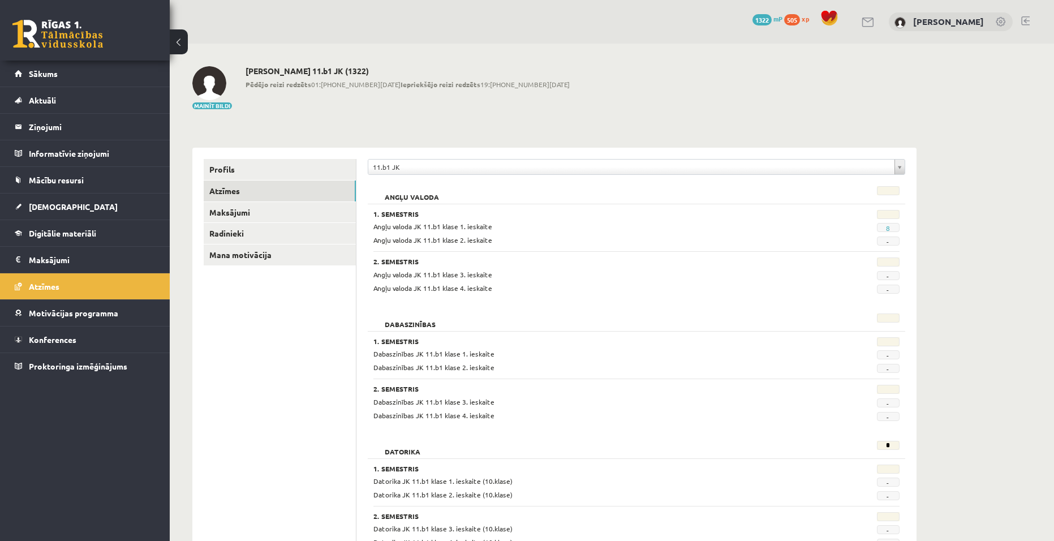
scroll to position [226, 0]
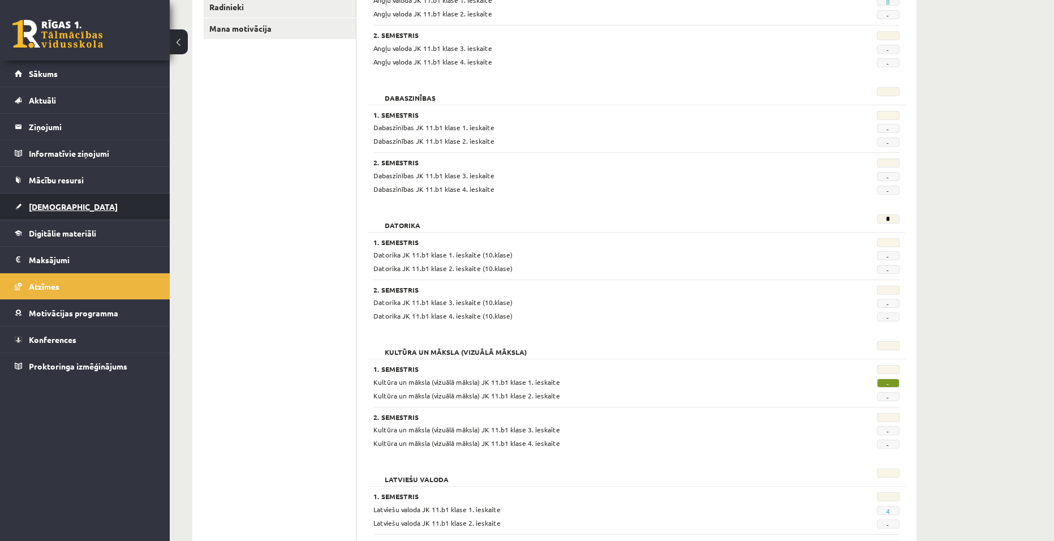
click at [57, 201] on link "[DEMOGRAPHIC_DATA]" at bounding box center [85, 206] width 141 height 26
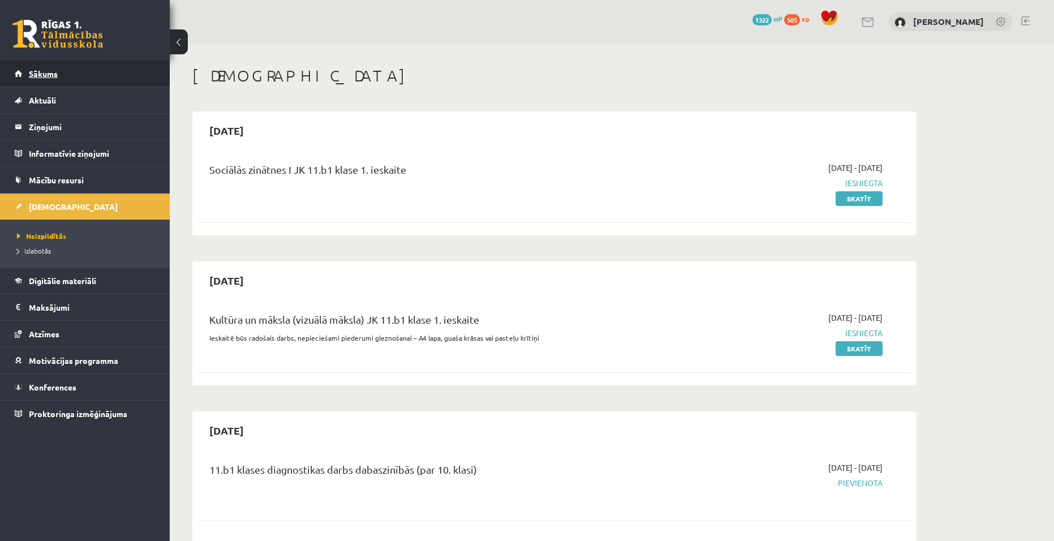
click at [57, 78] on link "Sākums" at bounding box center [85, 74] width 141 height 26
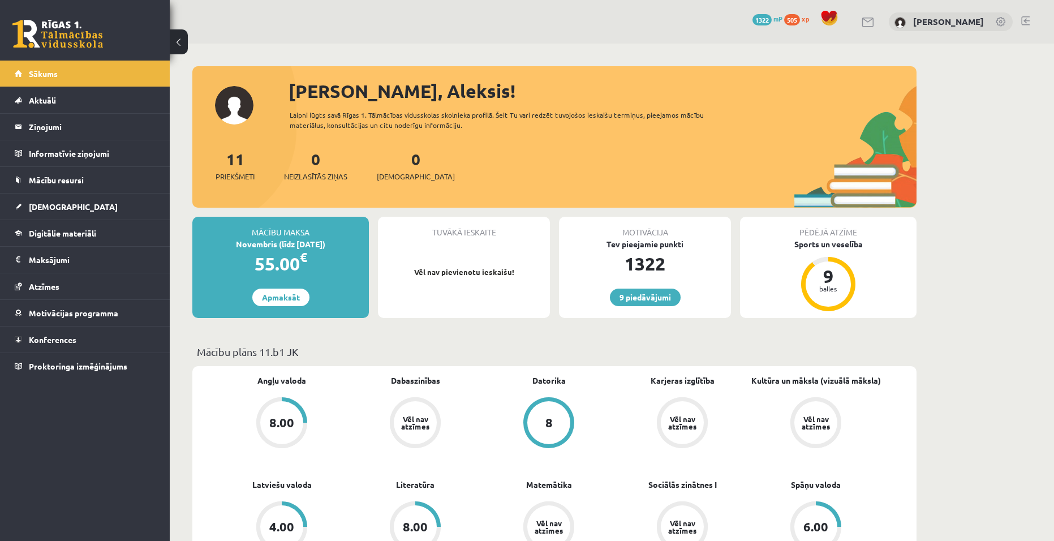
click at [1028, 22] on link at bounding box center [1025, 20] width 8 height 9
